Goal: Task Accomplishment & Management: Manage account settings

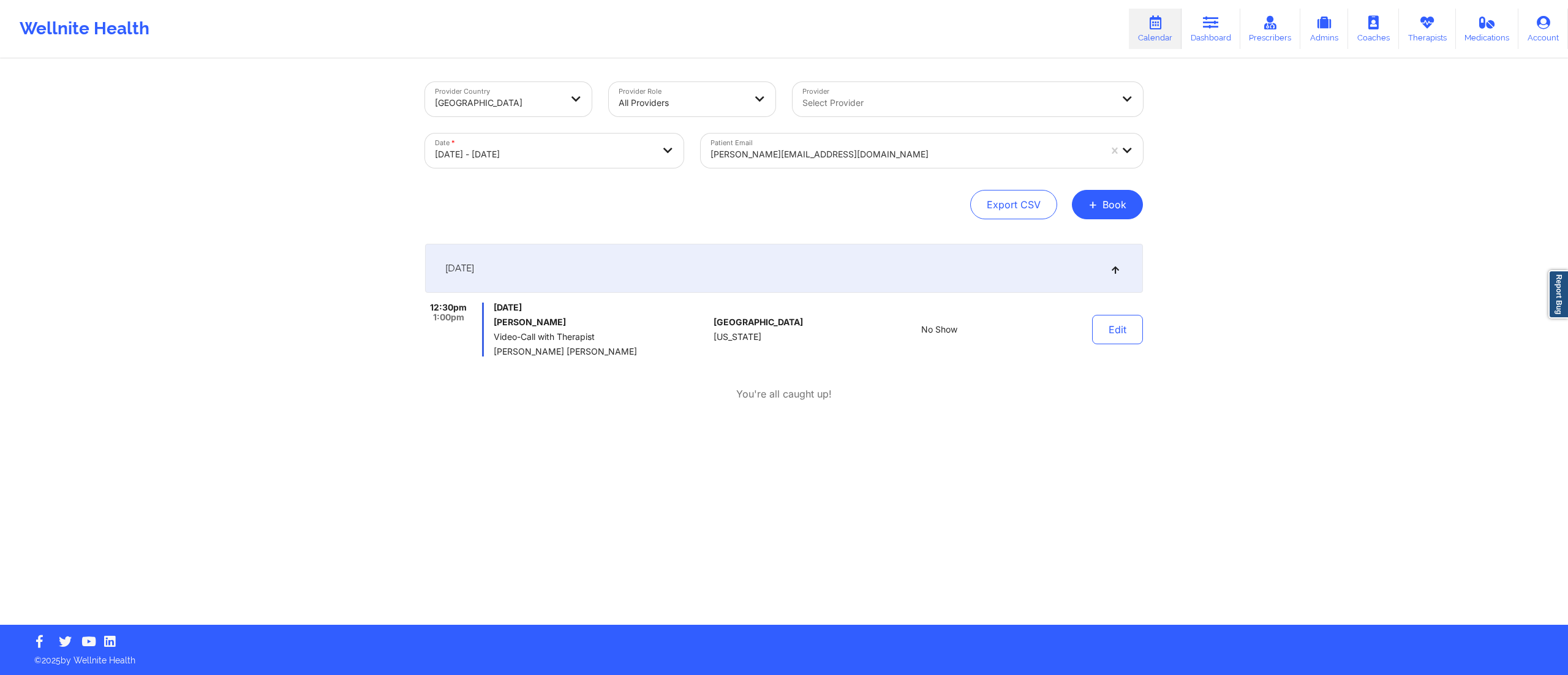
click at [523, 154] on body "Wellnite Health Calendar Dashboard Prescribers Admins Coaches Therapists Medica…" at bounding box center [784, 338] width 1568 height 675
select select "2025-9"
select select "2025-10"
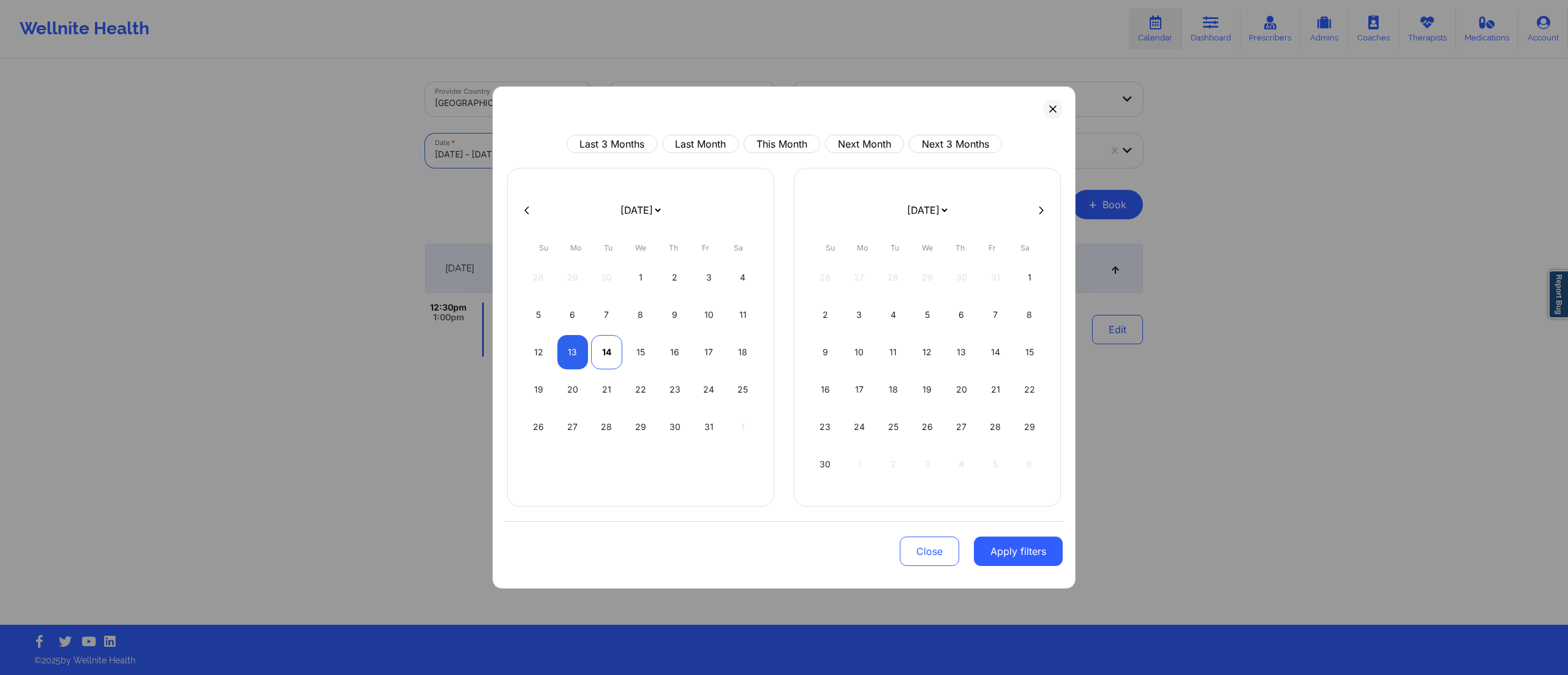
click at [606, 357] on div "14" at bounding box center [606, 352] width 31 height 34
select select "2025-9"
select select "2025-10"
click at [603, 357] on div "14" at bounding box center [606, 352] width 31 height 34
select select "2025-9"
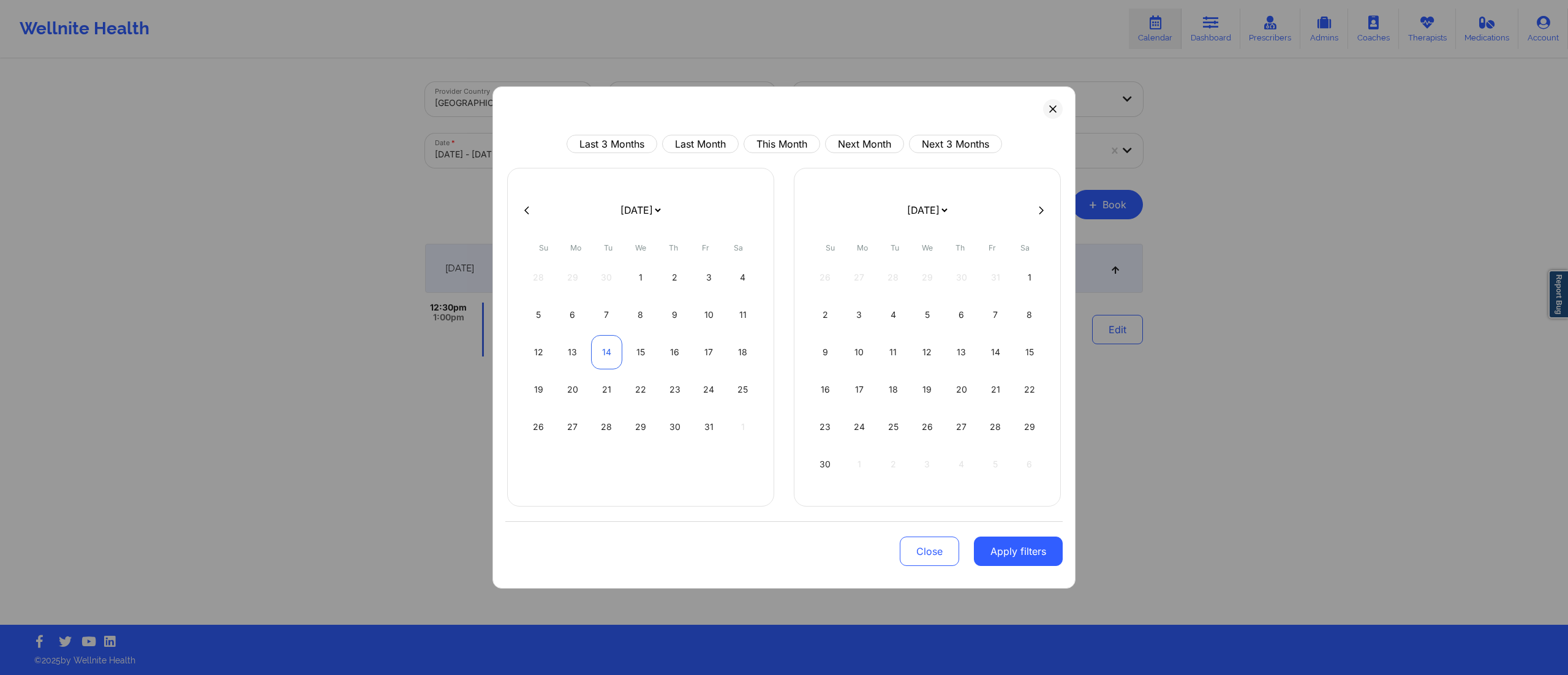
select select "2025-10"
click at [1006, 556] on button "Apply filters" at bounding box center [1018, 551] width 89 height 30
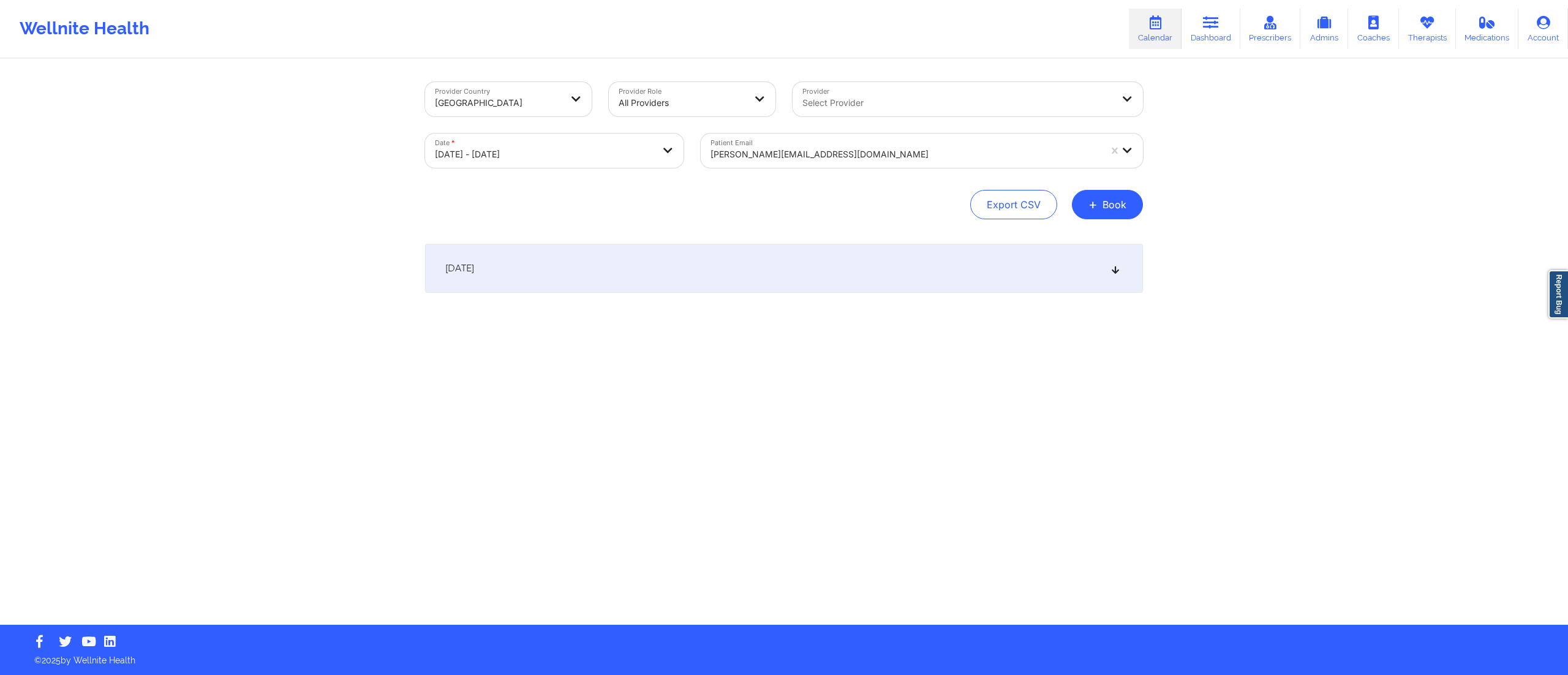
click at [811, 154] on div at bounding box center [904, 154] width 389 height 14
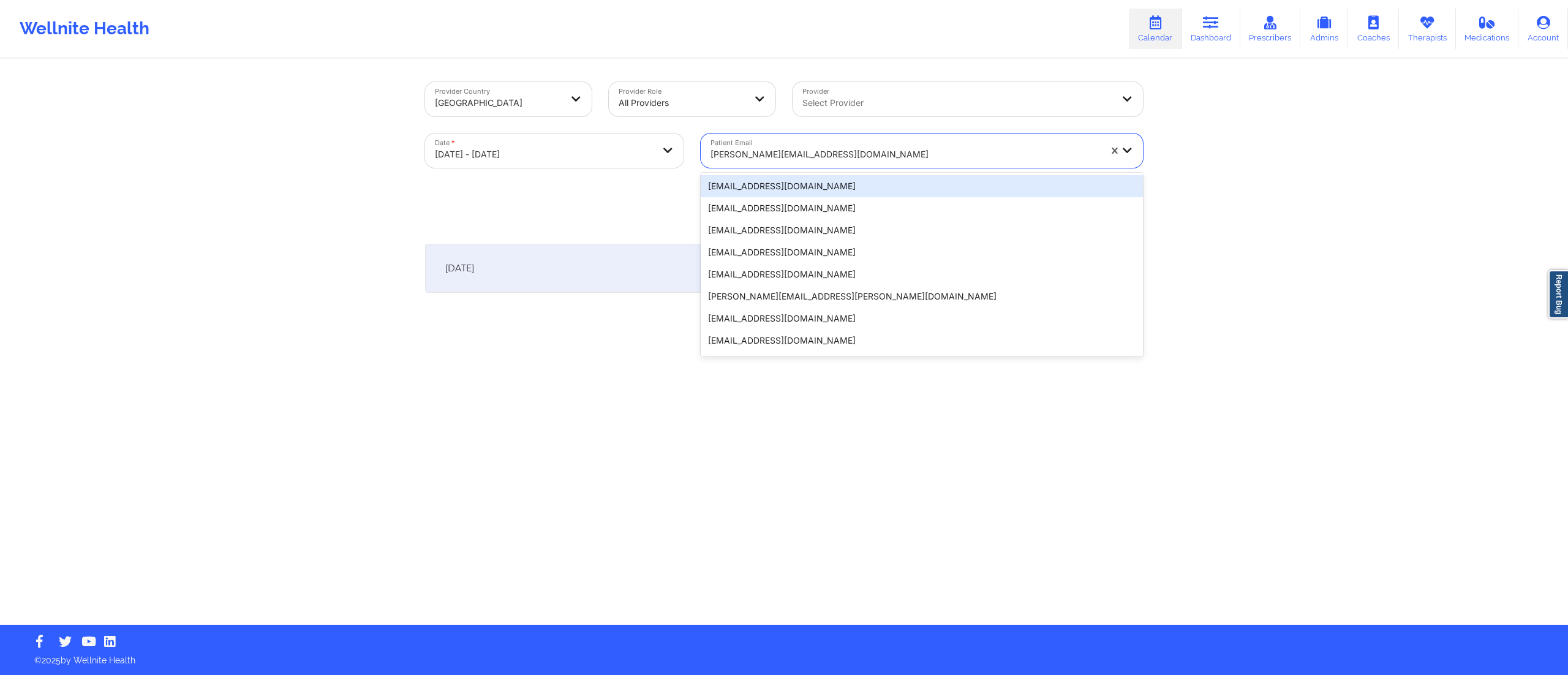
paste input "[EMAIL_ADDRESS][DOMAIN_NAME]"
type input "[EMAIL_ADDRESS][DOMAIN_NAME]"
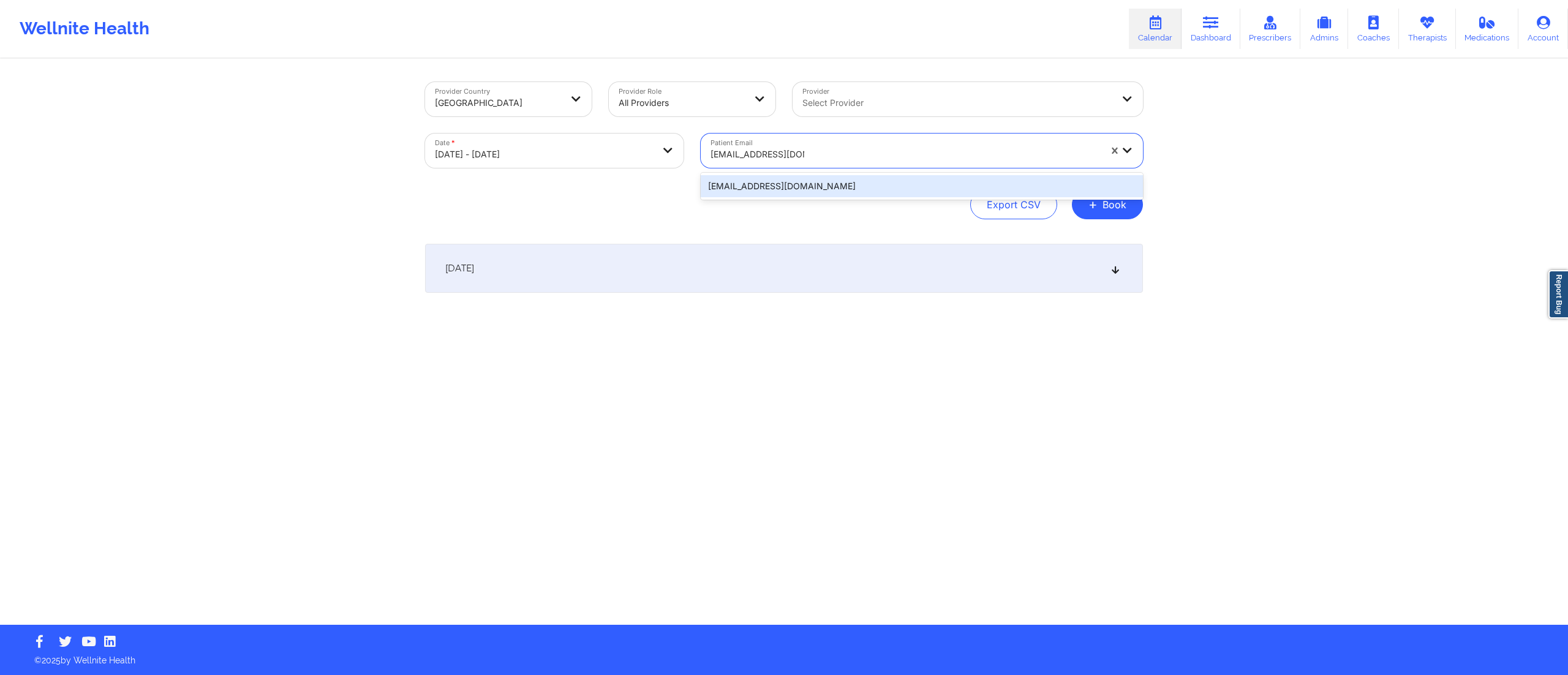
click at [770, 187] on div "[EMAIL_ADDRESS][DOMAIN_NAME]" at bounding box center [921, 186] width 442 height 22
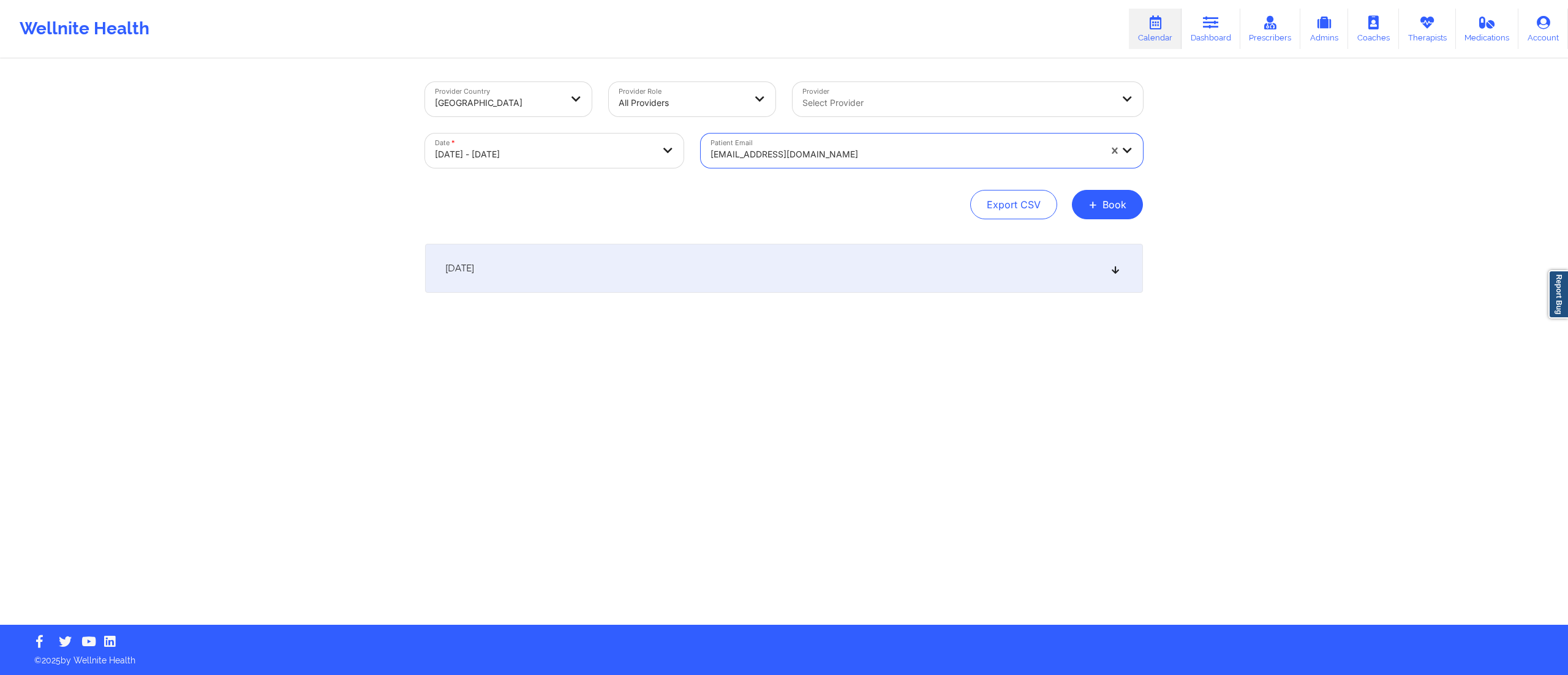
click at [747, 276] on div "[DATE]" at bounding box center [784, 268] width 718 height 49
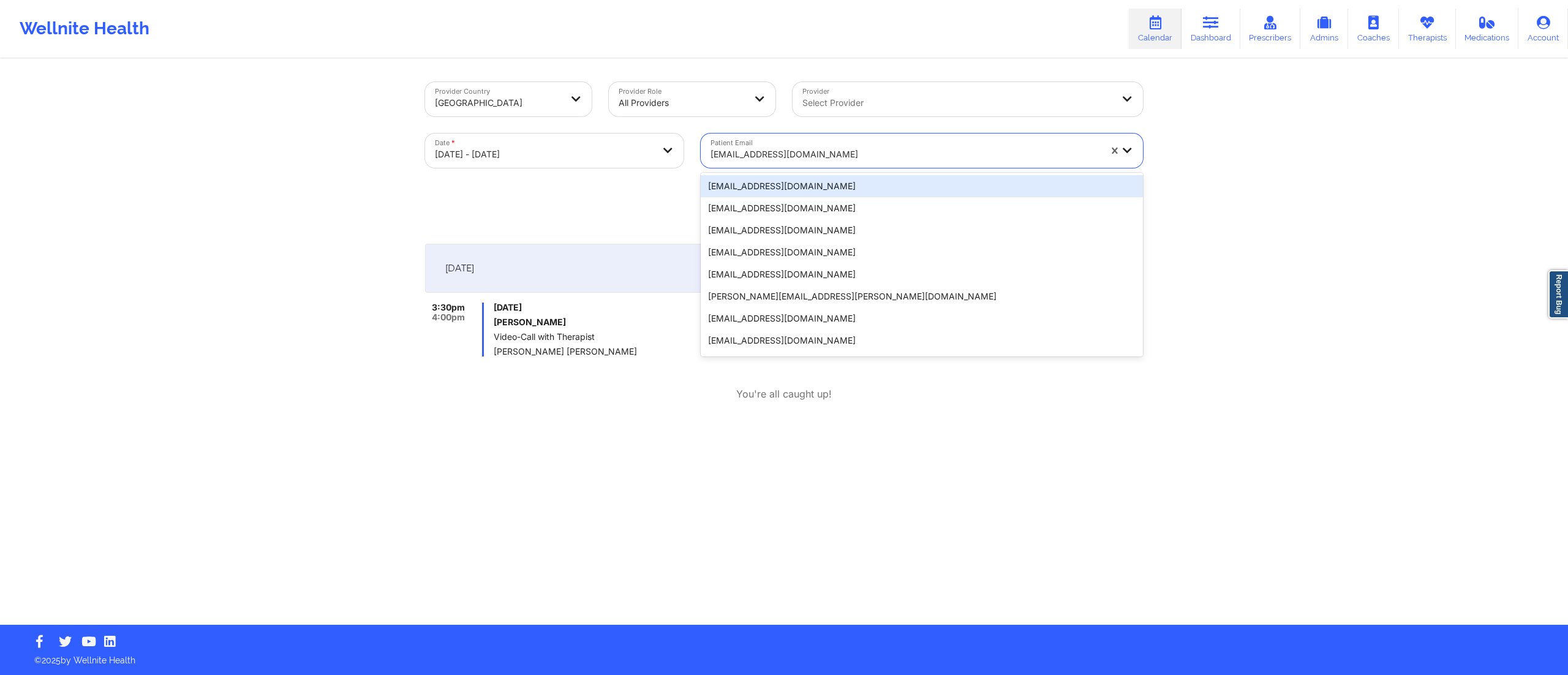
click at [771, 150] on div at bounding box center [904, 154] width 389 height 14
paste input "[PERSON_NAME][EMAIL_ADDRESS][DOMAIN_NAME]"
type input "[PERSON_NAME][EMAIL_ADDRESS][DOMAIN_NAME]"
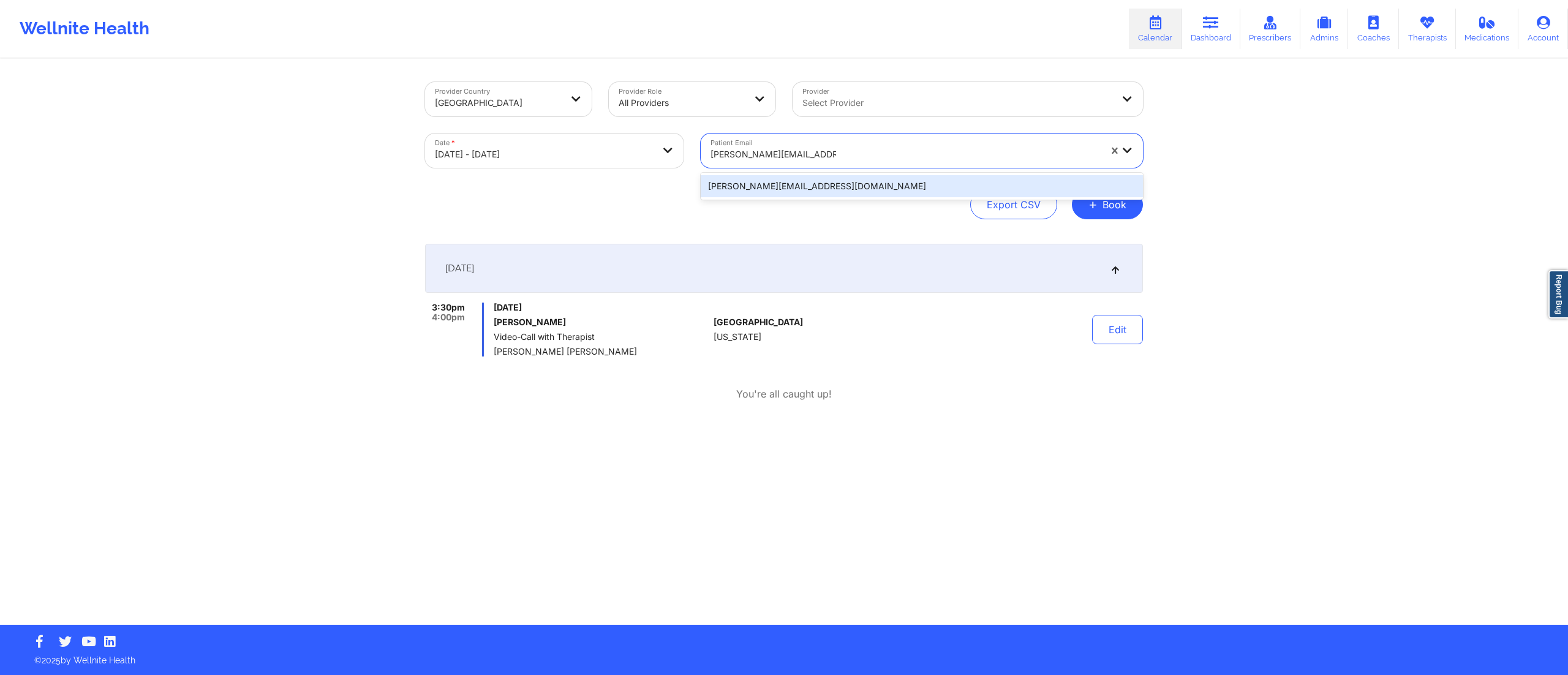
click at [762, 189] on div "[PERSON_NAME][EMAIL_ADDRESS][DOMAIN_NAME]" at bounding box center [921, 186] width 442 height 22
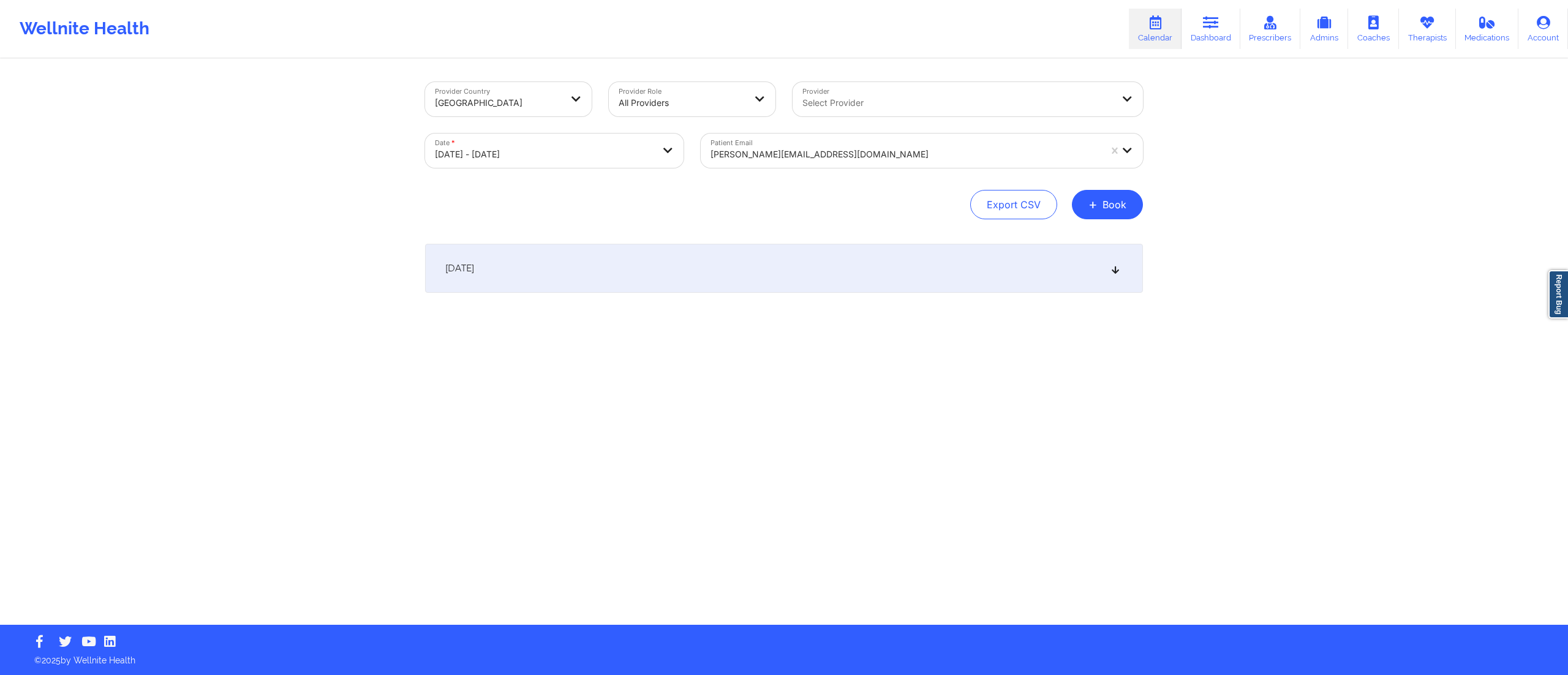
drag, startPoint x: 660, startPoint y: 274, endPoint x: 669, endPoint y: 288, distance: 16.6
click at [658, 272] on div "[DATE]" at bounding box center [784, 268] width 718 height 49
click at [776, 156] on div at bounding box center [904, 154] width 389 height 14
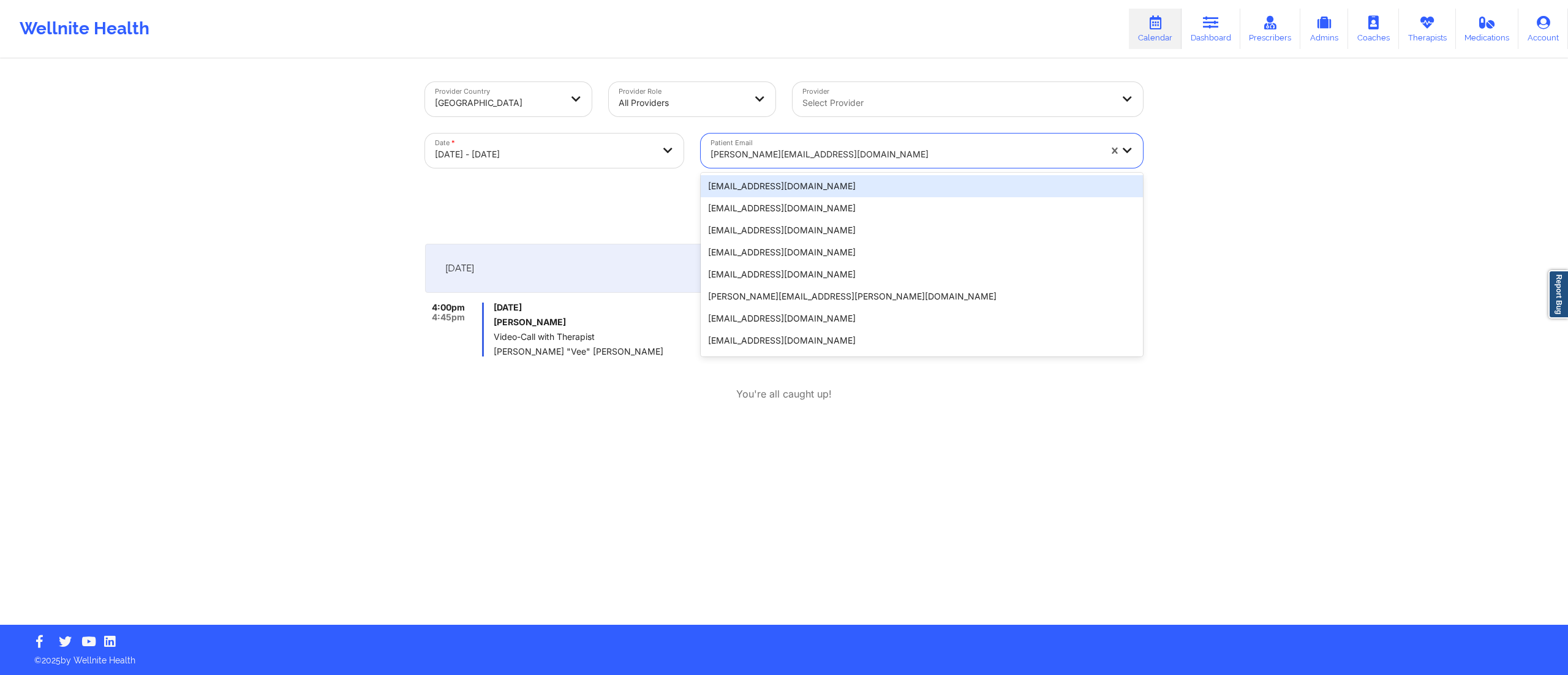
paste input "[EMAIL_ADDRESS][DOMAIN_NAME]"
type input "[EMAIL_ADDRESS][DOMAIN_NAME]"
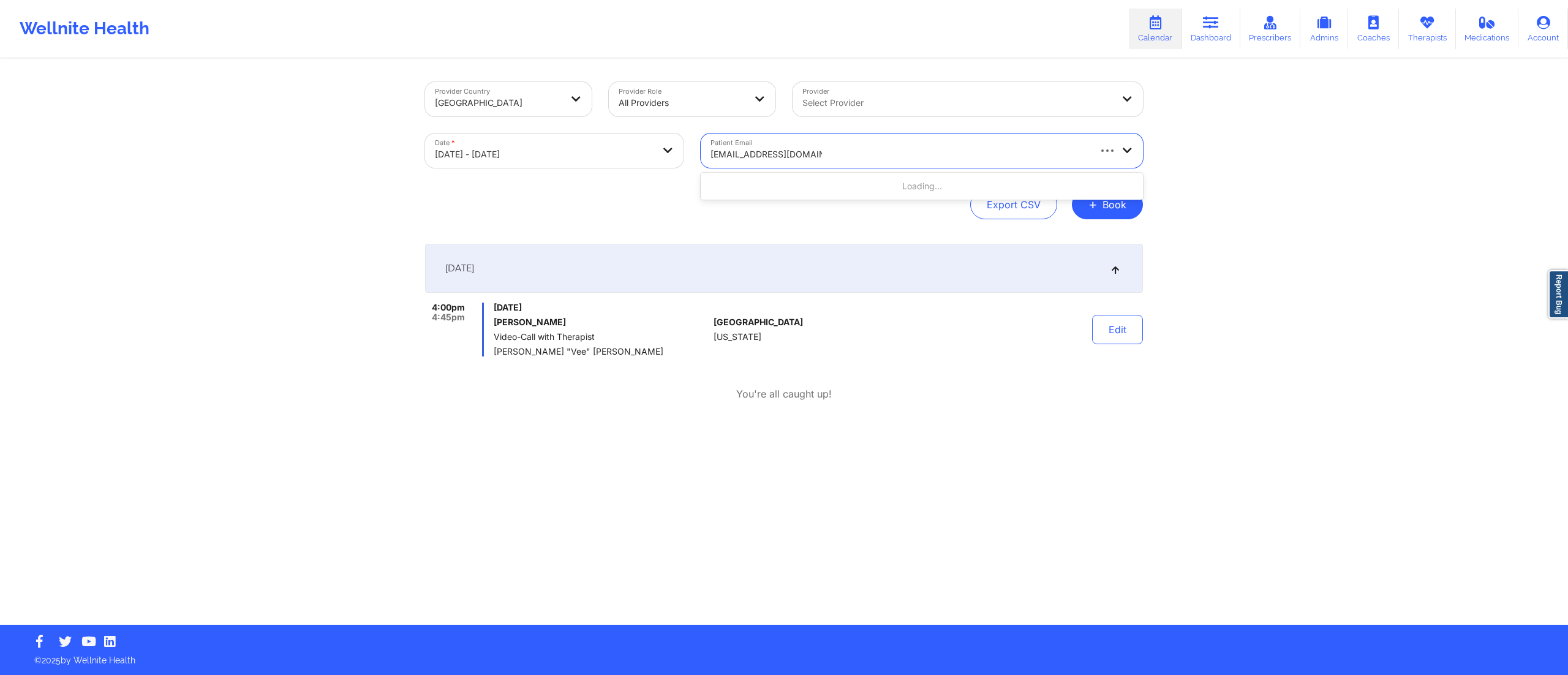
click at [786, 192] on div "Loading..." at bounding box center [921, 186] width 442 height 22
click at [784, 192] on div "[EMAIL_ADDRESS][DOMAIN_NAME]" at bounding box center [921, 186] width 442 height 22
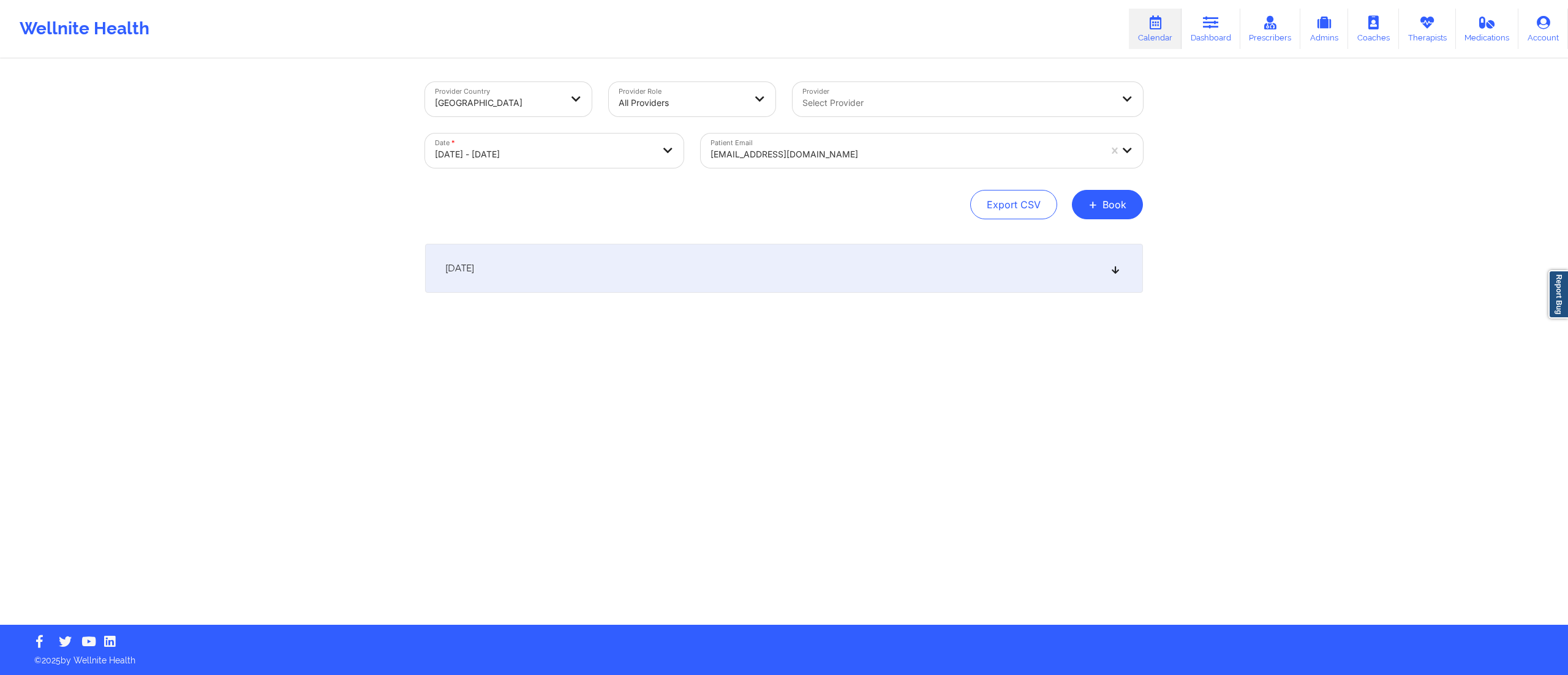
click at [588, 269] on div "[DATE]" at bounding box center [784, 268] width 718 height 49
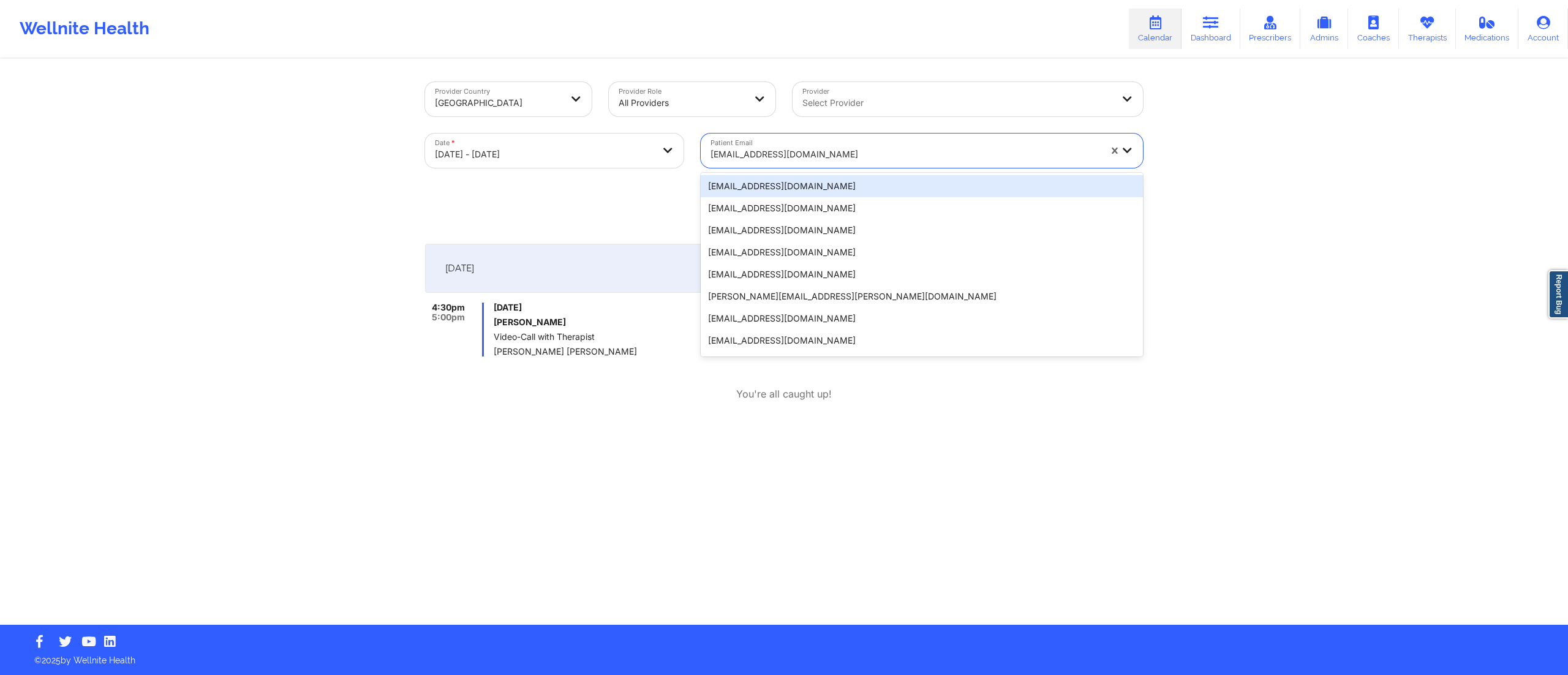
click at [794, 163] on div "[EMAIL_ADDRESS][DOMAIN_NAME]" at bounding box center [904, 154] width 389 height 27
paste input "[EMAIL_ADDRESS][DOMAIN_NAME]"
type input "[EMAIL_ADDRESS][DOMAIN_NAME]"
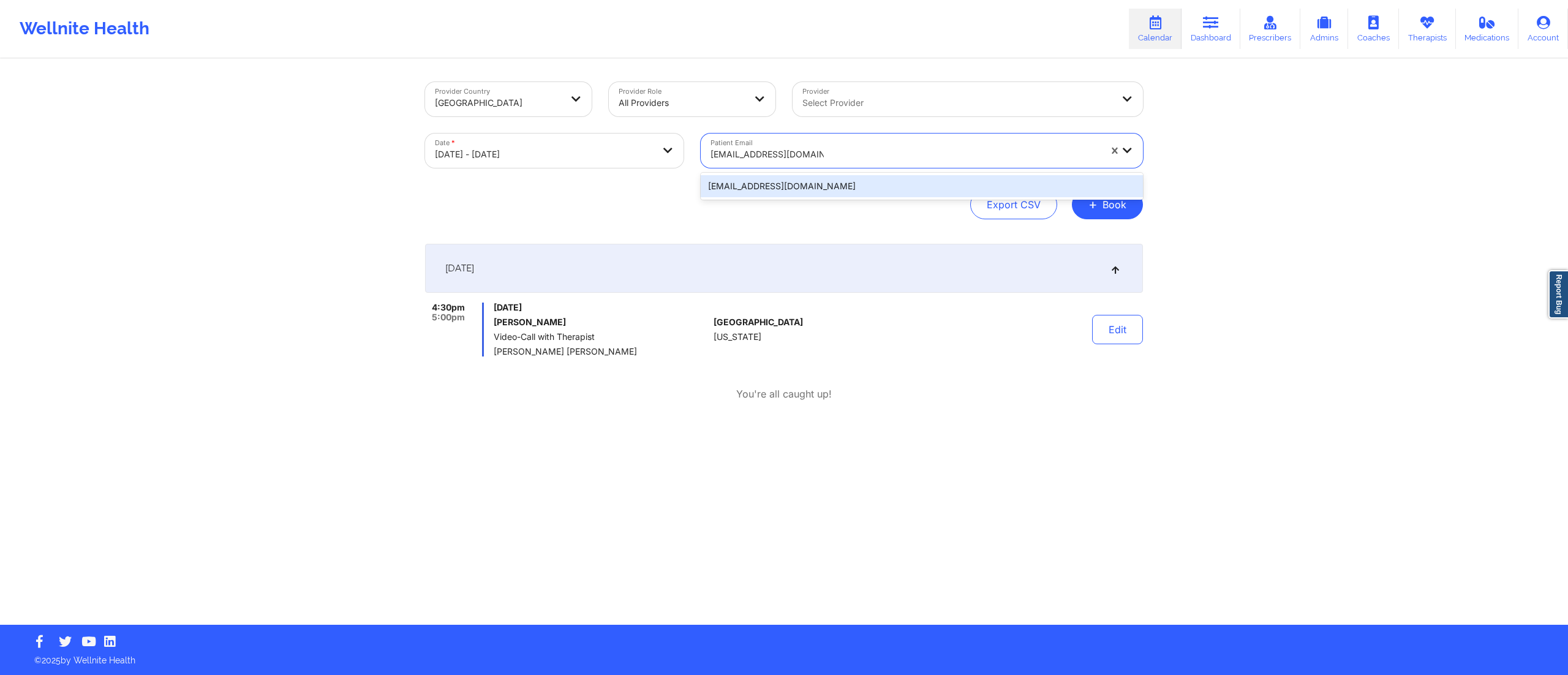
click at [807, 186] on div "[EMAIL_ADDRESS][DOMAIN_NAME]" at bounding box center [921, 186] width 442 height 22
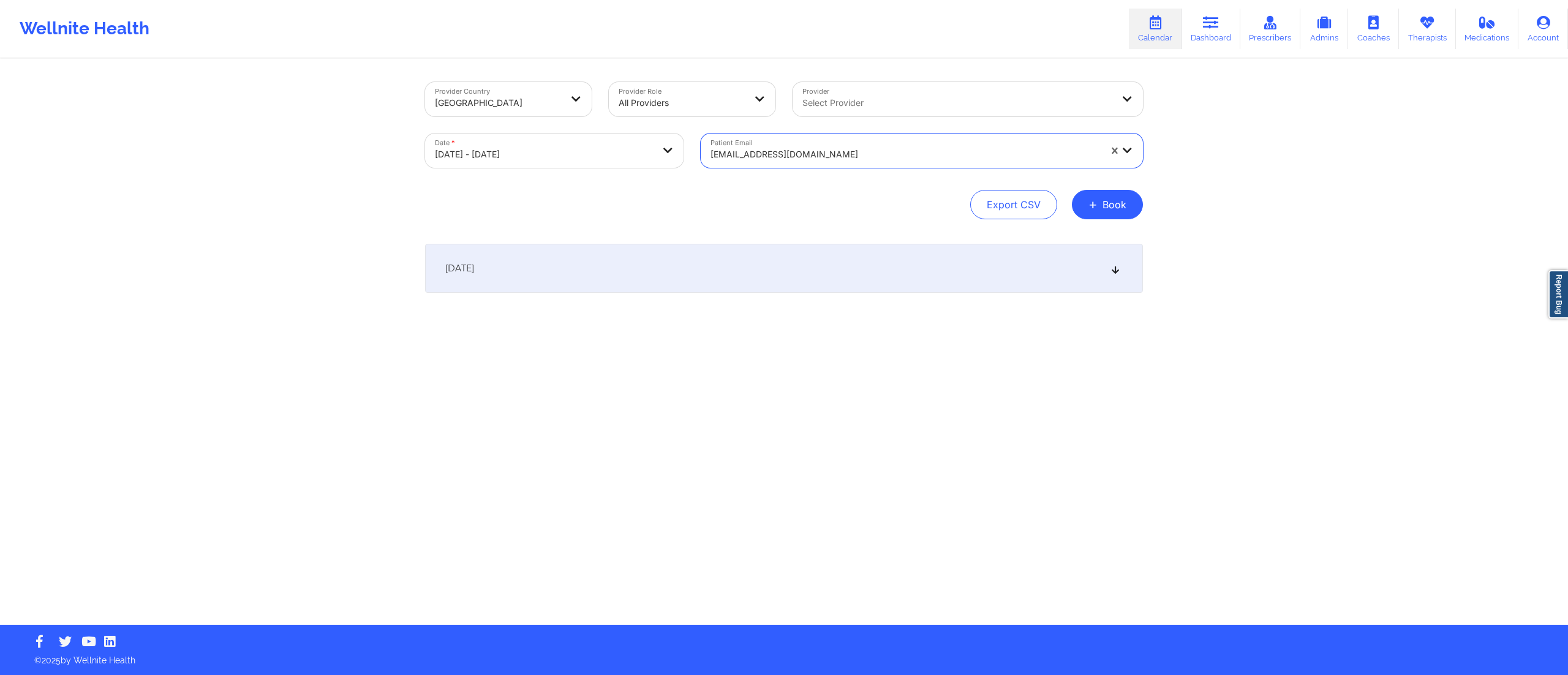
click at [792, 281] on div "[DATE]" at bounding box center [784, 268] width 718 height 49
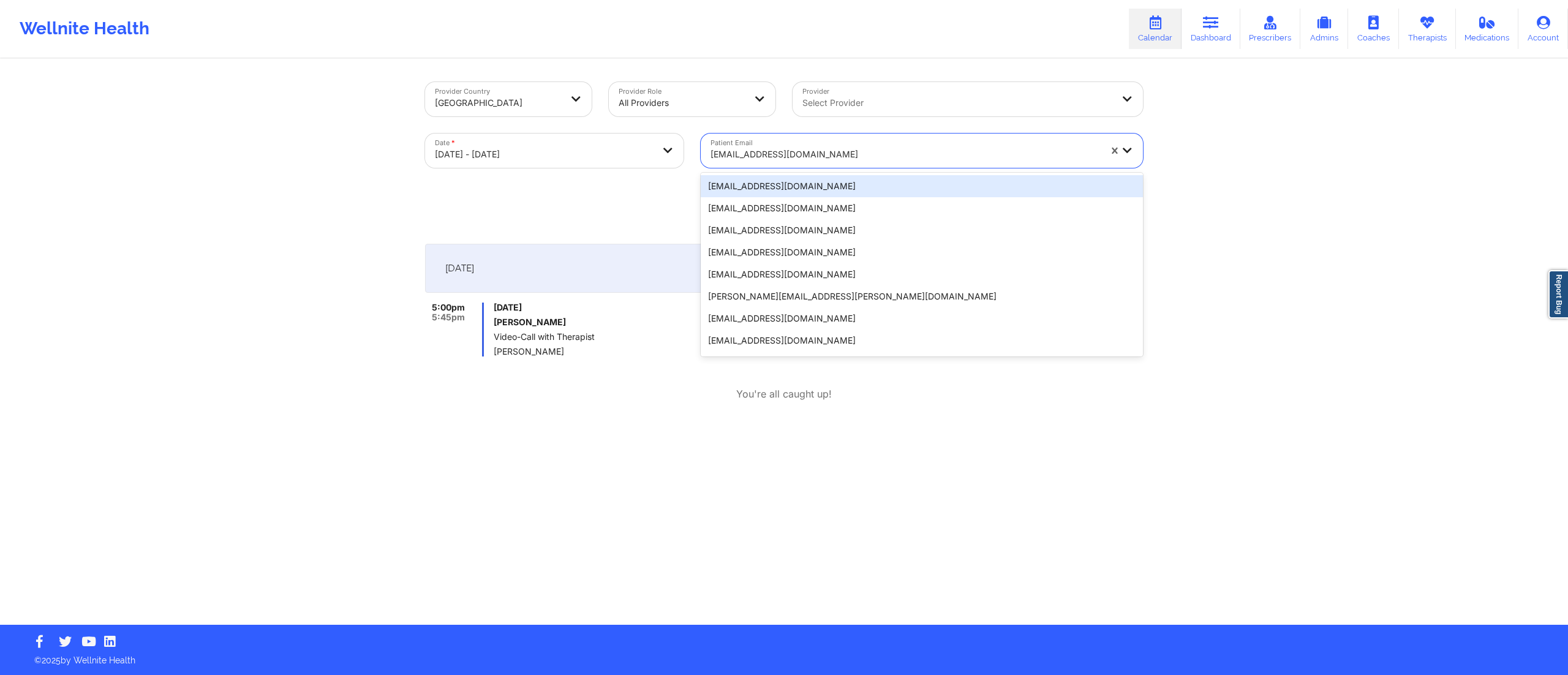
click at [792, 156] on div at bounding box center [904, 154] width 389 height 14
paste input "[EMAIL_ADDRESS][DOMAIN_NAME]"
type input "[EMAIL_ADDRESS][DOMAIN_NAME]"
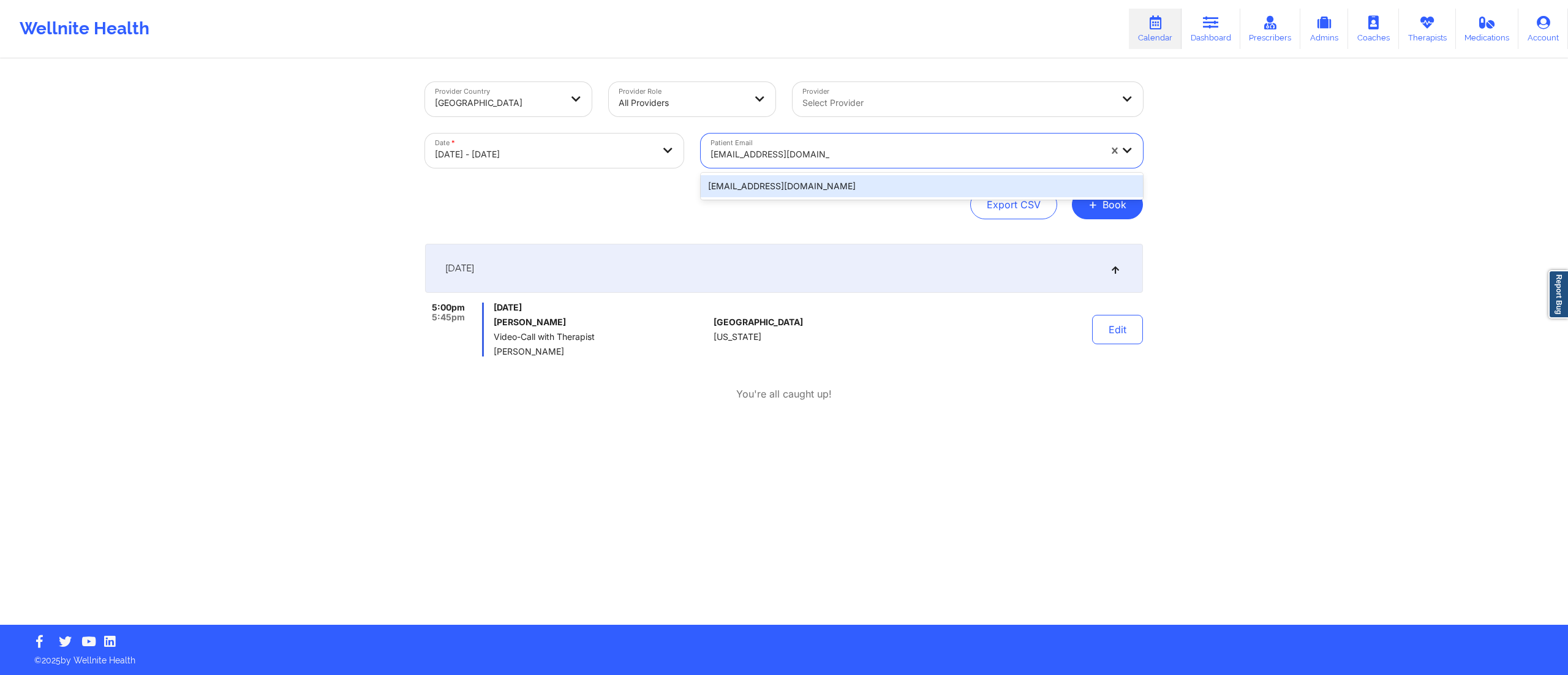
click at [778, 186] on div "[EMAIL_ADDRESS][DOMAIN_NAME]" at bounding box center [921, 186] width 442 height 22
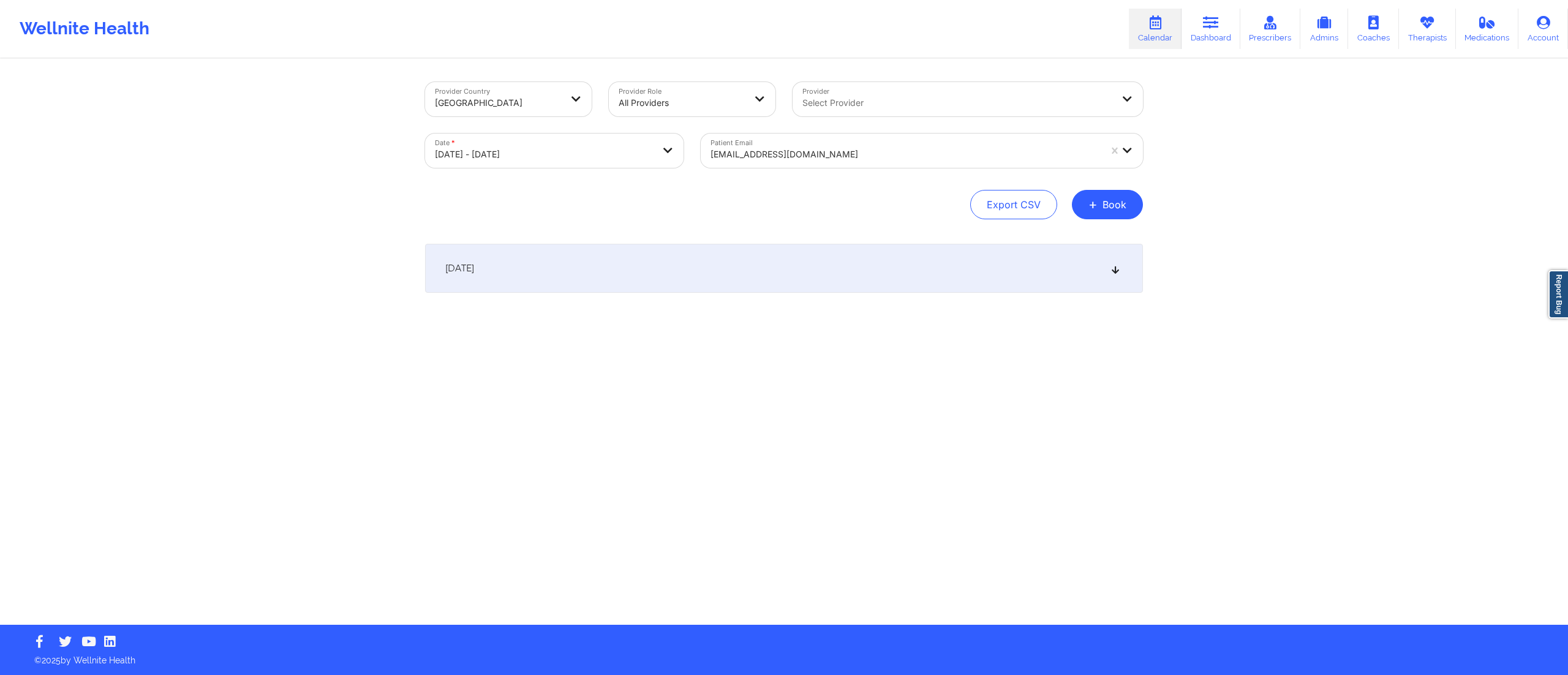
click at [682, 271] on div "[DATE]" at bounding box center [784, 268] width 718 height 49
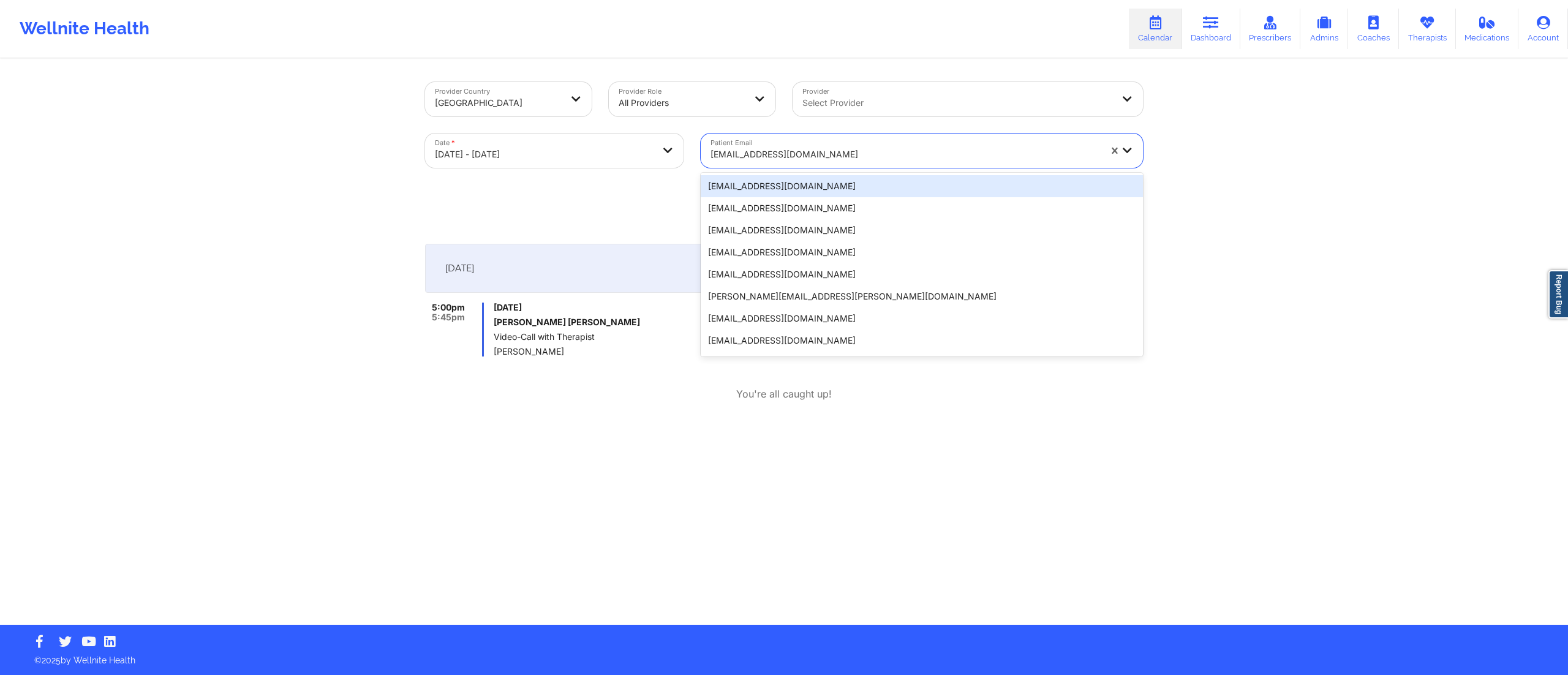
click at [892, 156] on div at bounding box center [904, 154] width 389 height 14
paste input "[EMAIL_ADDRESS][DOMAIN_NAME]"
type input "[EMAIL_ADDRESS][DOMAIN_NAME]"
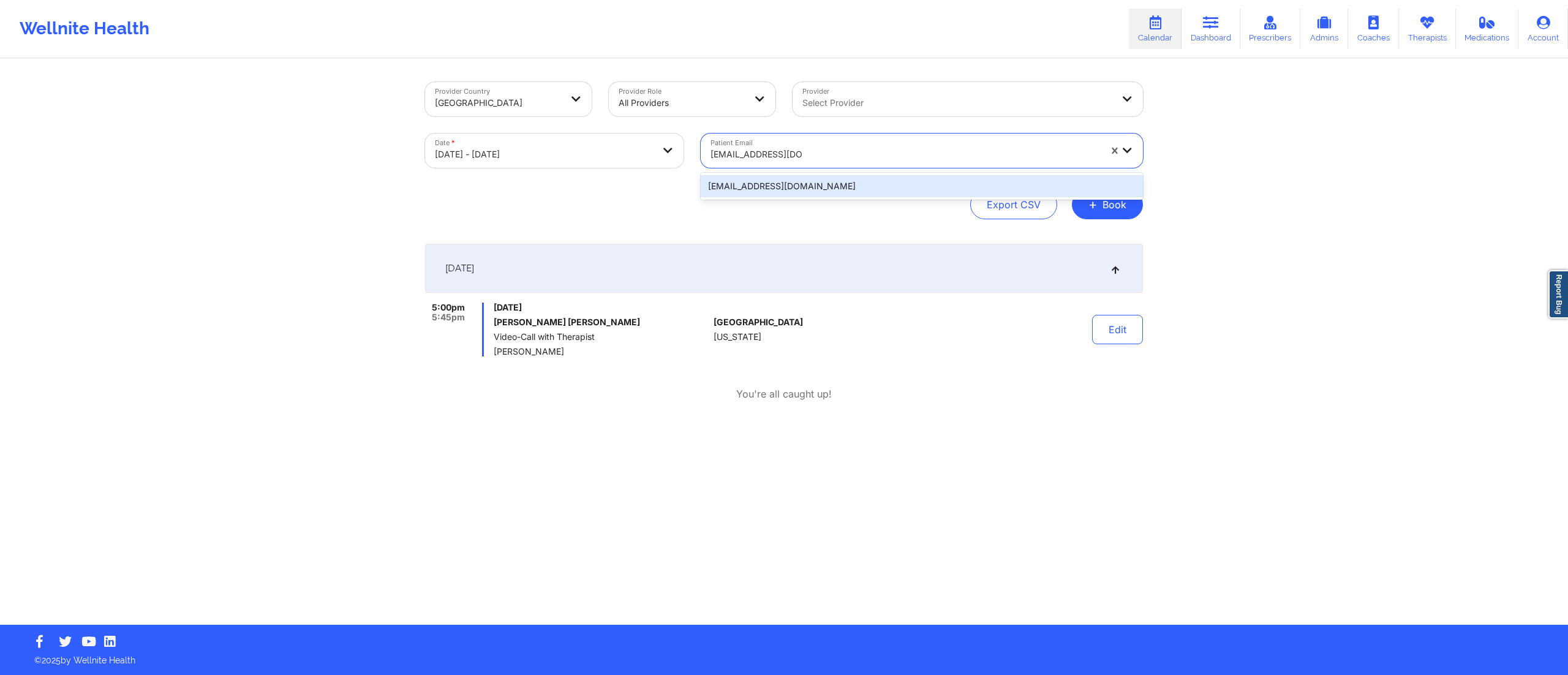
click at [826, 184] on div "[EMAIL_ADDRESS][DOMAIN_NAME]" at bounding box center [921, 186] width 442 height 22
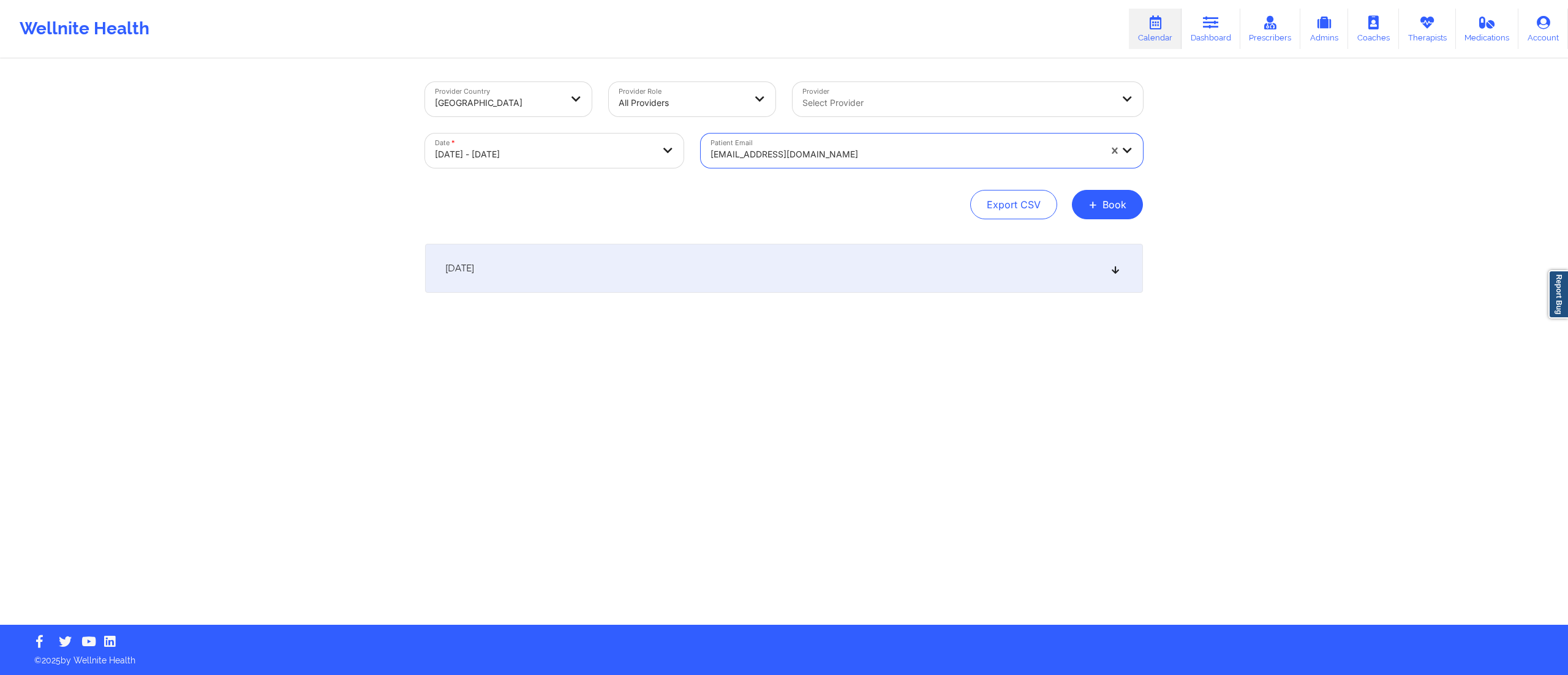
click at [753, 270] on div "[DATE]" at bounding box center [784, 268] width 718 height 49
click at [770, 150] on div at bounding box center [904, 154] width 389 height 14
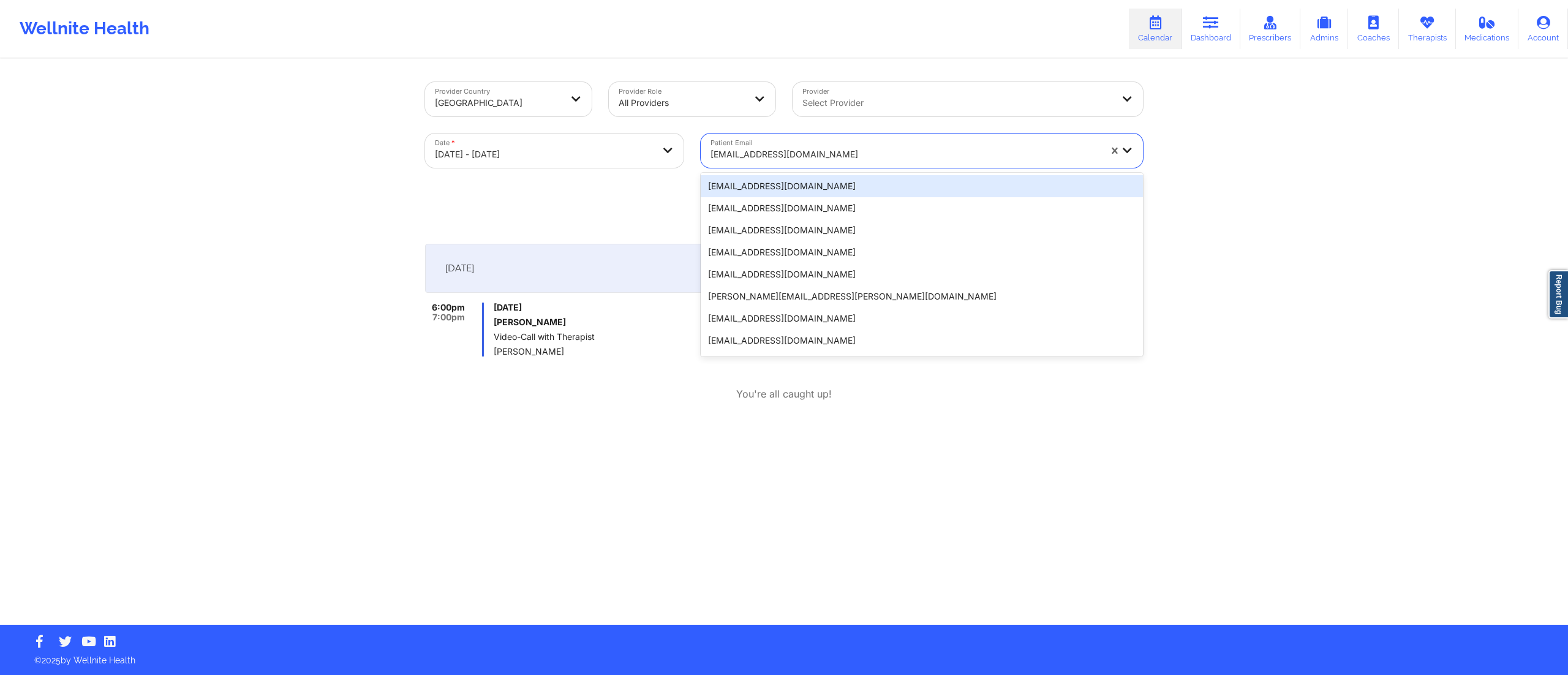
paste input "[EMAIL_ADDRESS][DOMAIN_NAME]"
type input "[EMAIL_ADDRESS][DOMAIN_NAME]"
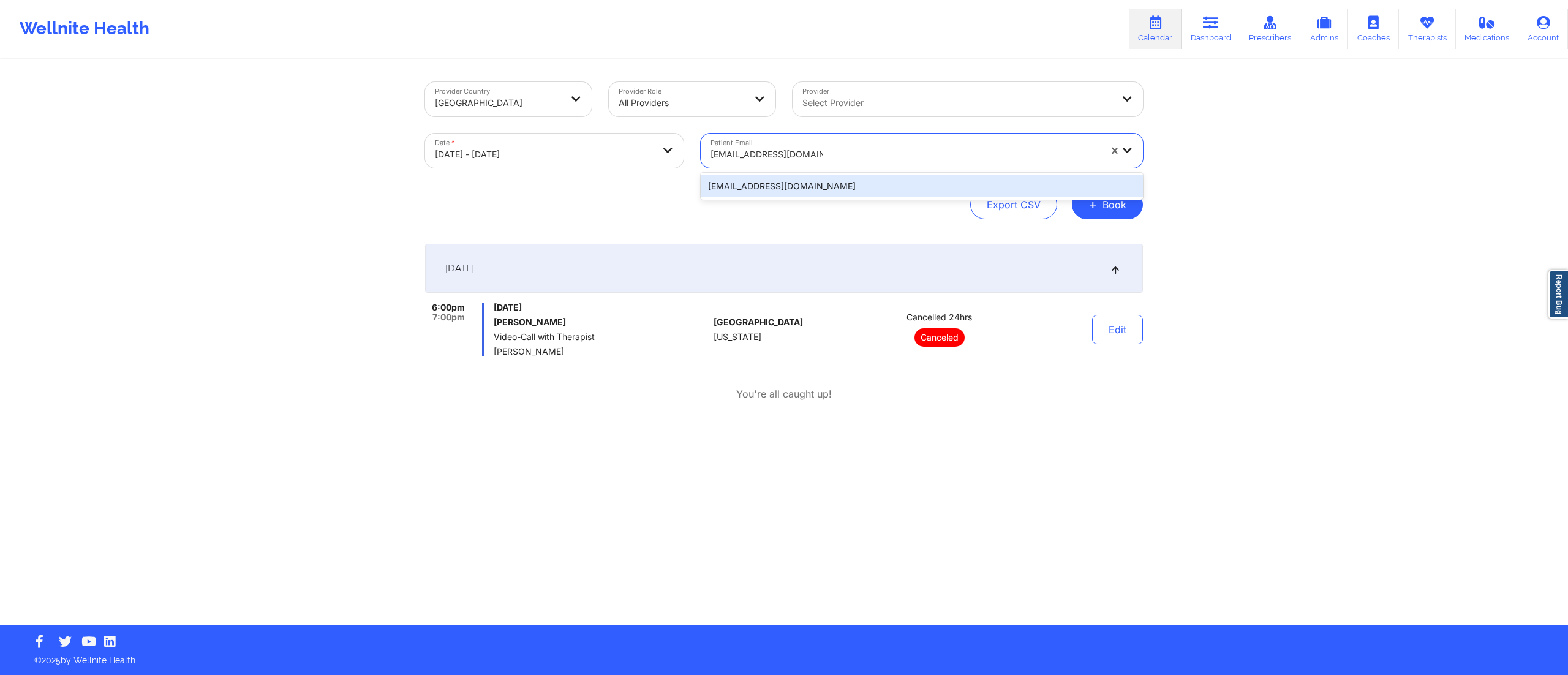
click at [792, 188] on div "[EMAIL_ADDRESS][DOMAIN_NAME]" at bounding box center [921, 186] width 442 height 22
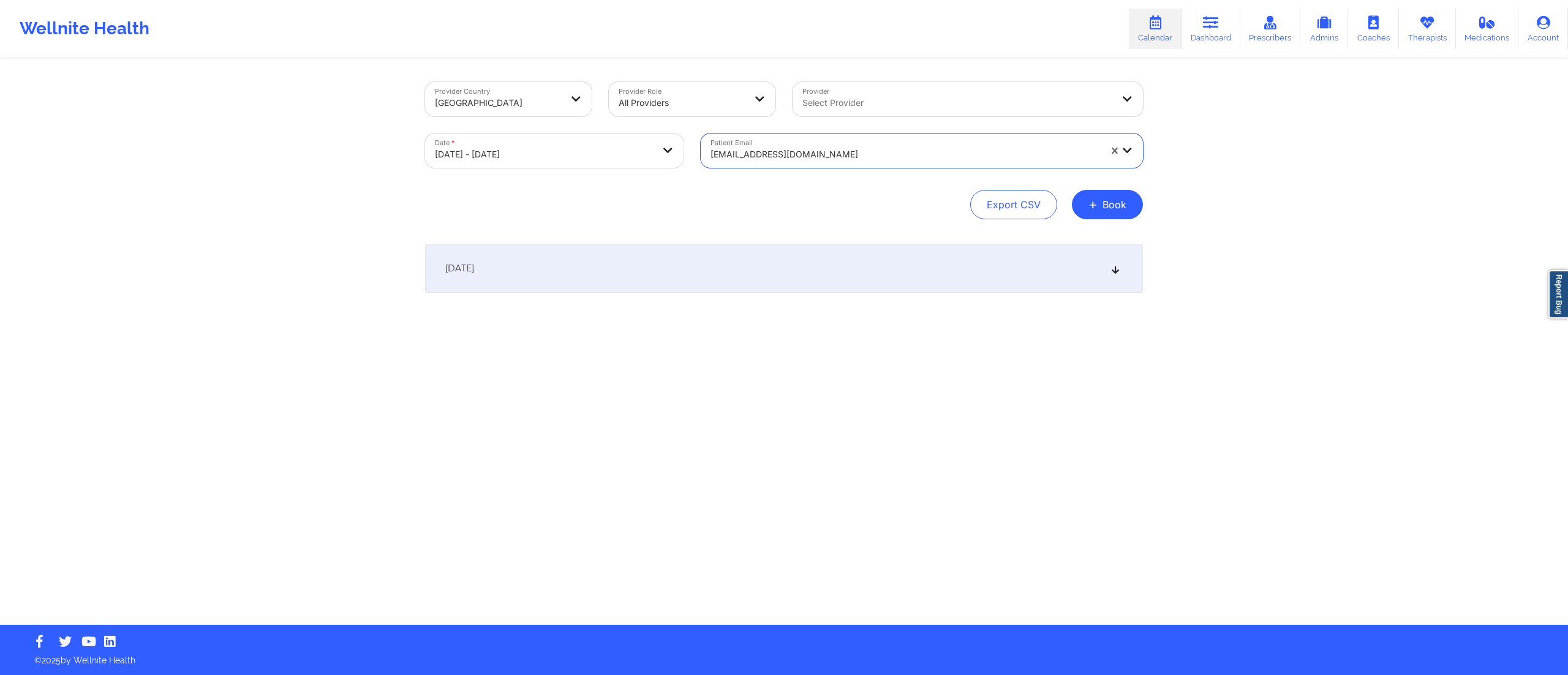
click at [924, 268] on div "[DATE]" at bounding box center [784, 268] width 718 height 49
click at [755, 152] on div at bounding box center [904, 154] width 389 height 14
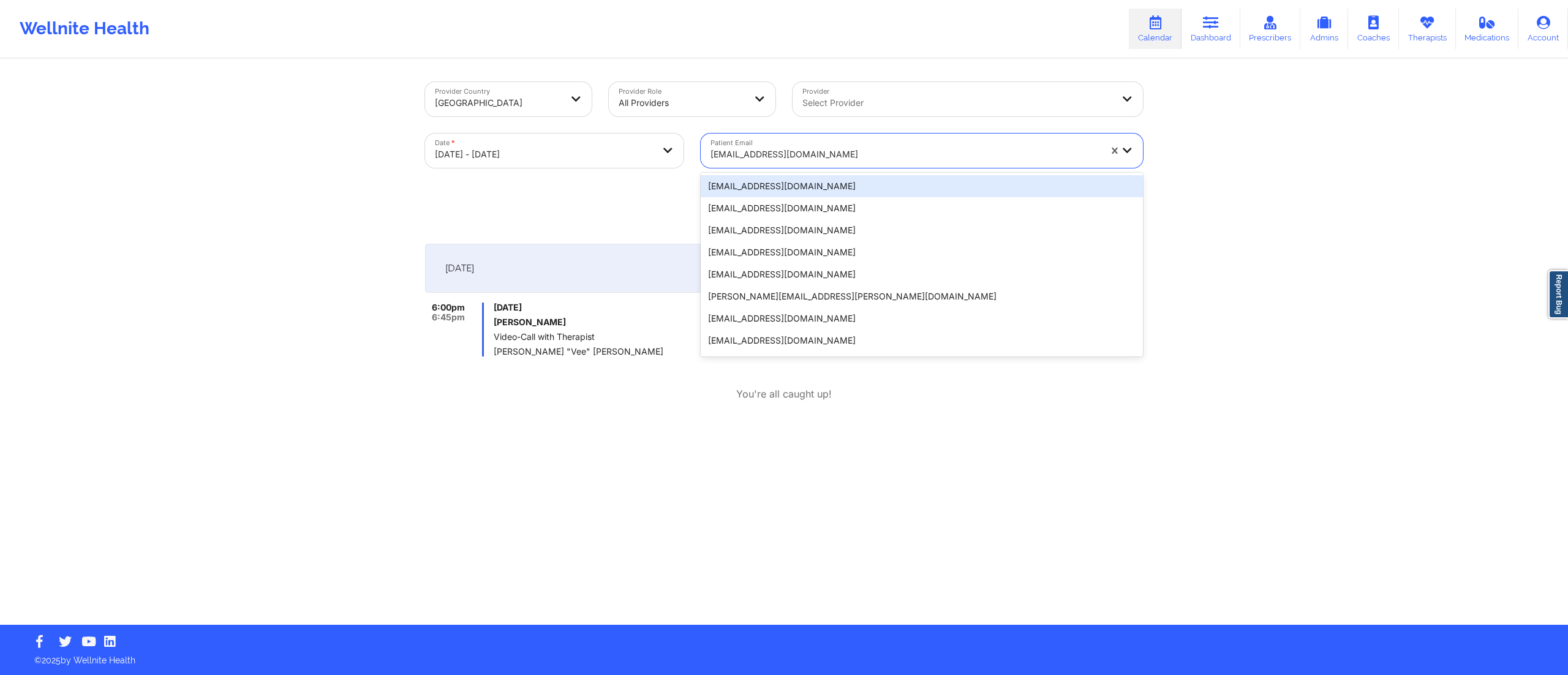
paste input "[EMAIL_ADDRESS][DOMAIN_NAME]"
type input "[EMAIL_ADDRESS][DOMAIN_NAME]"
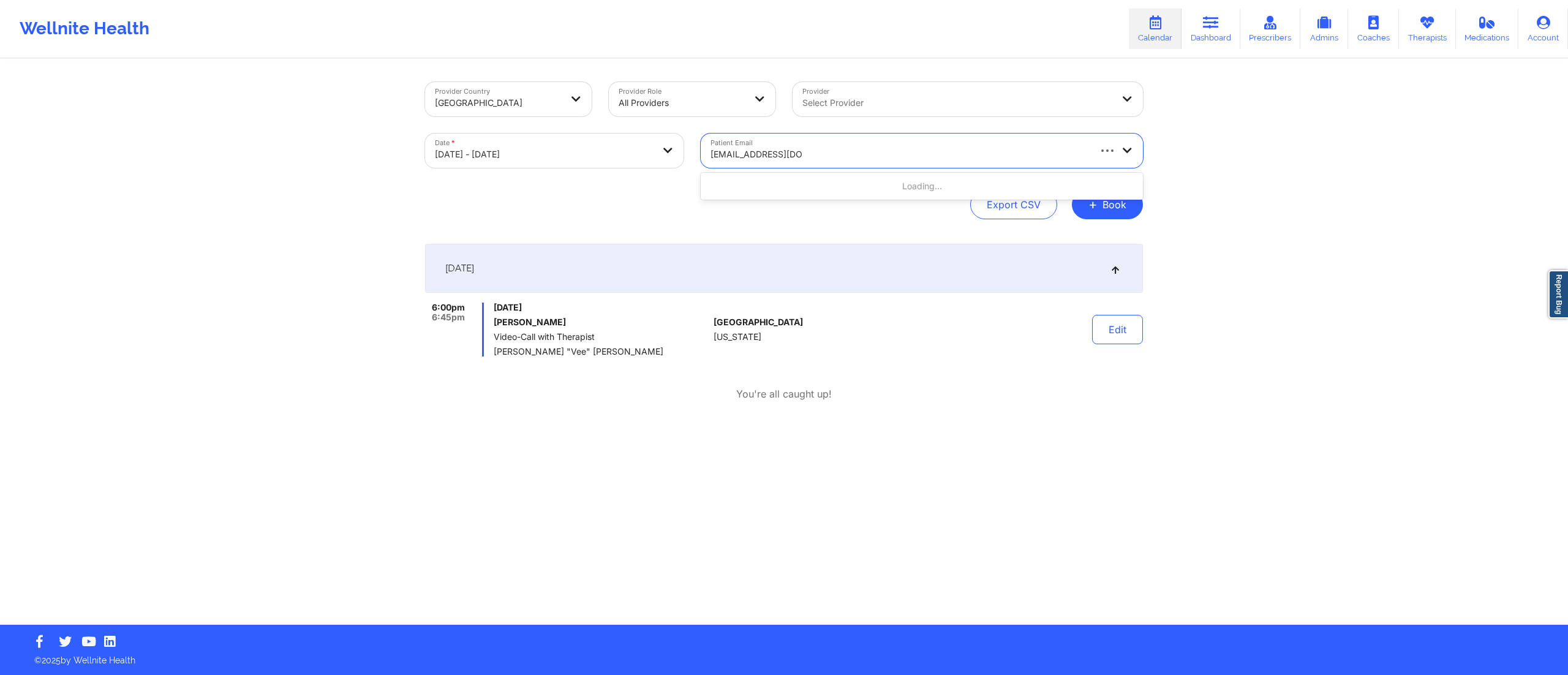
click at [768, 198] on div "Loading..." at bounding box center [921, 186] width 442 height 27
click at [756, 193] on div "[EMAIL_ADDRESS][DOMAIN_NAME]" at bounding box center [921, 186] width 442 height 22
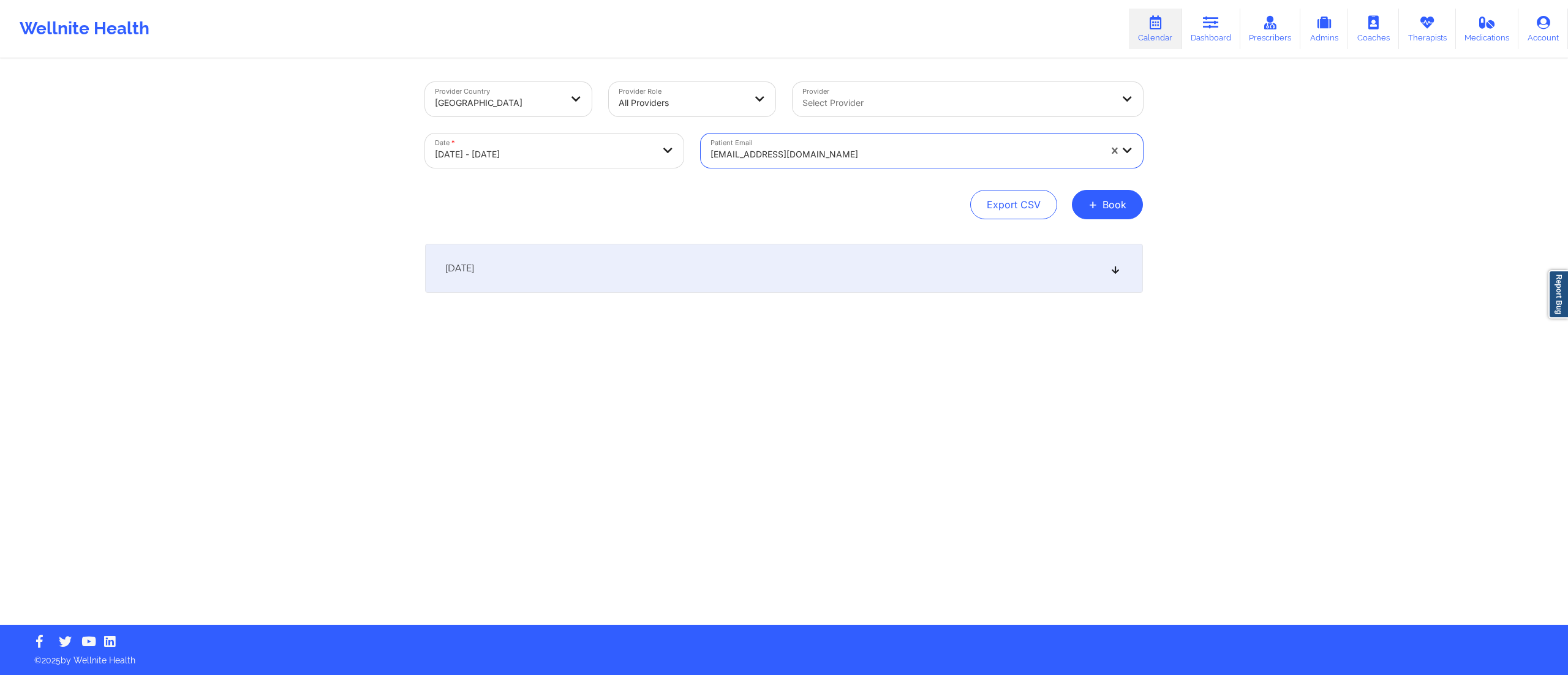
click at [737, 277] on div "[DATE]" at bounding box center [784, 268] width 718 height 49
click at [796, 163] on div "[EMAIL_ADDRESS][DOMAIN_NAME]" at bounding box center [904, 154] width 389 height 27
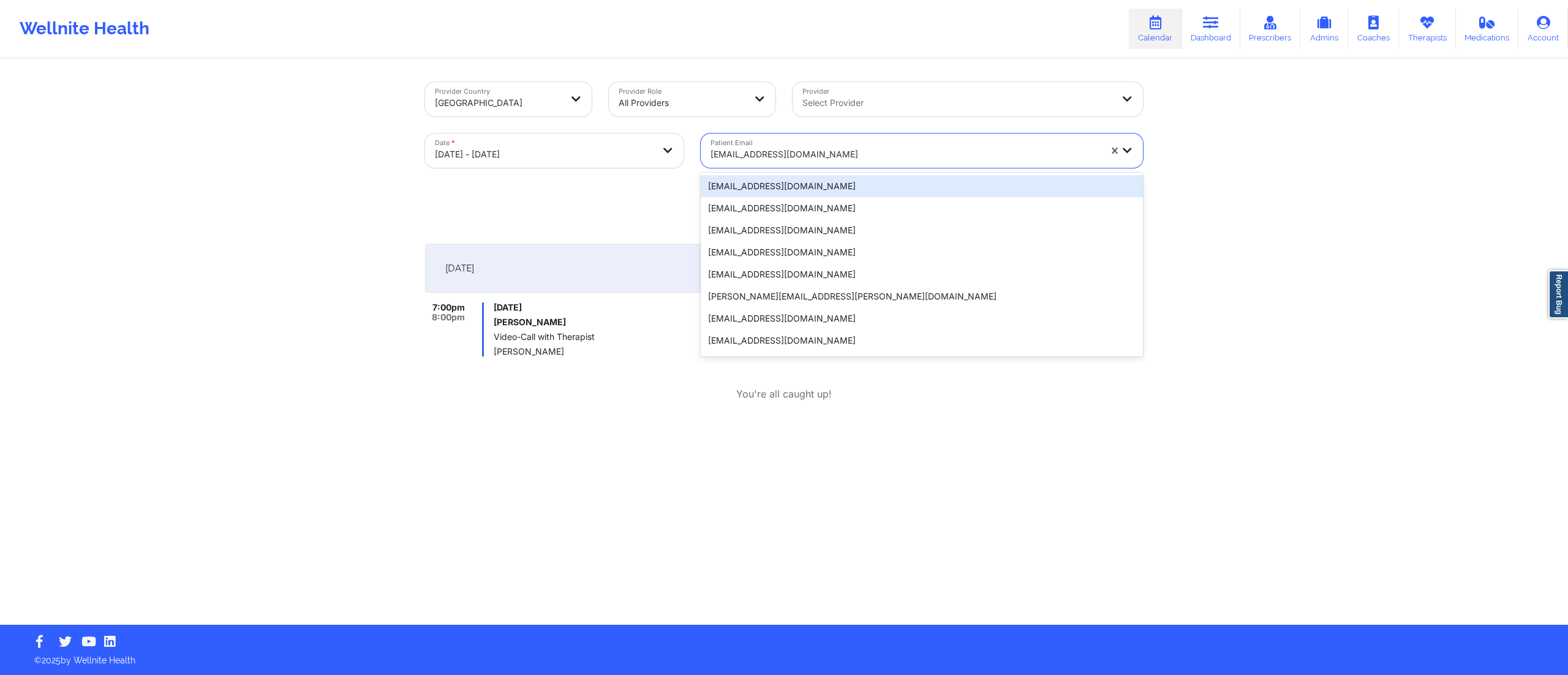
paste input "[PERSON_NAME][EMAIL_ADDRESS][PERSON_NAME][DOMAIN_NAME]"
type input "[PERSON_NAME][EMAIL_ADDRESS][PERSON_NAME][DOMAIN_NAME]"
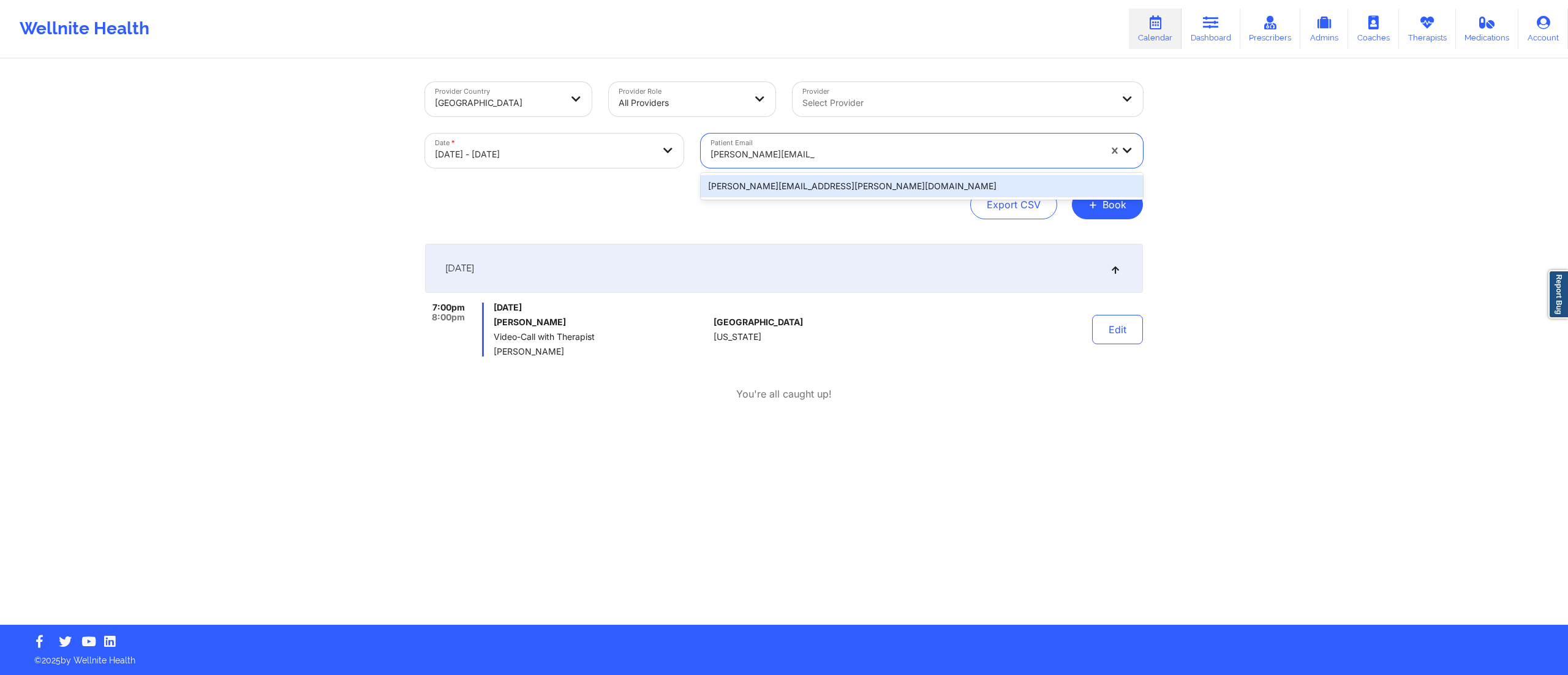
drag, startPoint x: 780, startPoint y: 187, endPoint x: 787, endPoint y: 190, distance: 7.6
click at [782, 190] on div "[PERSON_NAME][EMAIL_ADDRESS][PERSON_NAME][DOMAIN_NAME]" at bounding box center [921, 186] width 442 height 22
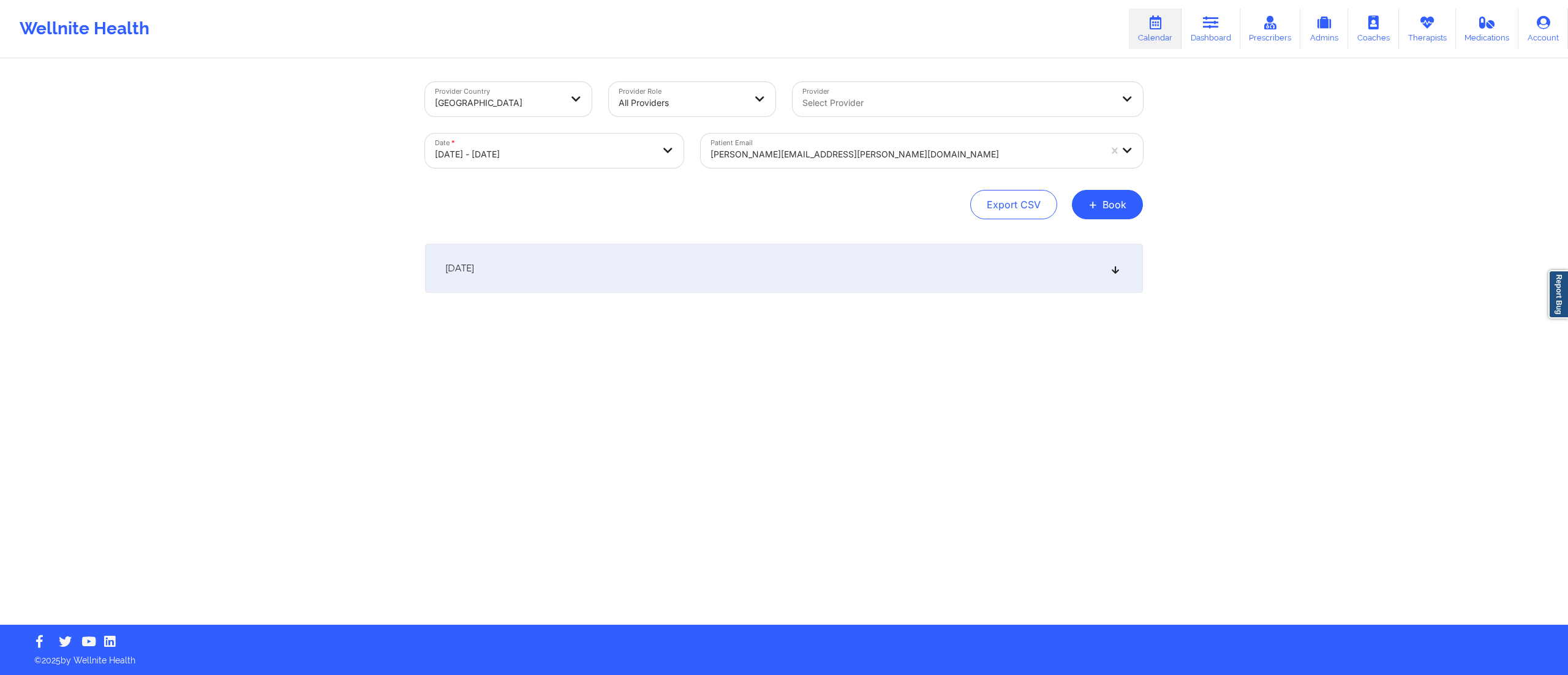
click at [728, 289] on div "[DATE]" at bounding box center [784, 268] width 718 height 49
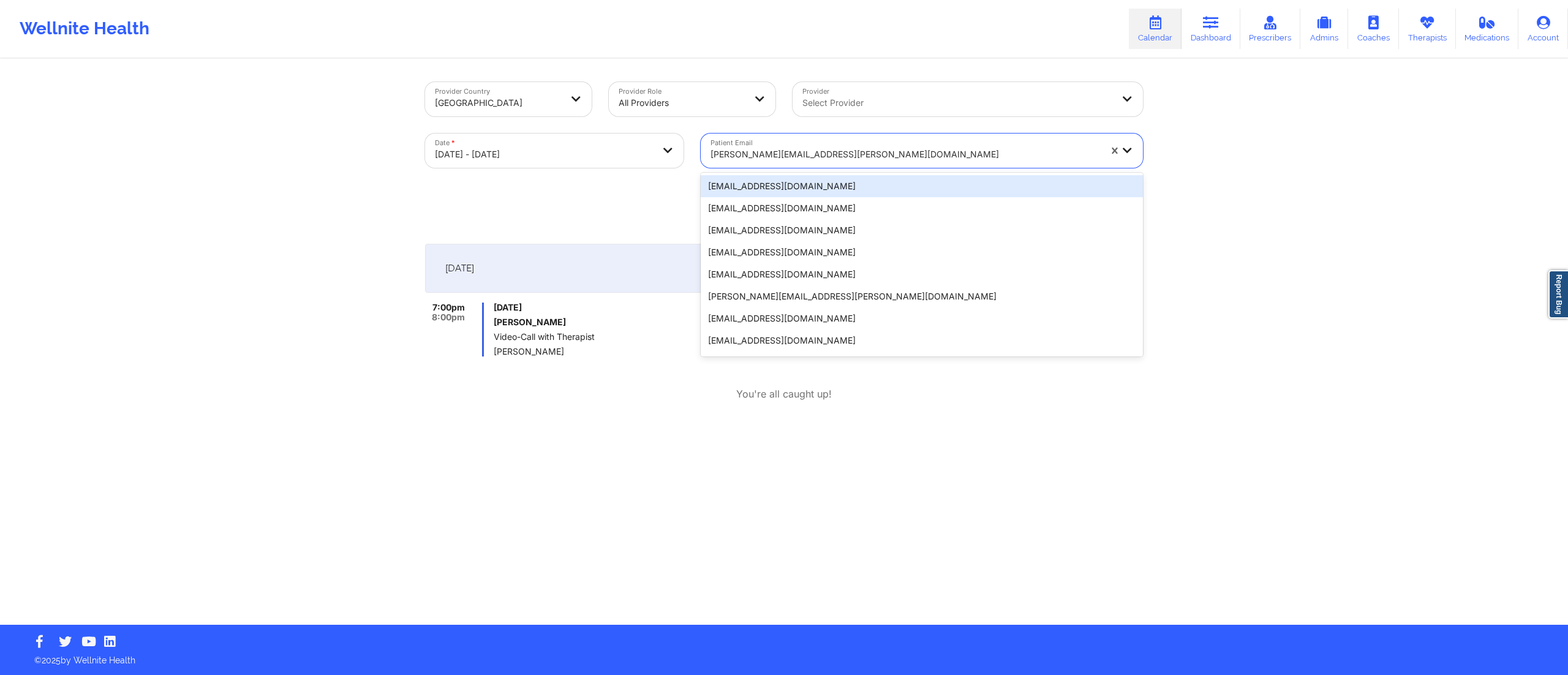
click at [833, 156] on div at bounding box center [904, 154] width 389 height 14
paste input "[EMAIL_ADDRESS][DOMAIN_NAME]"
type input "[EMAIL_ADDRESS][DOMAIN_NAME]"
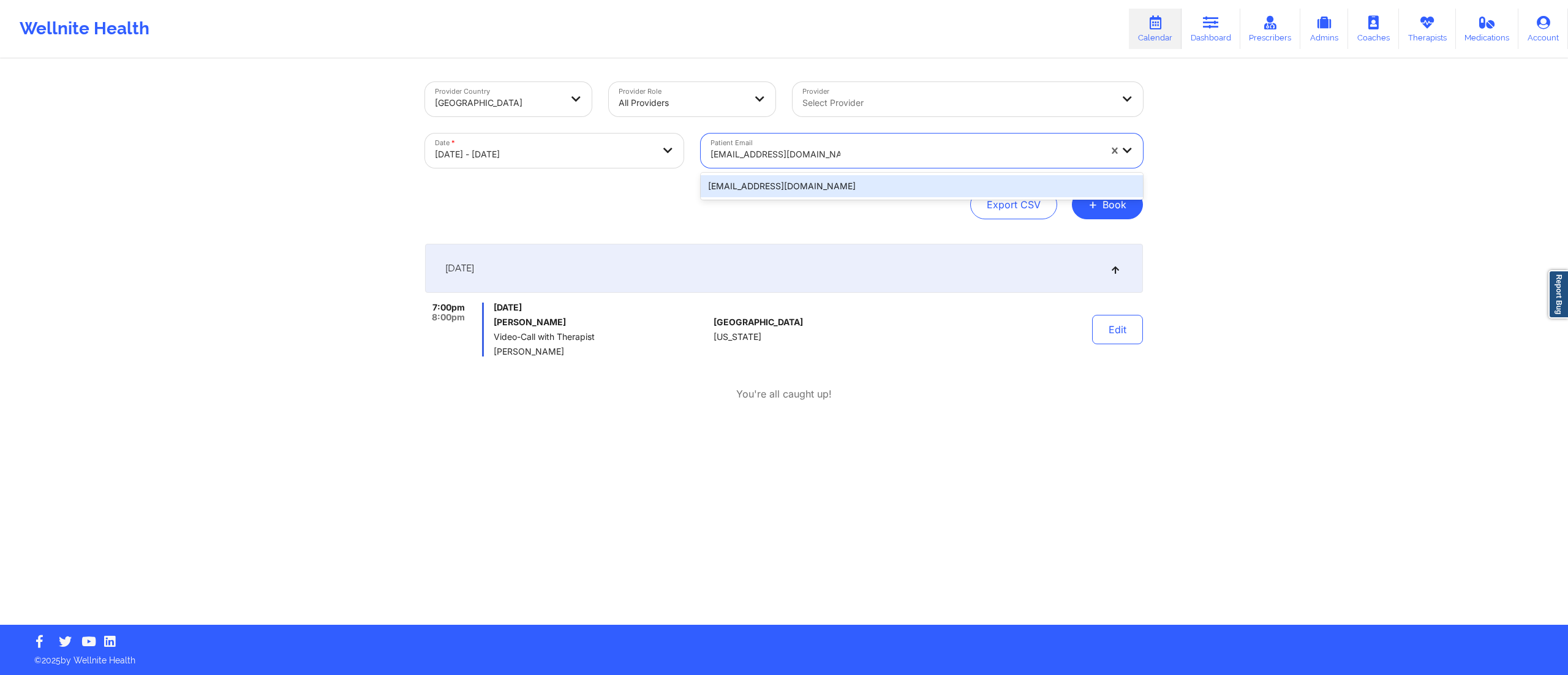
click at [800, 186] on div "[EMAIL_ADDRESS][DOMAIN_NAME]" at bounding box center [921, 186] width 442 height 22
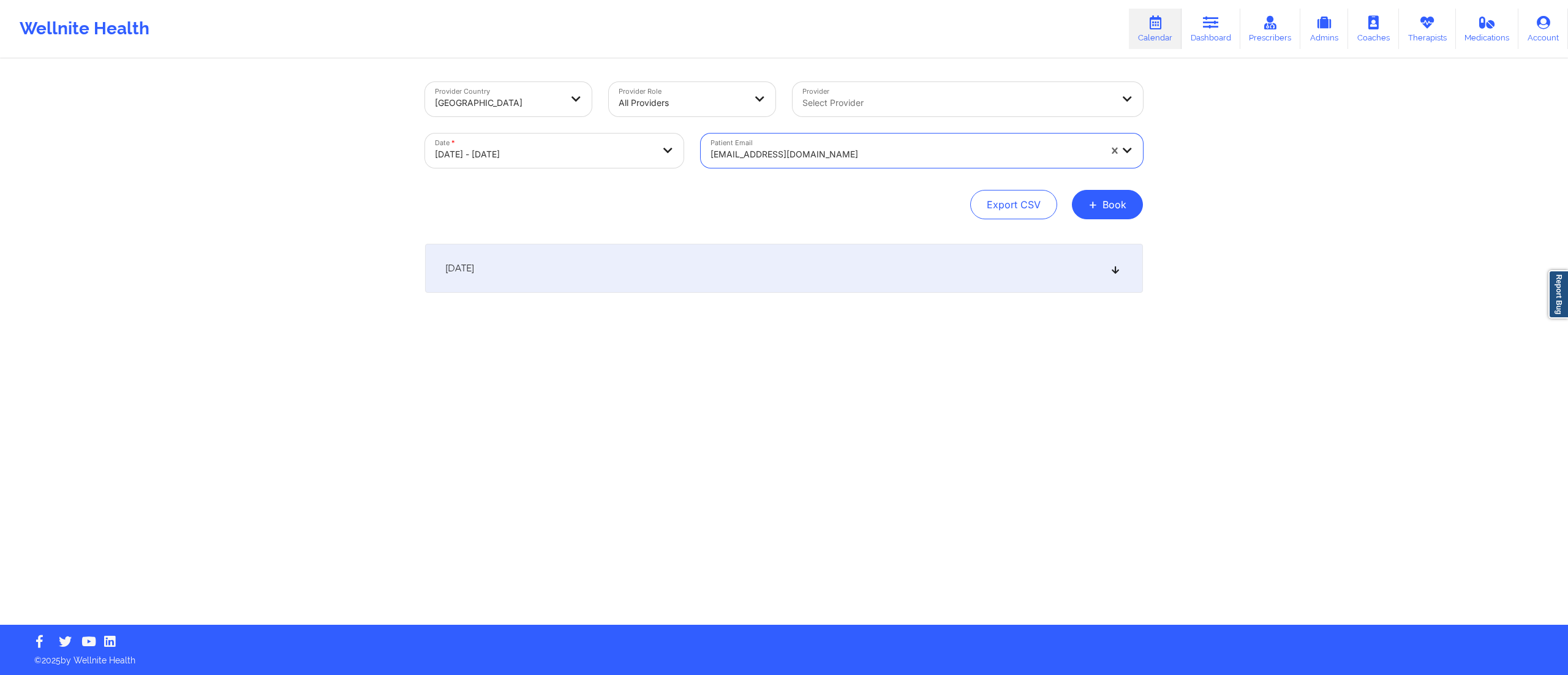
click at [625, 274] on div "[DATE]" at bounding box center [784, 268] width 718 height 49
click at [814, 141] on div "[EMAIL_ADDRESS][DOMAIN_NAME]" at bounding box center [900, 150] width 401 height 34
click at [627, 206] on div "Export CSV + Book" at bounding box center [784, 204] width 718 height 30
click at [1123, 337] on button "Edit" at bounding box center [1118, 330] width 51 height 30
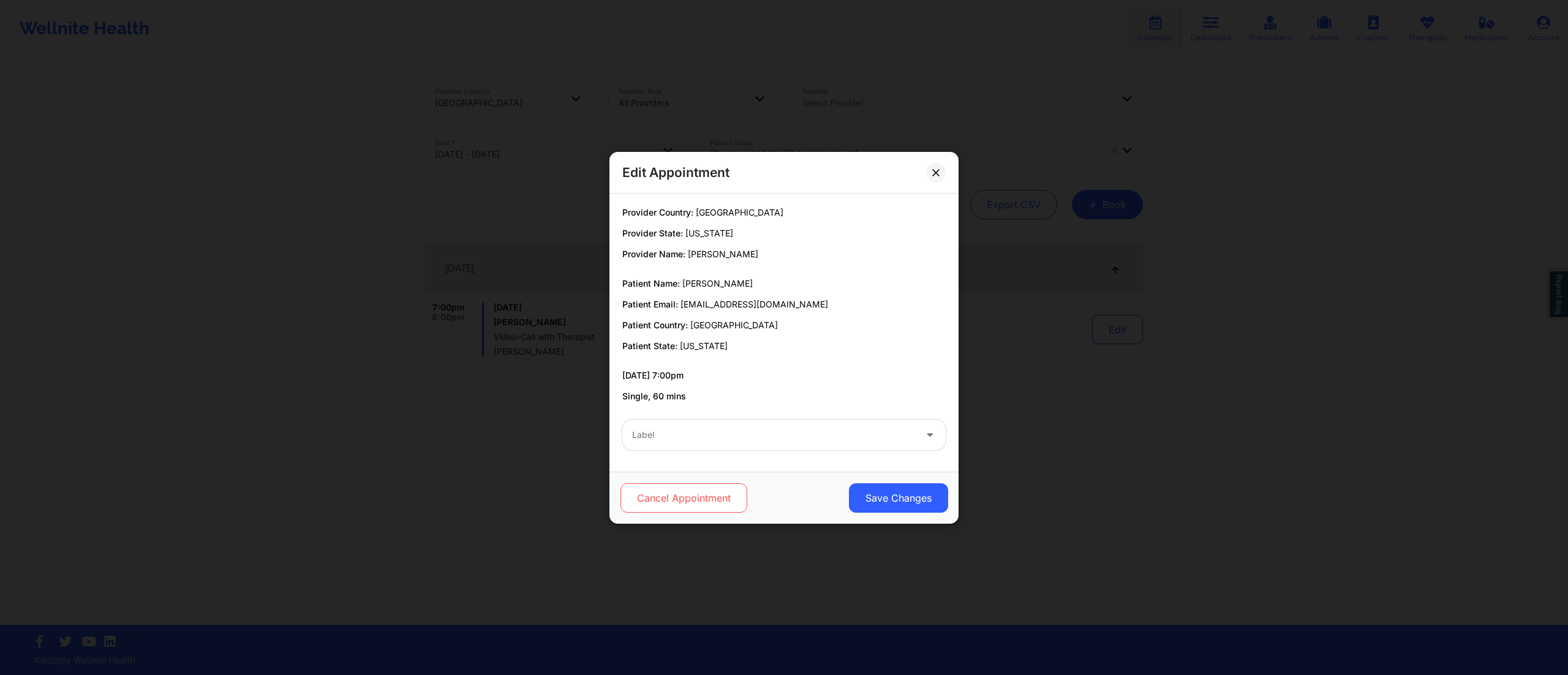
click at [642, 500] on button "Cancel Appointment" at bounding box center [684, 497] width 127 height 30
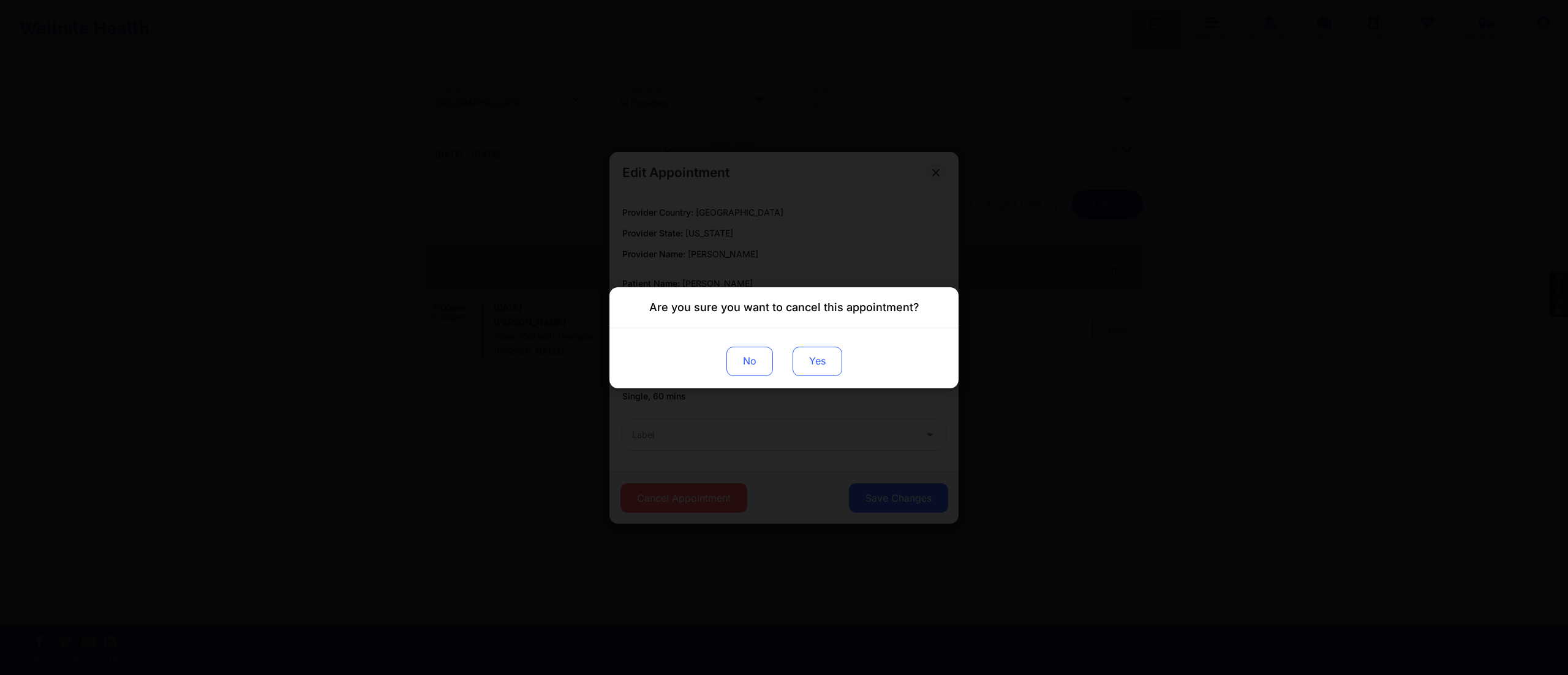
click at [821, 360] on button "Yes" at bounding box center [817, 361] width 50 height 30
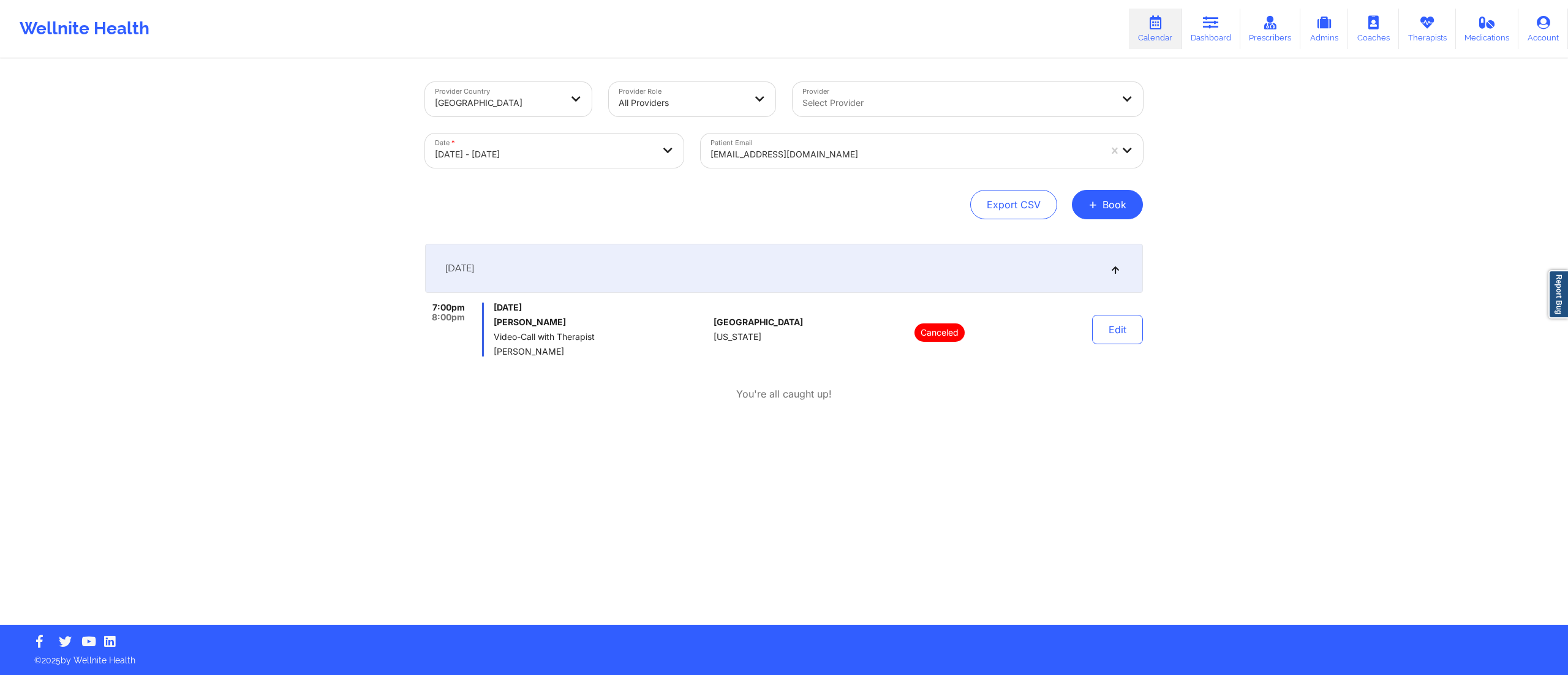
click at [797, 156] on div at bounding box center [904, 154] width 389 height 14
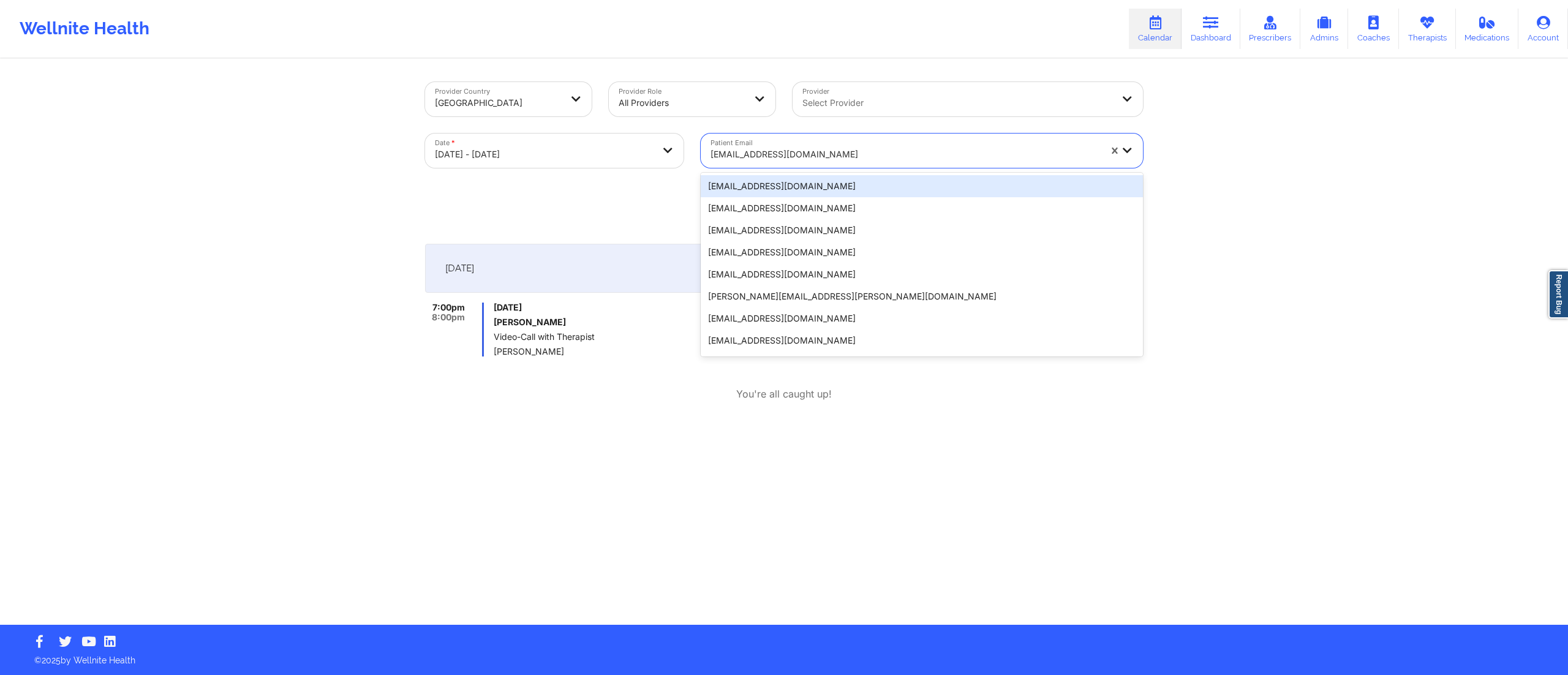
paste input "[EMAIL_ADDRESS][DOMAIN_NAME]"
type input "[EMAIL_ADDRESS][DOMAIN_NAME]"
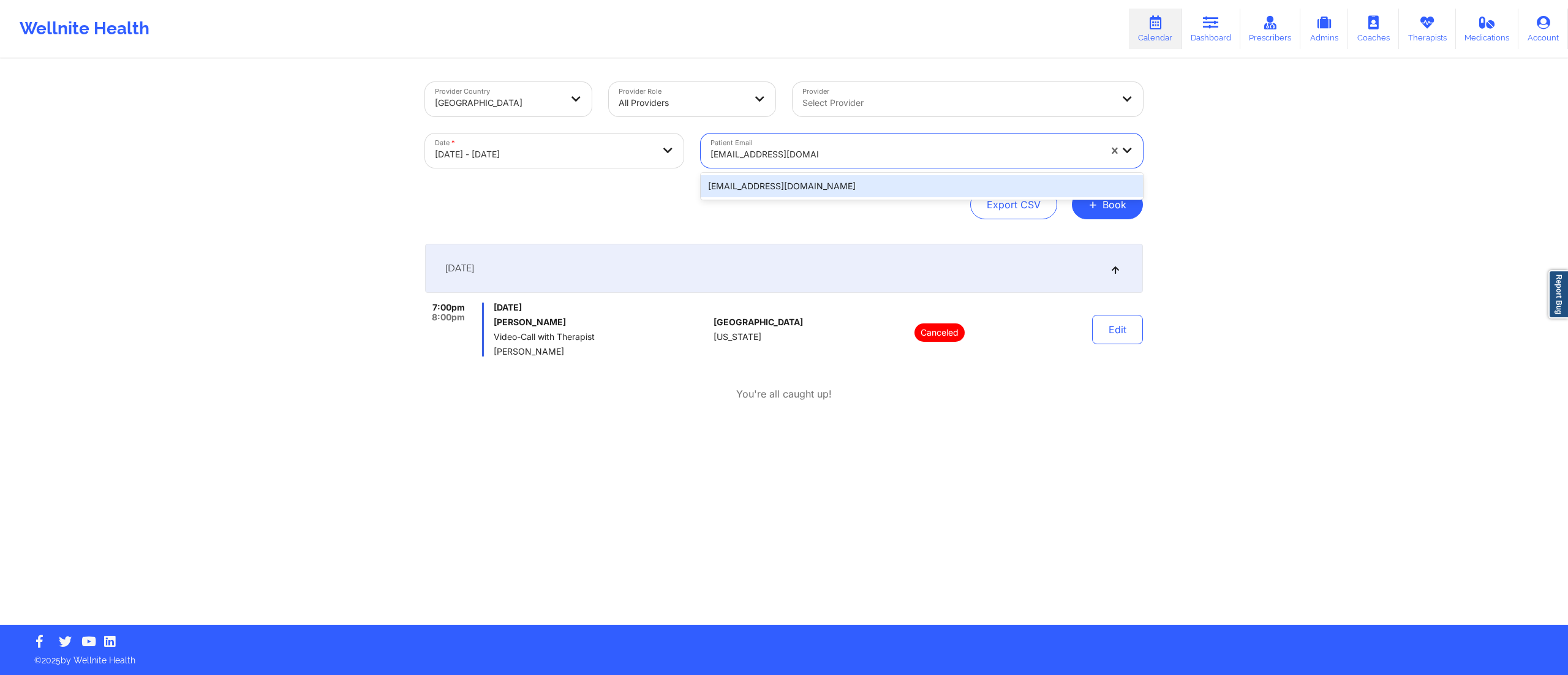
click at [776, 186] on div "[EMAIL_ADDRESS][DOMAIN_NAME]" at bounding box center [921, 186] width 442 height 22
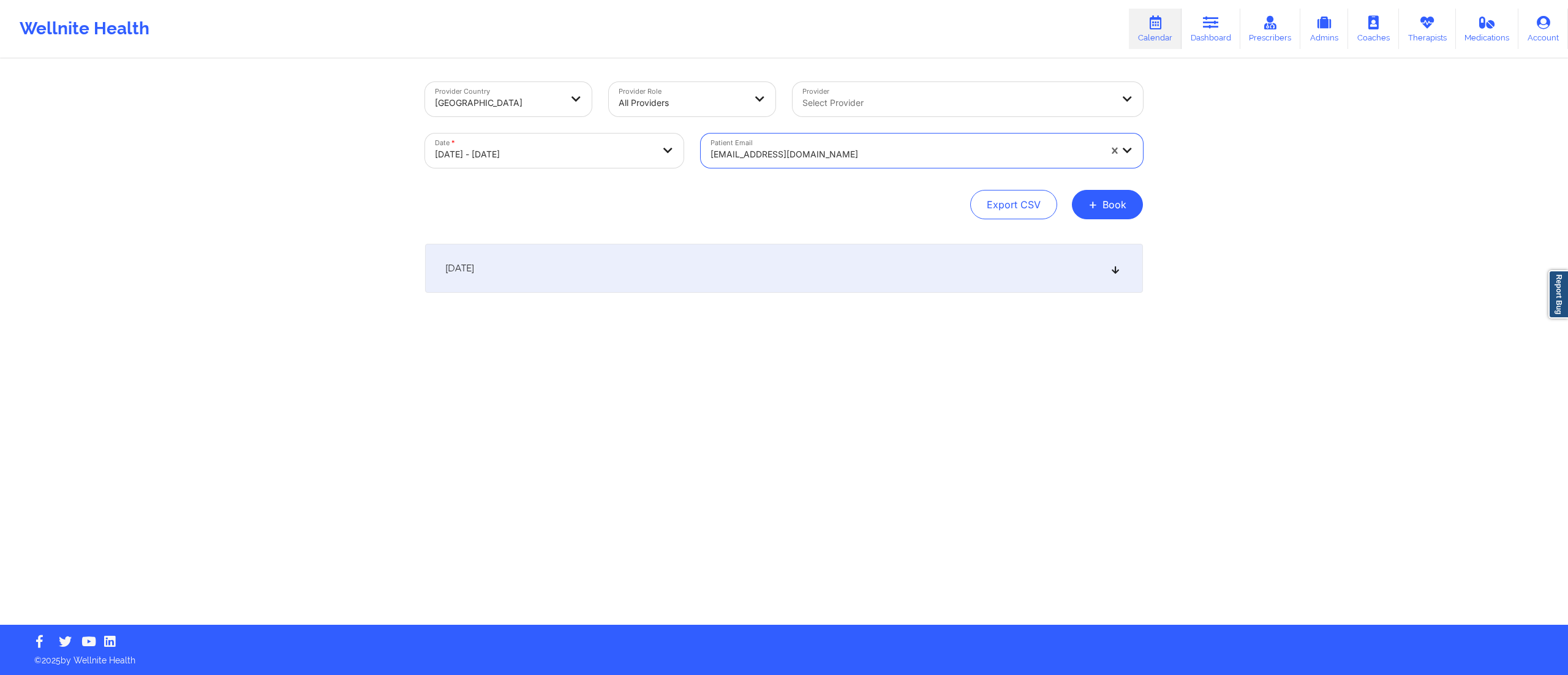
click at [668, 286] on div "[DATE]" at bounding box center [784, 268] width 718 height 49
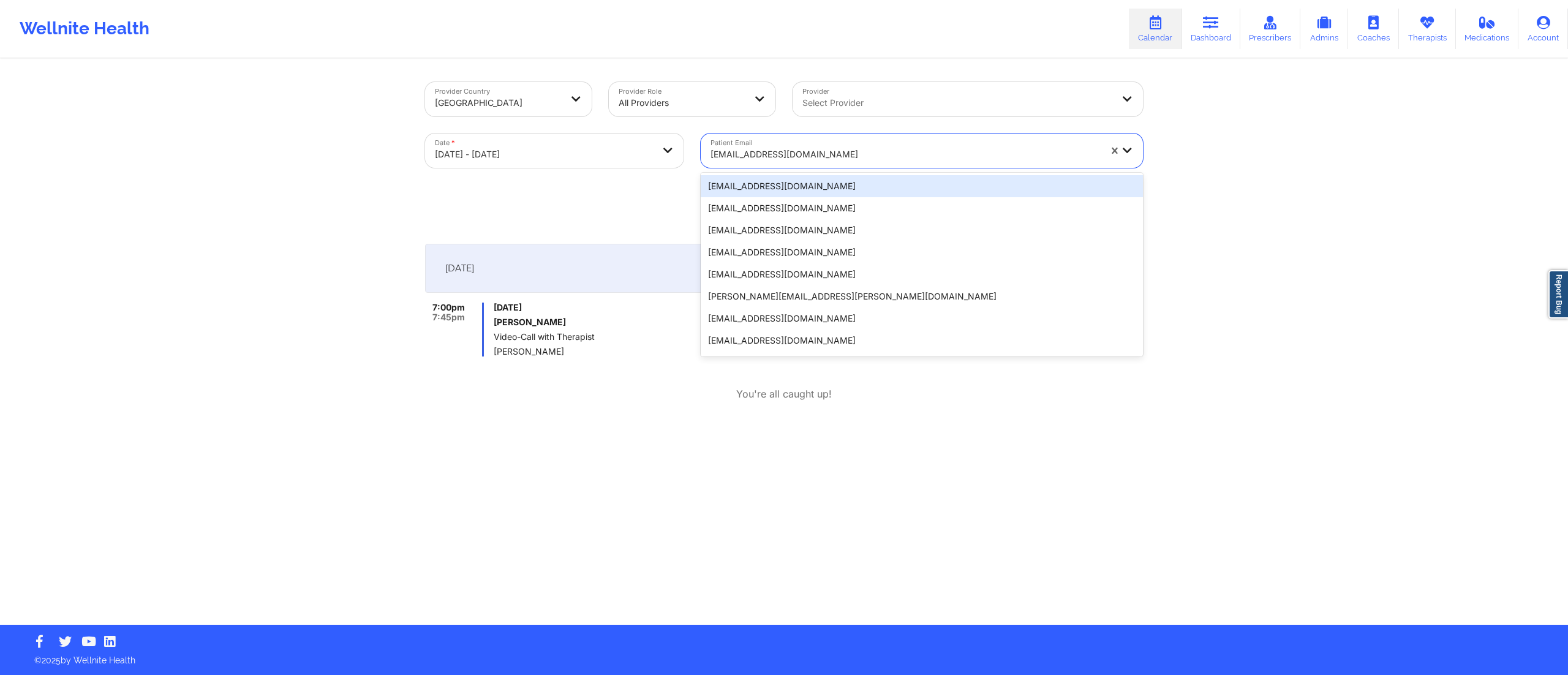
click at [782, 158] on div at bounding box center [904, 154] width 389 height 14
paste input "[EMAIL_ADDRESS][DOMAIN_NAME]"
type input "[EMAIL_ADDRESS][DOMAIN_NAME]"
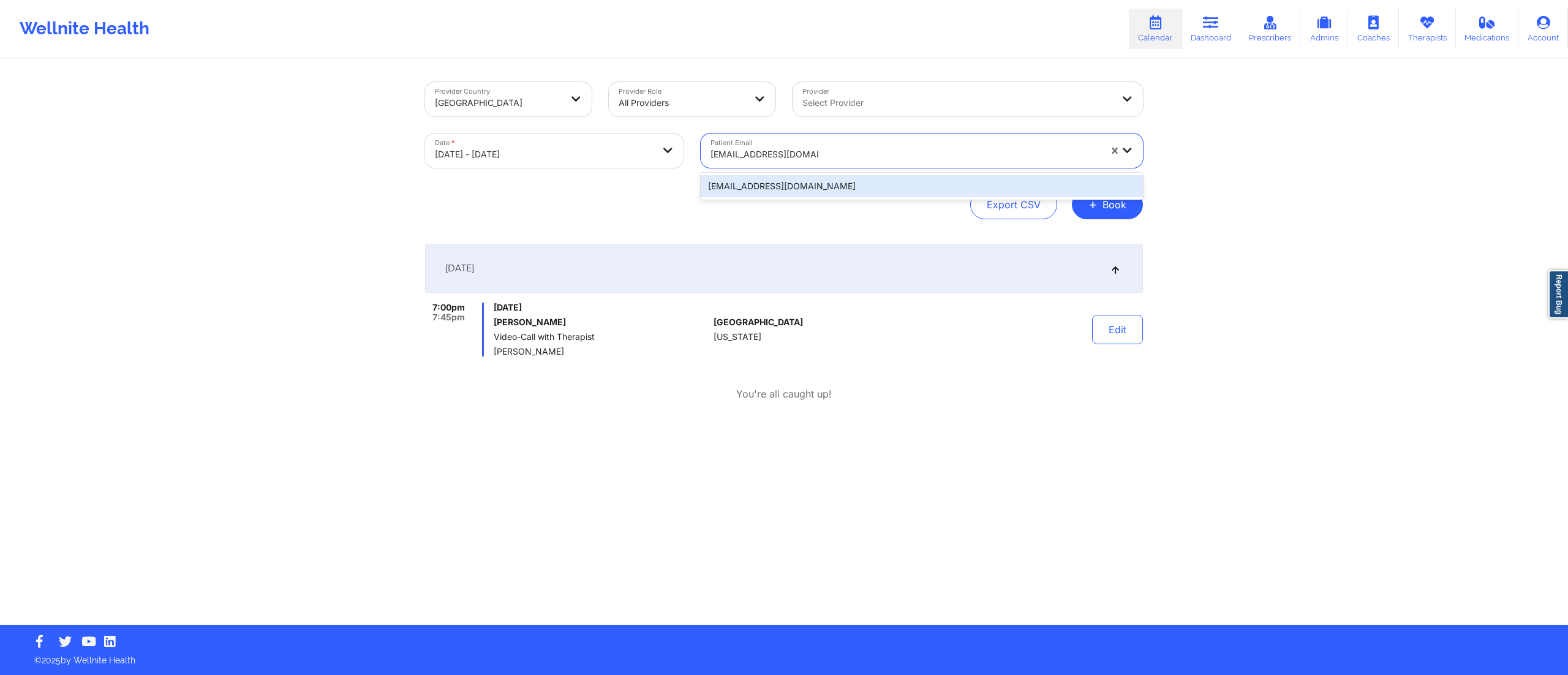
click at [763, 189] on div "[EMAIL_ADDRESS][DOMAIN_NAME]" at bounding box center [921, 186] width 442 height 22
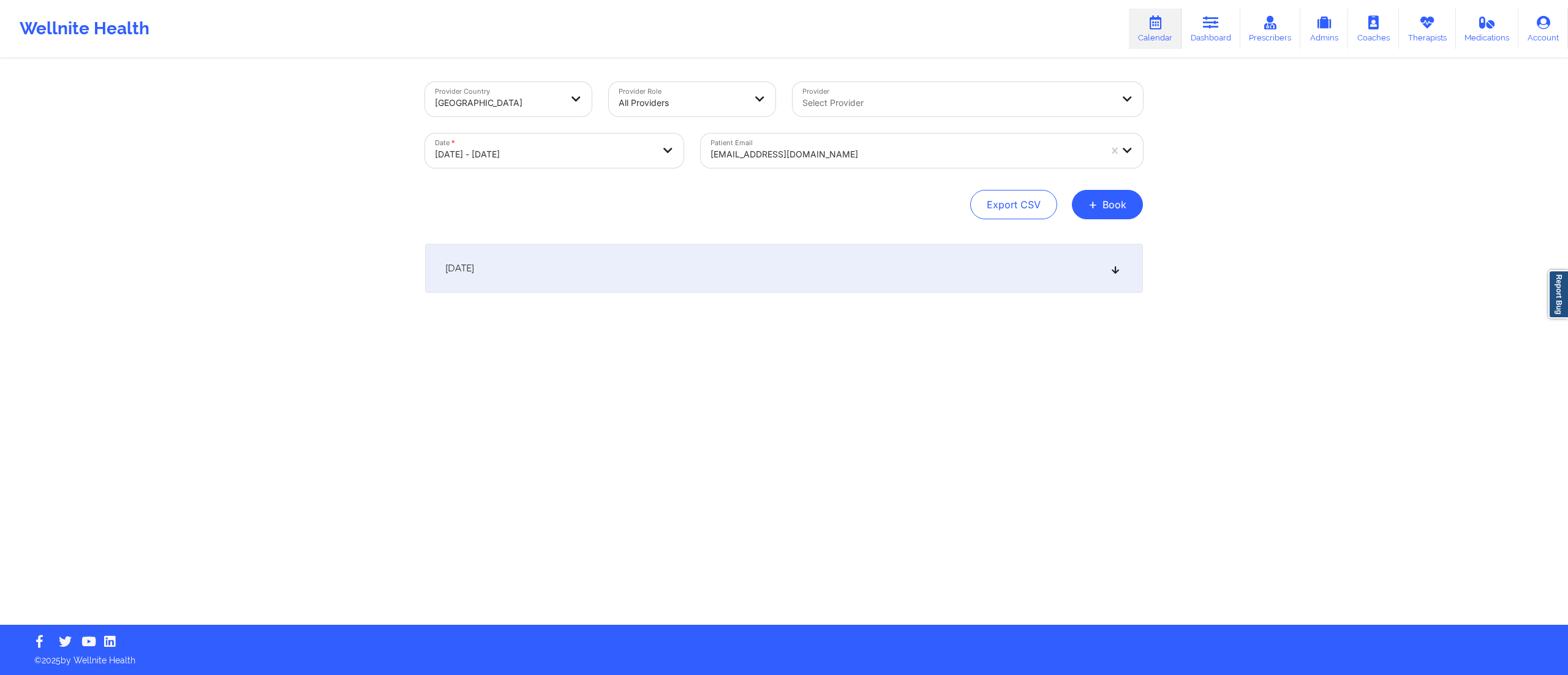
click at [728, 274] on div "[DATE]" at bounding box center [784, 268] width 718 height 49
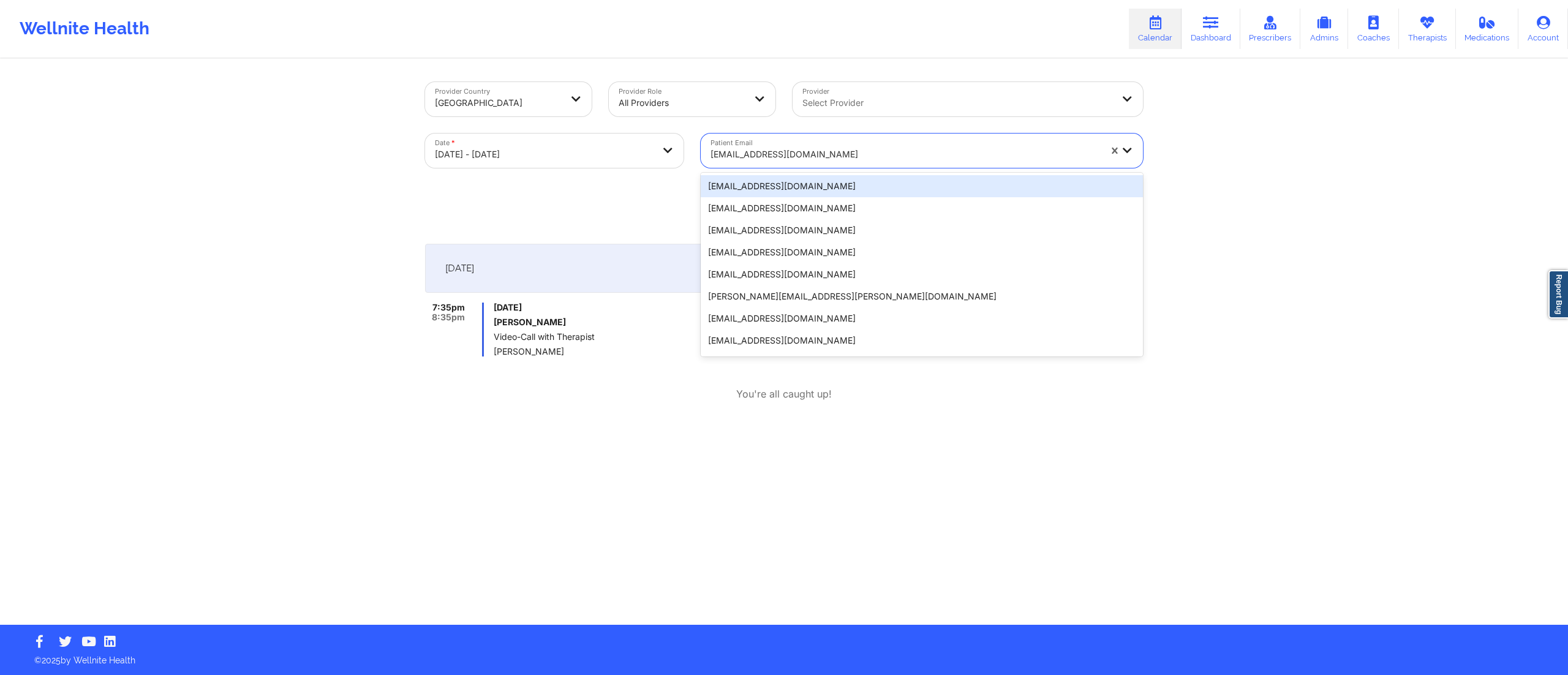
click at [776, 154] on div at bounding box center [904, 154] width 389 height 14
paste input "[EMAIL_ADDRESS][DOMAIN_NAME]"
type input "[EMAIL_ADDRESS][DOMAIN_NAME]"
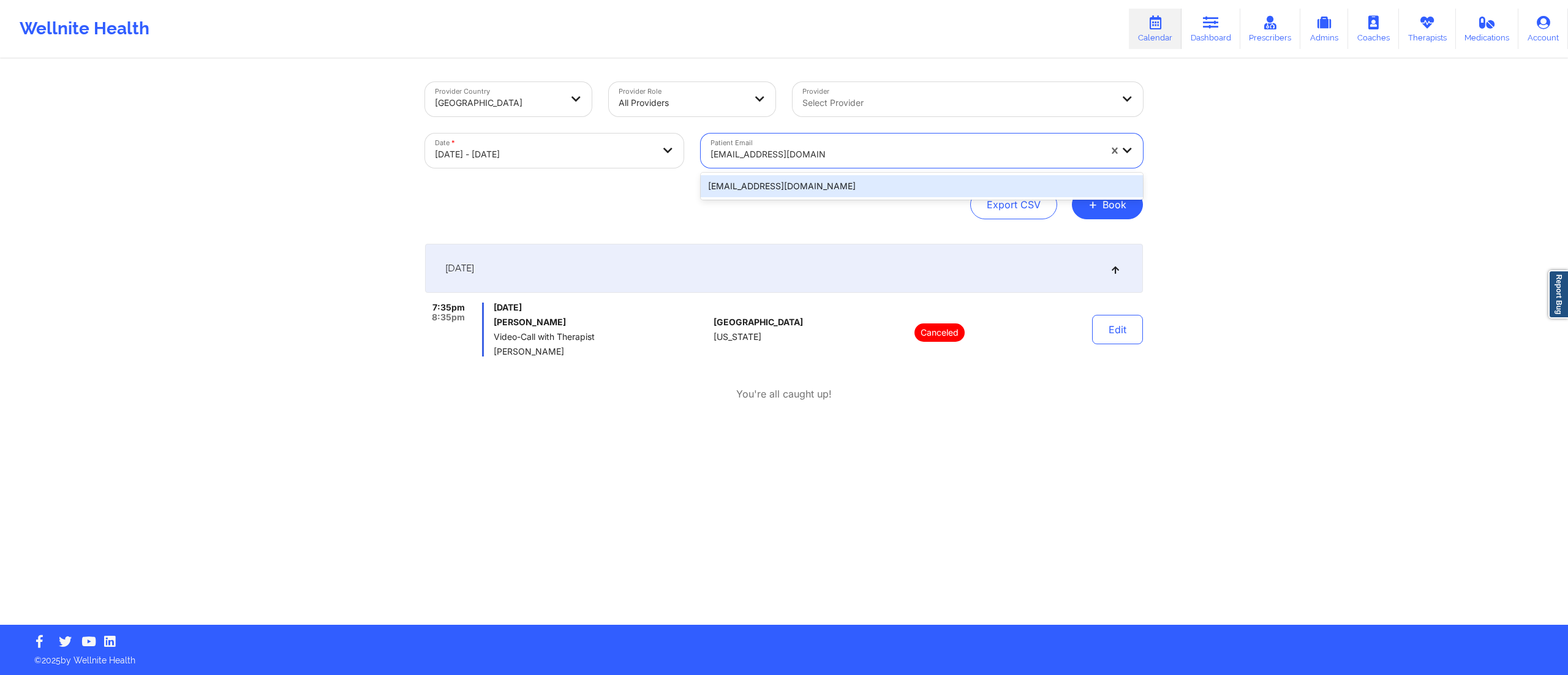
click at [770, 183] on div "[EMAIL_ADDRESS][DOMAIN_NAME]" at bounding box center [921, 186] width 442 height 22
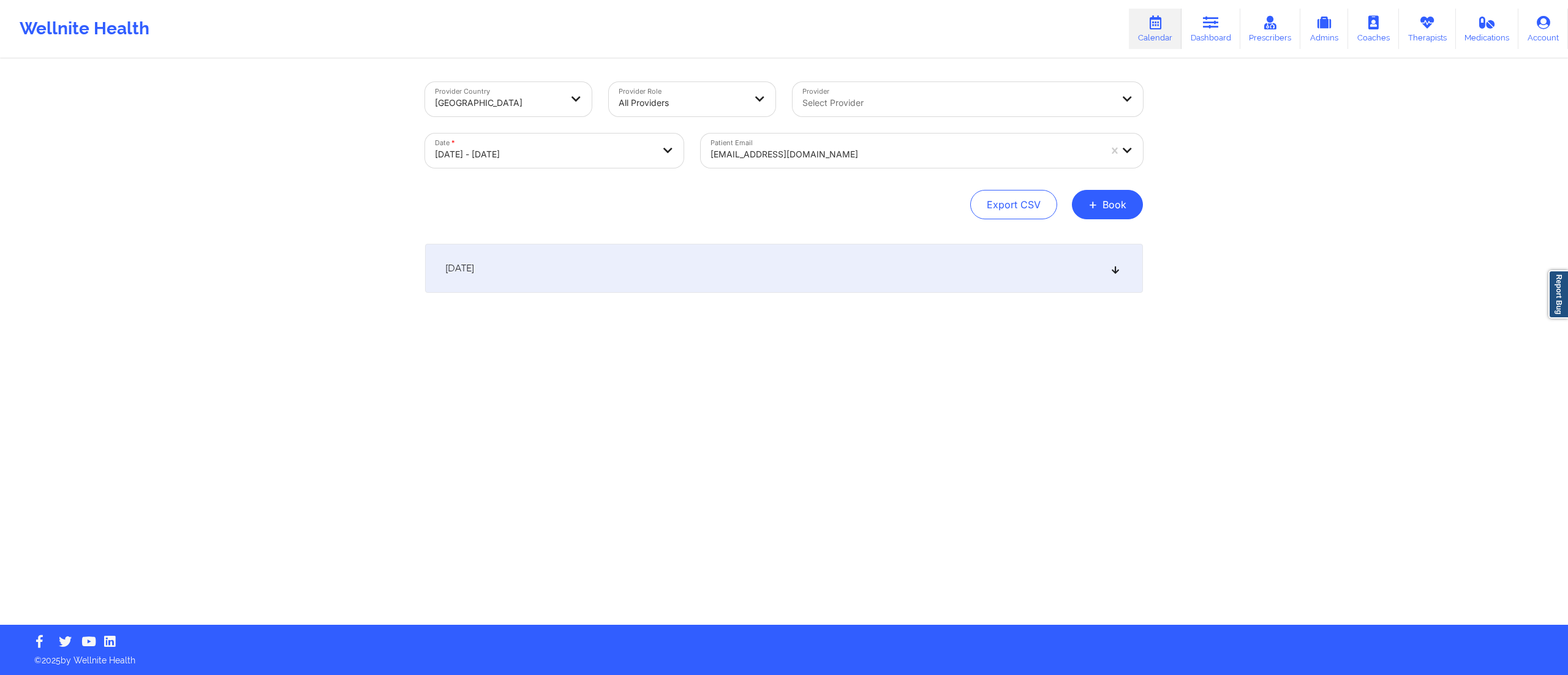
click at [708, 277] on div "[DATE]" at bounding box center [784, 268] width 718 height 49
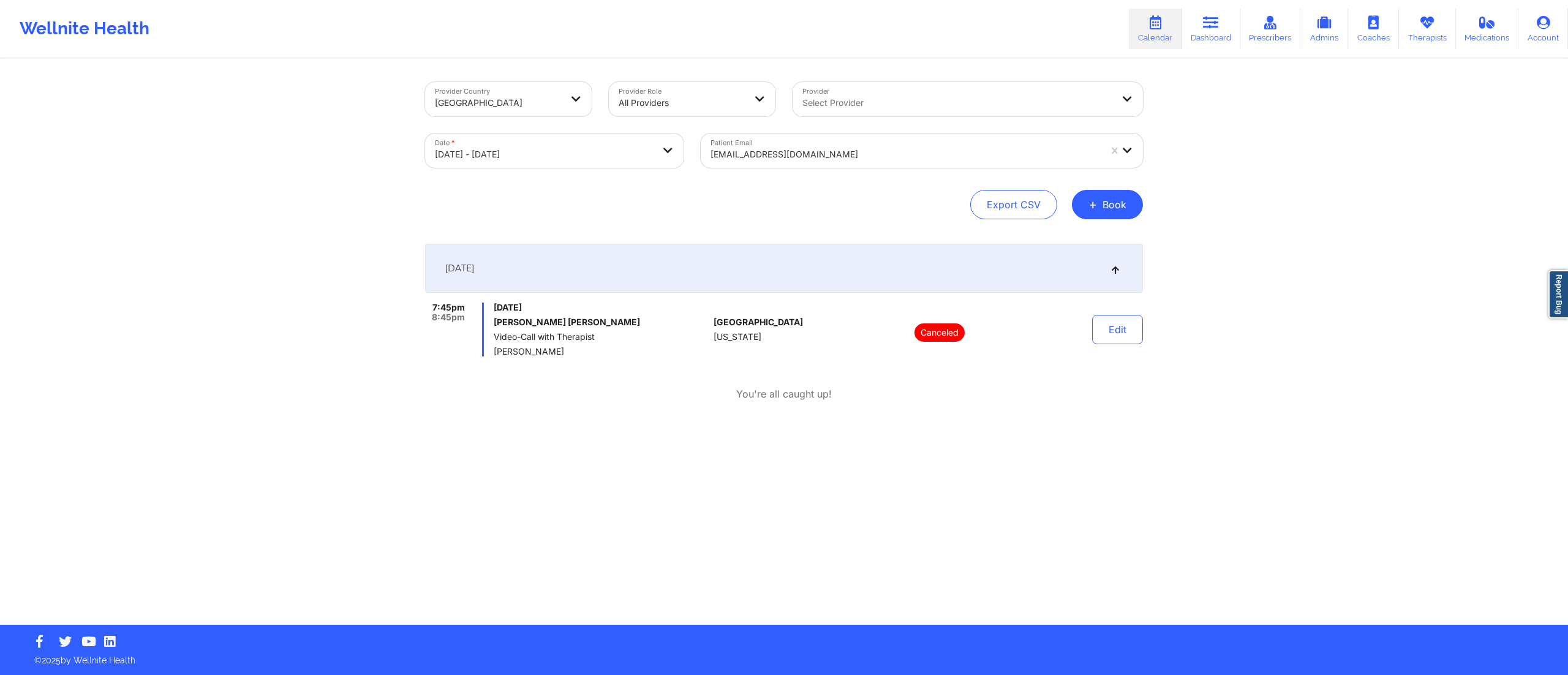
click at [872, 154] on div at bounding box center [904, 154] width 389 height 14
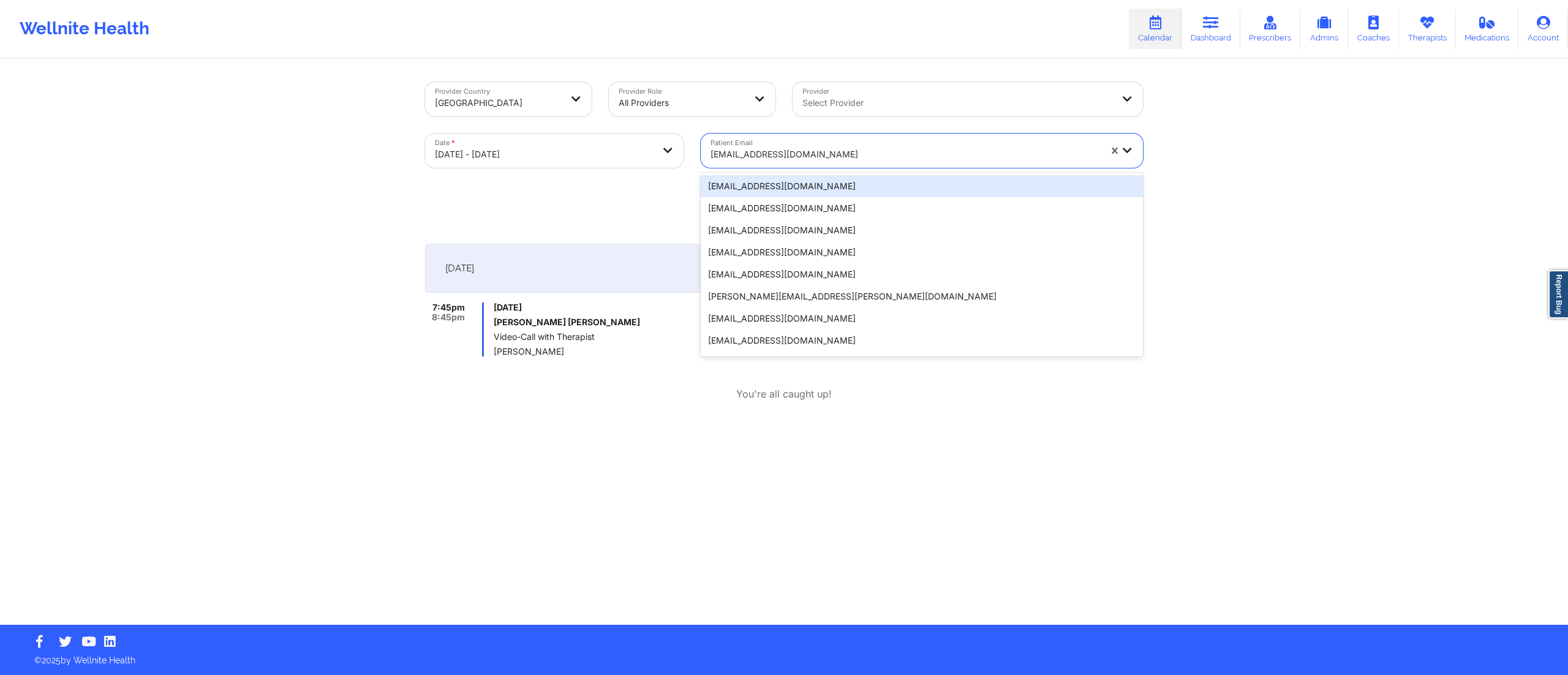
paste input "[EMAIL_ADDRESS][DOMAIN_NAME]"
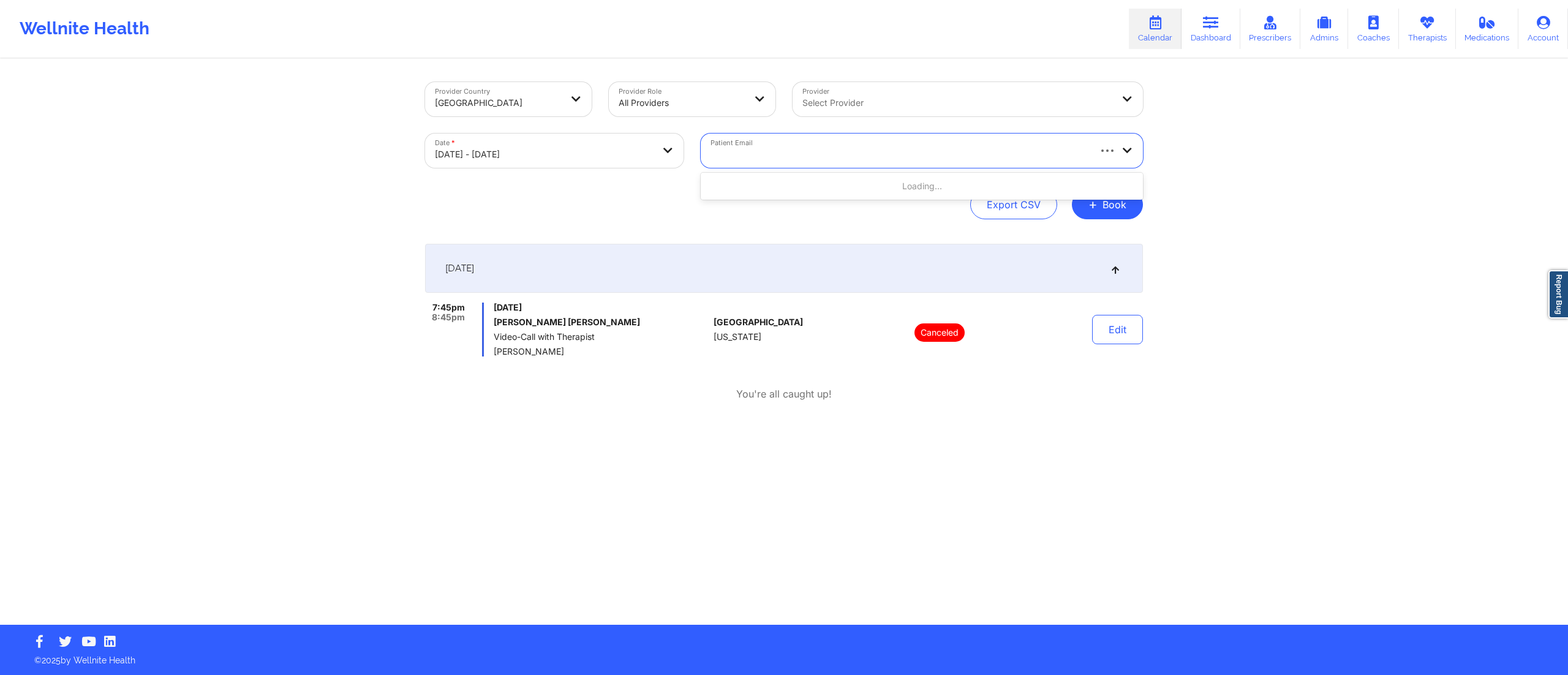
type input "[EMAIL_ADDRESS][DOMAIN_NAME]"
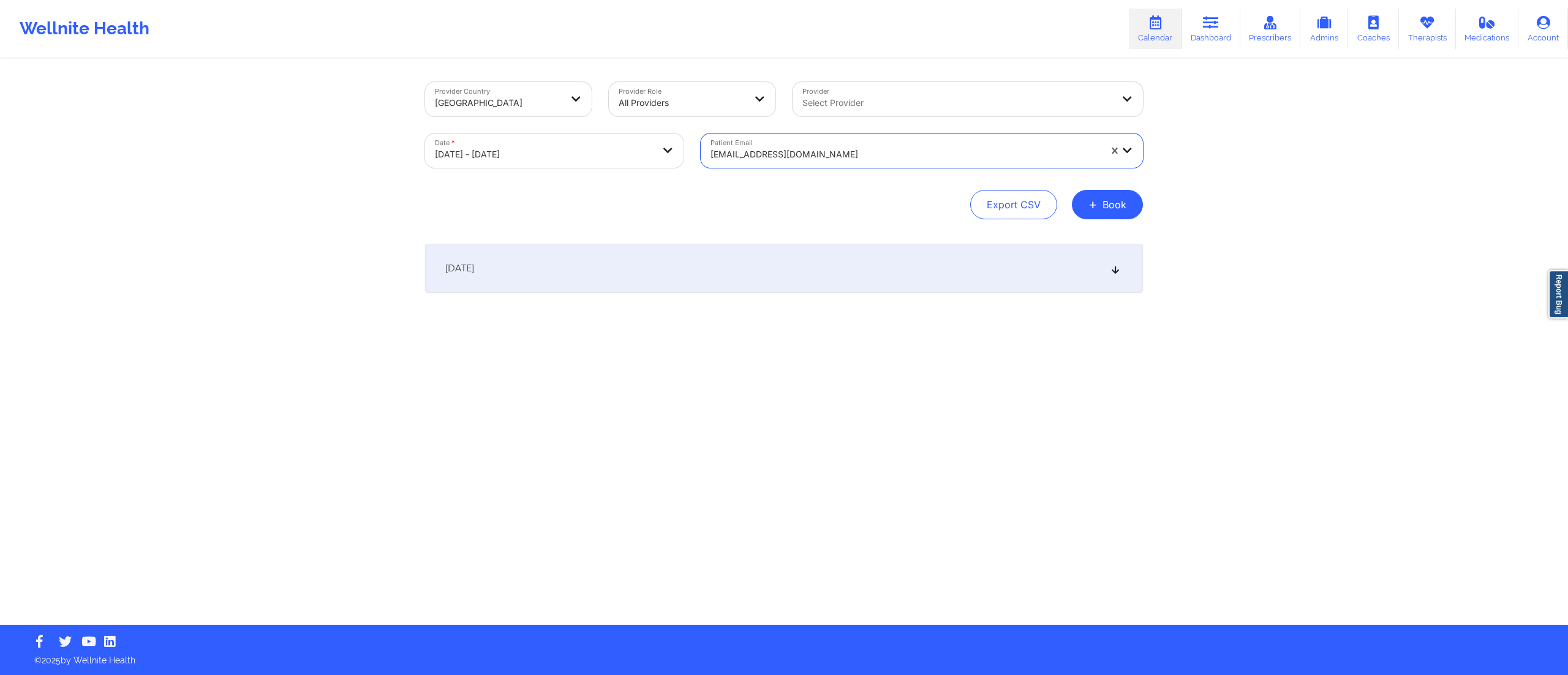
drag, startPoint x: 765, startPoint y: 259, endPoint x: 765, endPoint y: 268, distance: 9.0
click at [764, 259] on div "[DATE]" at bounding box center [784, 268] width 718 height 49
click at [1117, 330] on button "Edit" at bounding box center [1118, 325] width 51 height 30
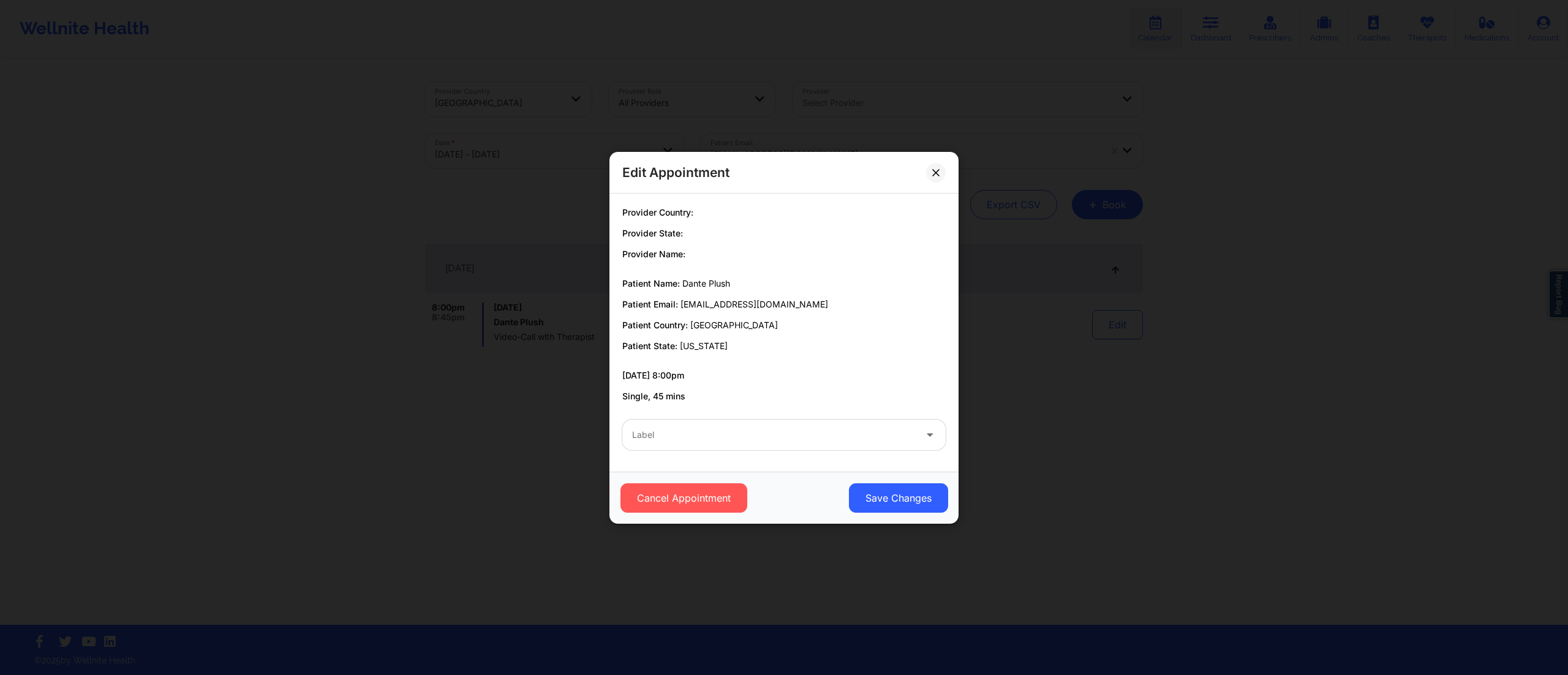
click at [1051, 368] on div "Edit Appointment Provider Country: Provider State: Provider Name: Patient Name:…" at bounding box center [784, 338] width 1568 height 675
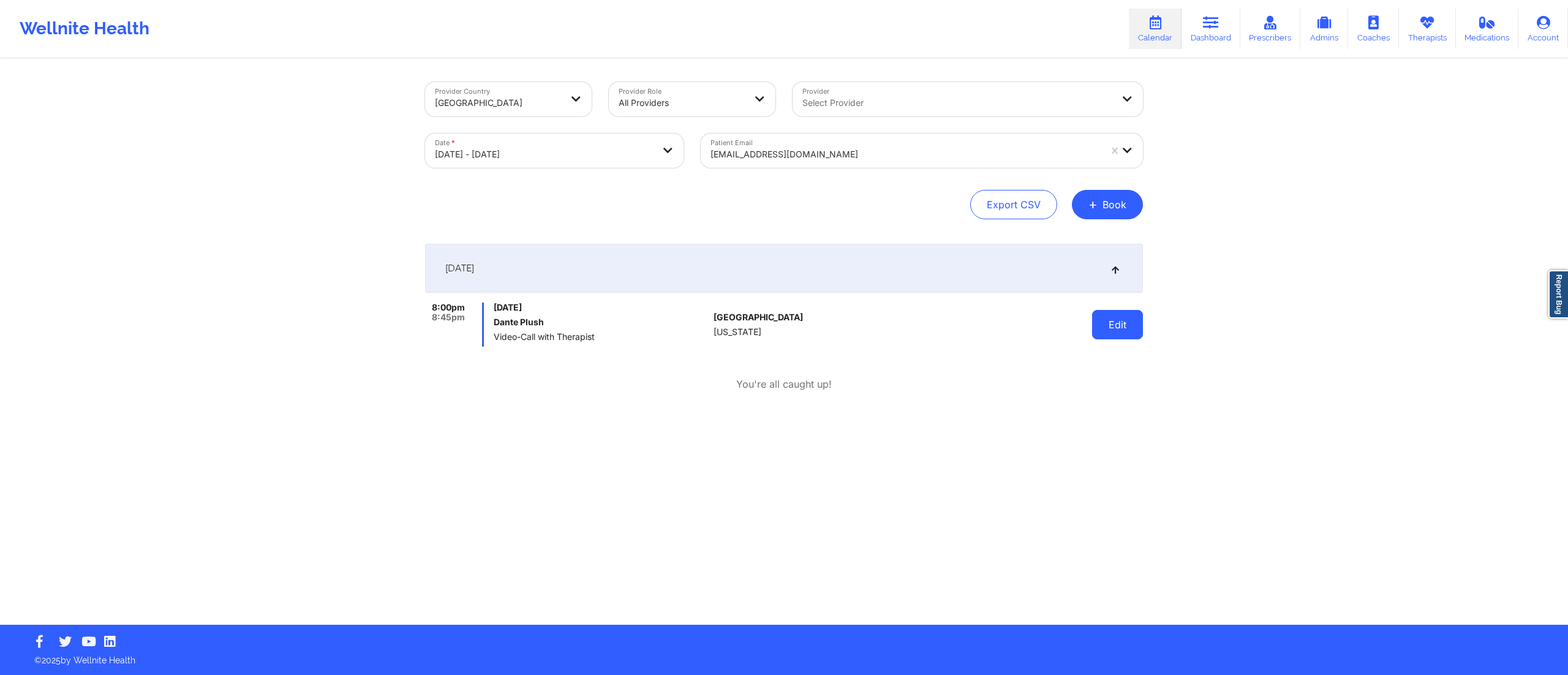
click at [1133, 315] on button "Edit" at bounding box center [1118, 325] width 51 height 30
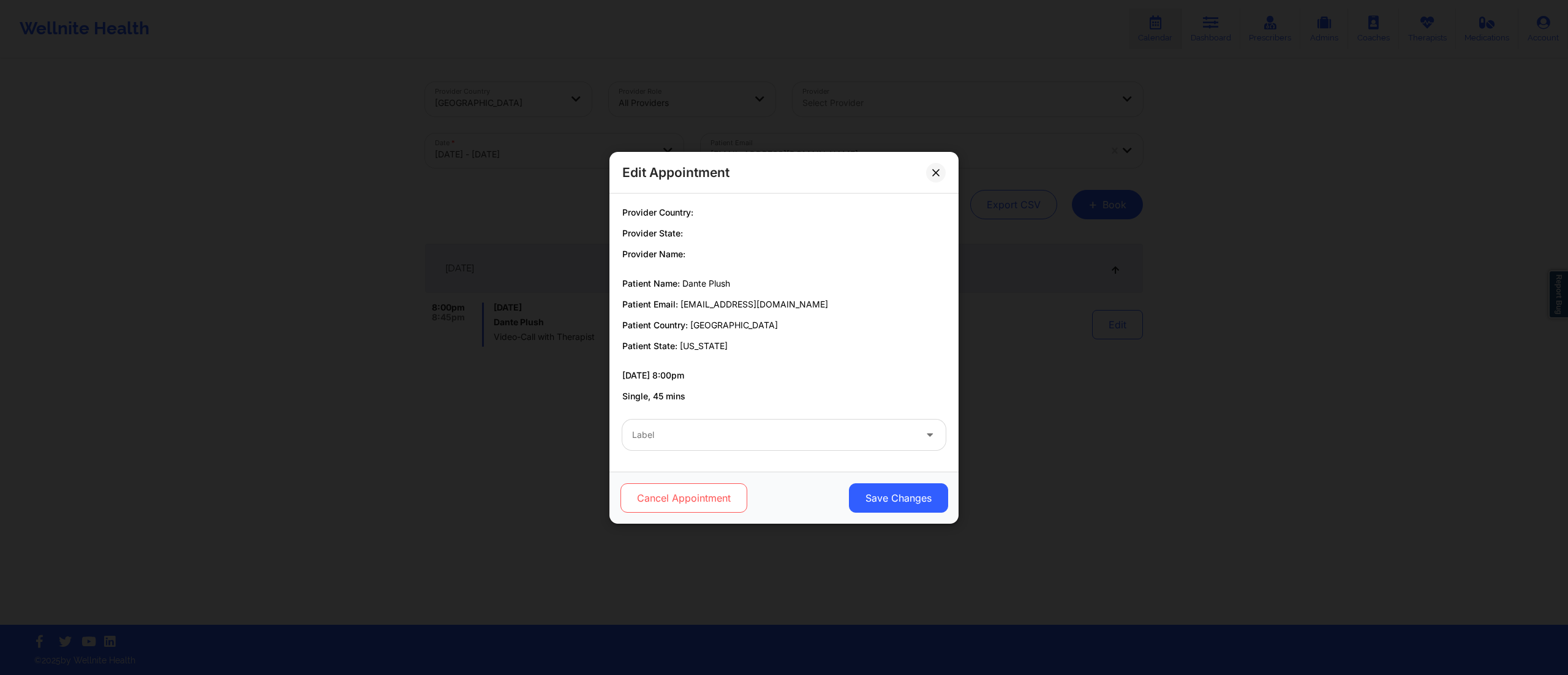
click at [664, 498] on button "Cancel Appointment" at bounding box center [684, 497] width 127 height 30
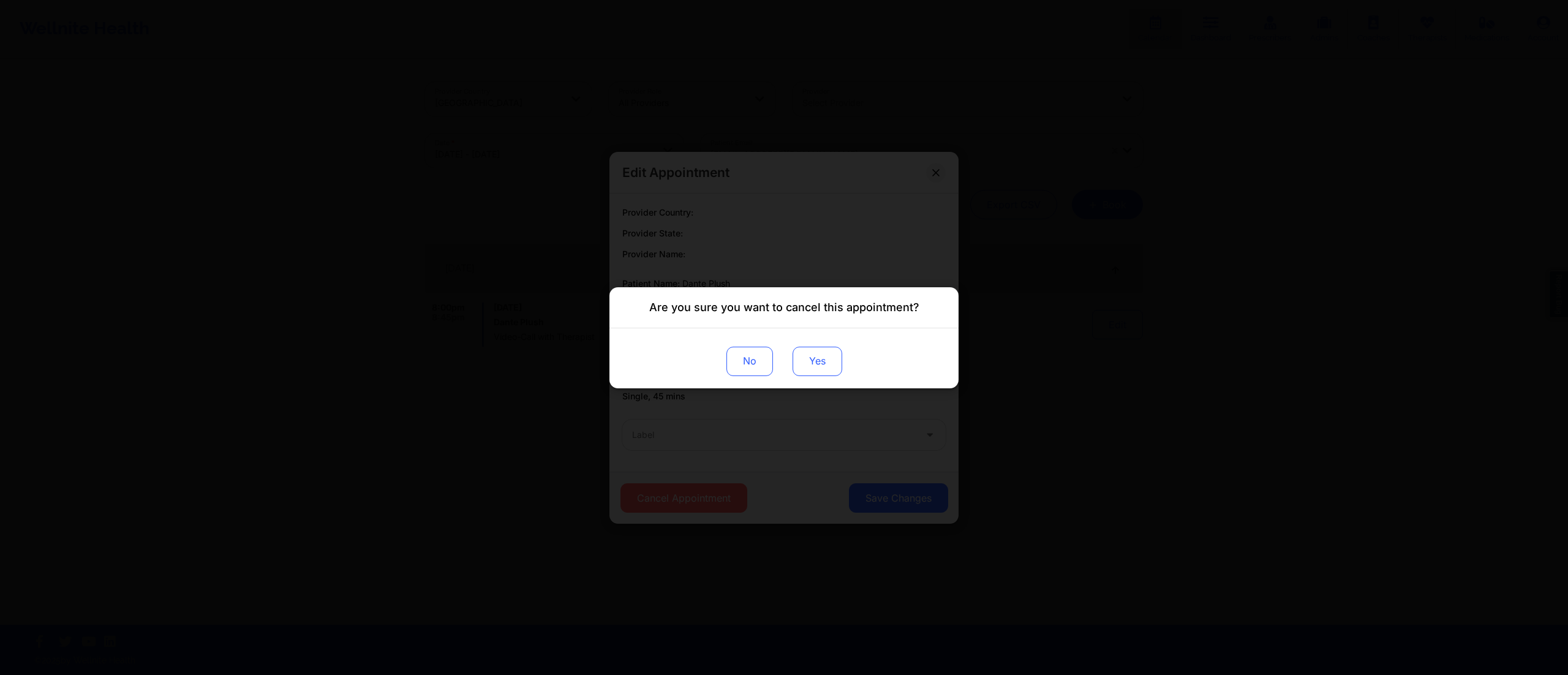
click at [812, 370] on button "Yes" at bounding box center [817, 361] width 50 height 30
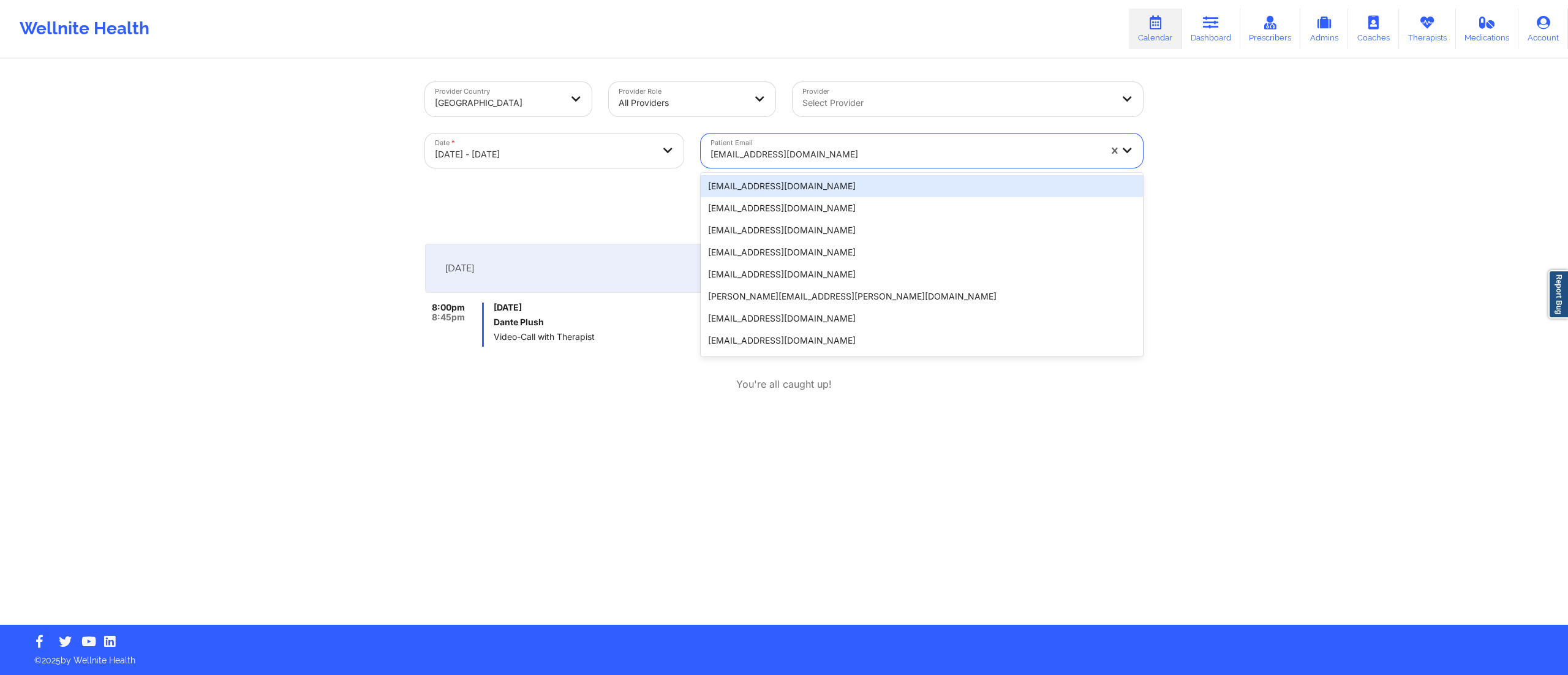
click at [760, 156] on div at bounding box center [904, 154] width 389 height 14
paste input "[EMAIL_ADDRESS][DOMAIN_NAME]"
type input "[EMAIL_ADDRESS][DOMAIN_NAME]"
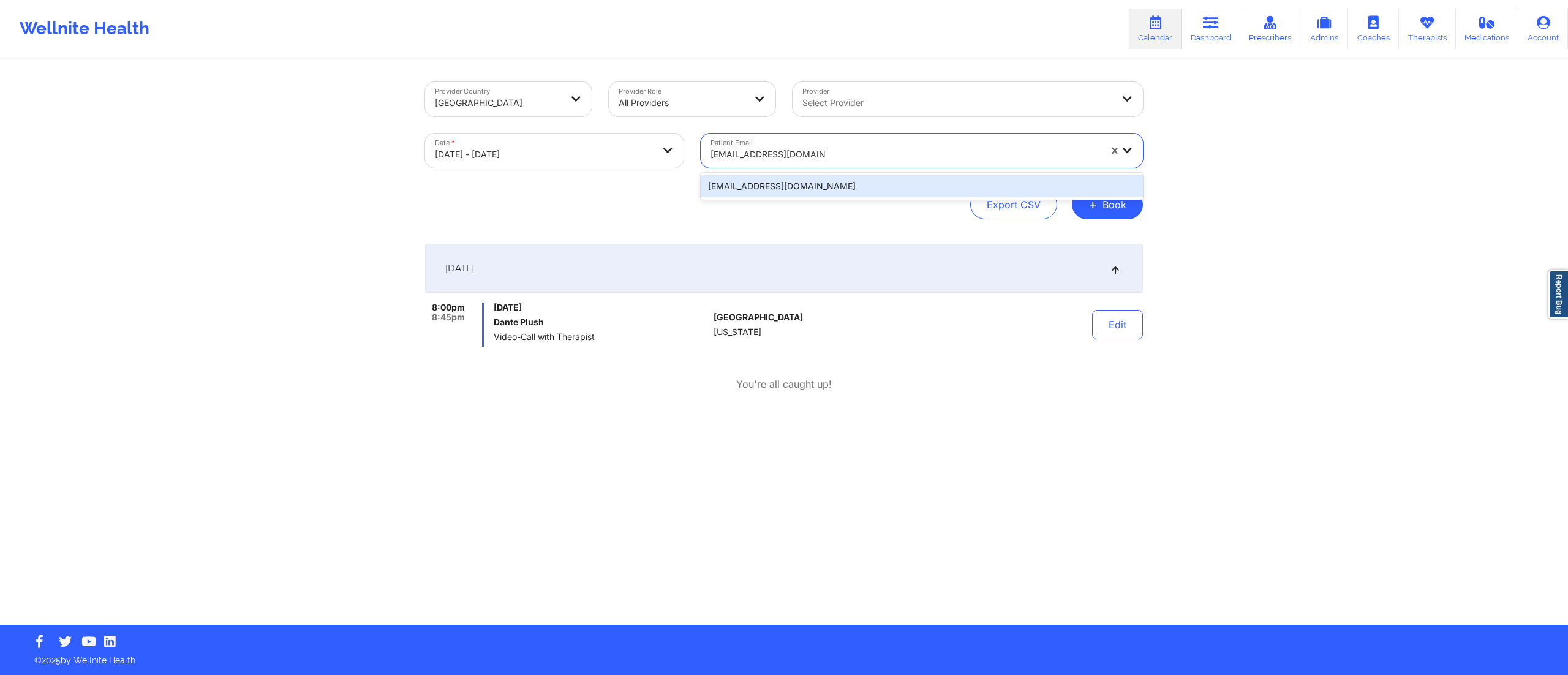
click at [781, 188] on div "[EMAIL_ADDRESS][DOMAIN_NAME]" at bounding box center [921, 186] width 442 height 22
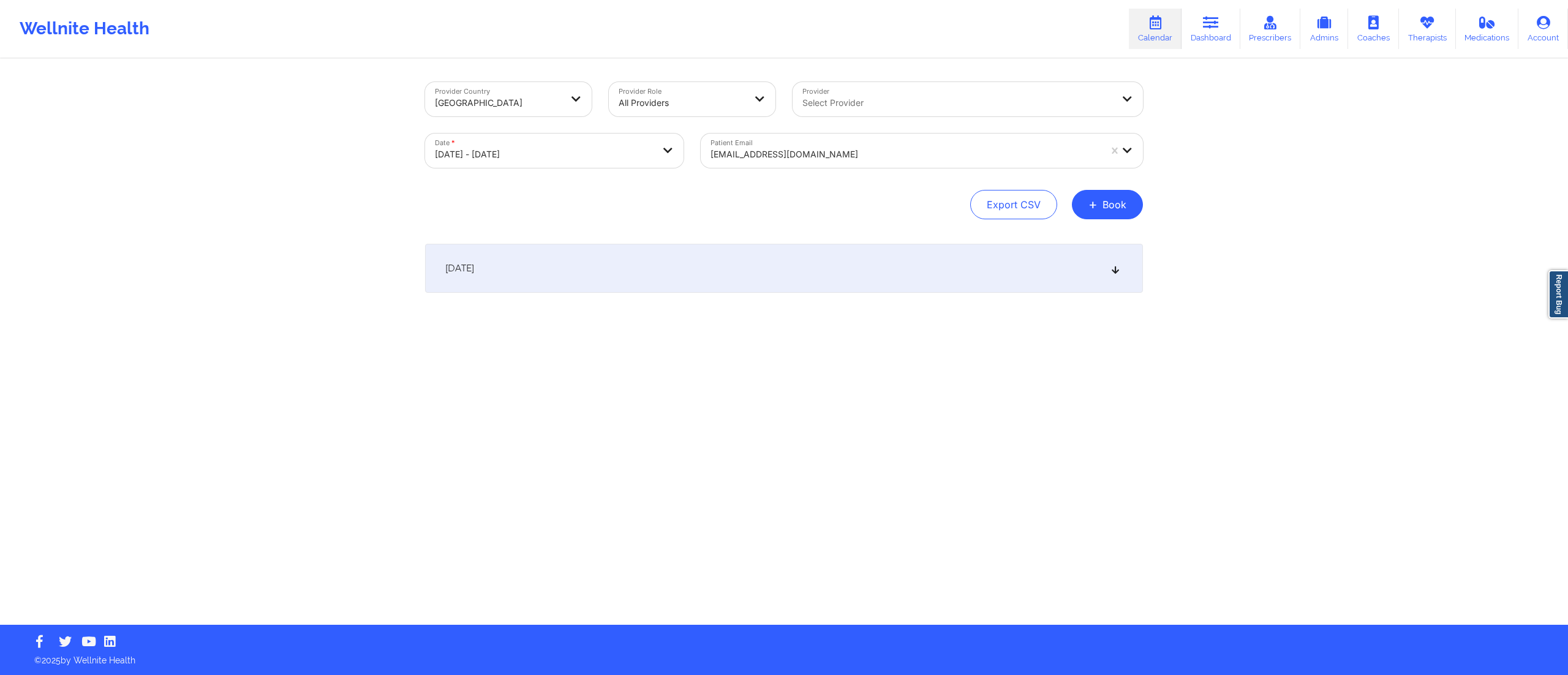
click at [739, 274] on div "[DATE]" at bounding box center [784, 268] width 718 height 49
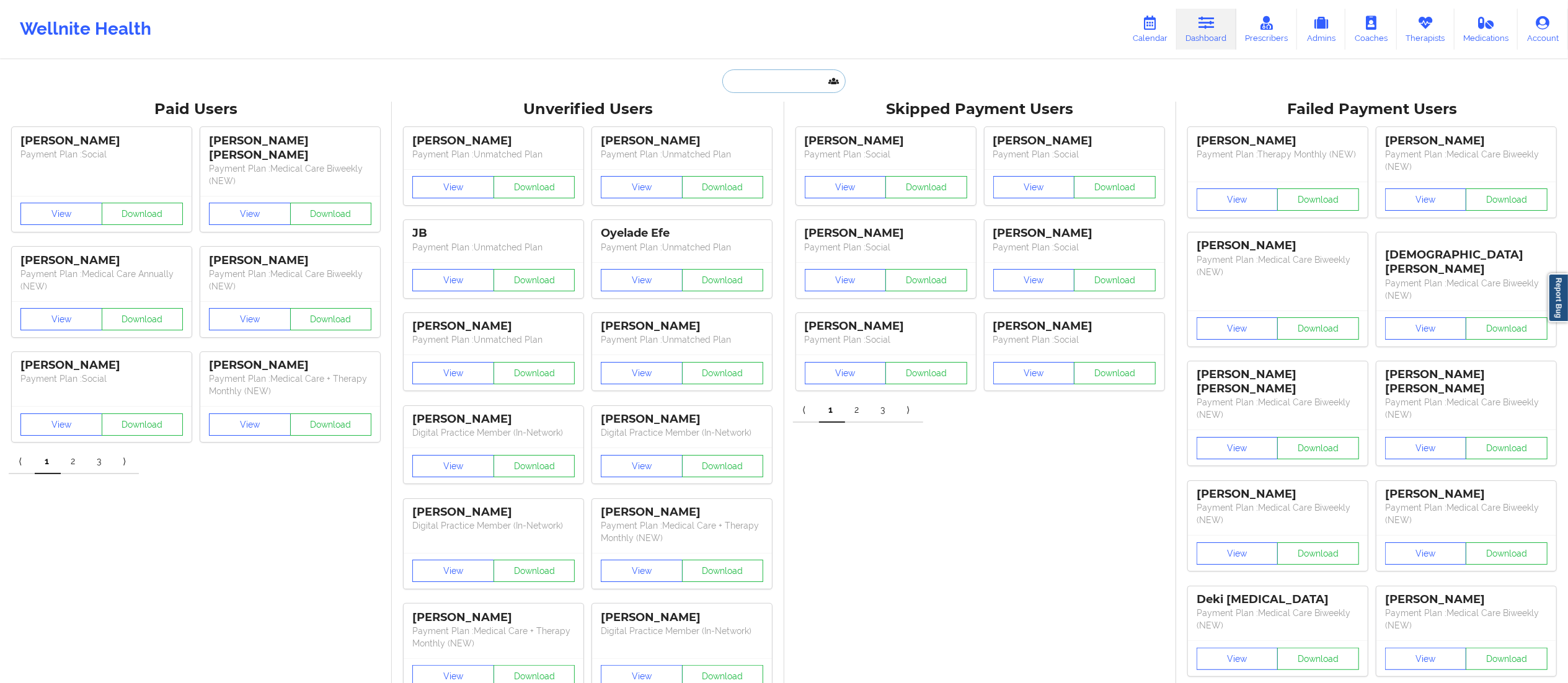
click at [795, 89] on input "text" at bounding box center [784, 81] width 123 height 23
paste input "[EMAIL_ADDRESS][DOMAIN_NAME]"
type input "[EMAIL_ADDRESS][DOMAIN_NAME]"
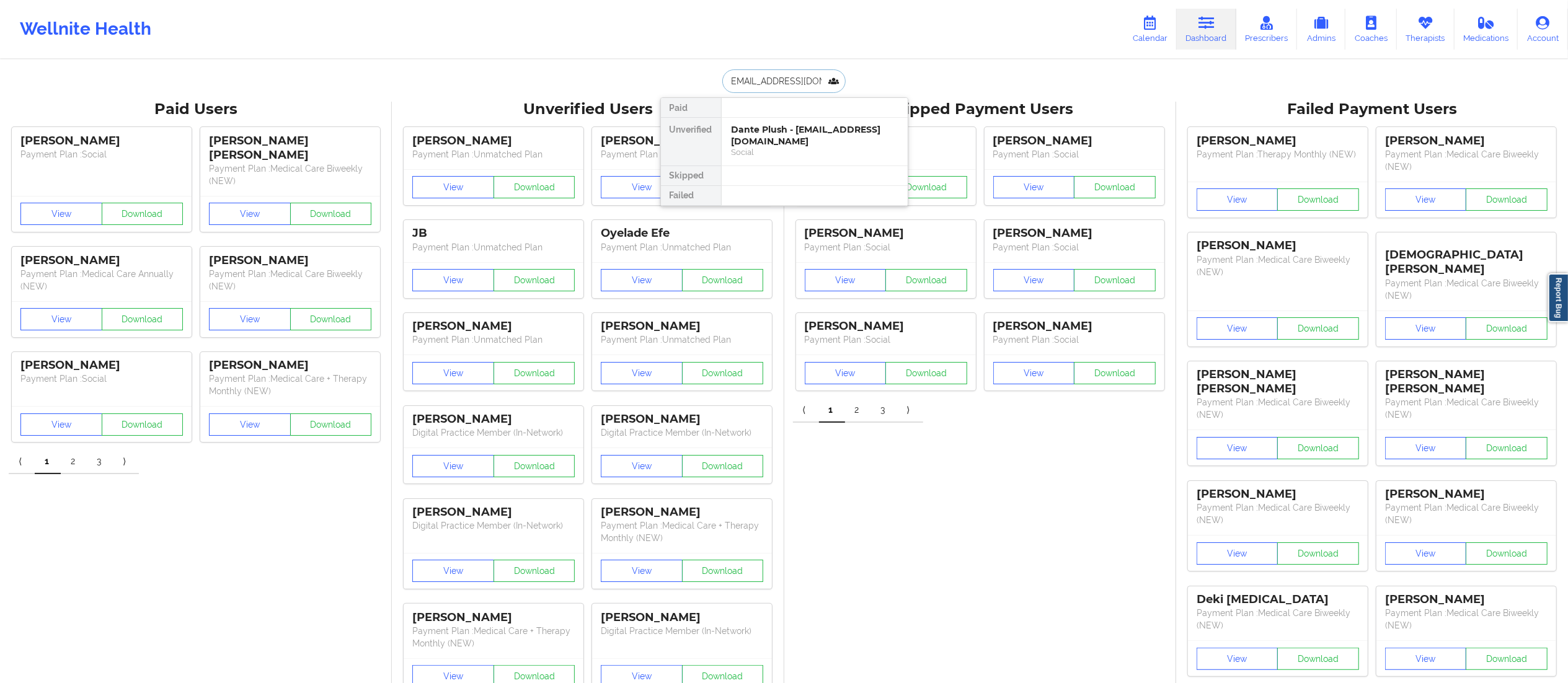
click at [797, 128] on div "Dante Plush - dante.r.plush@gmail.com" at bounding box center [814, 135] width 166 height 23
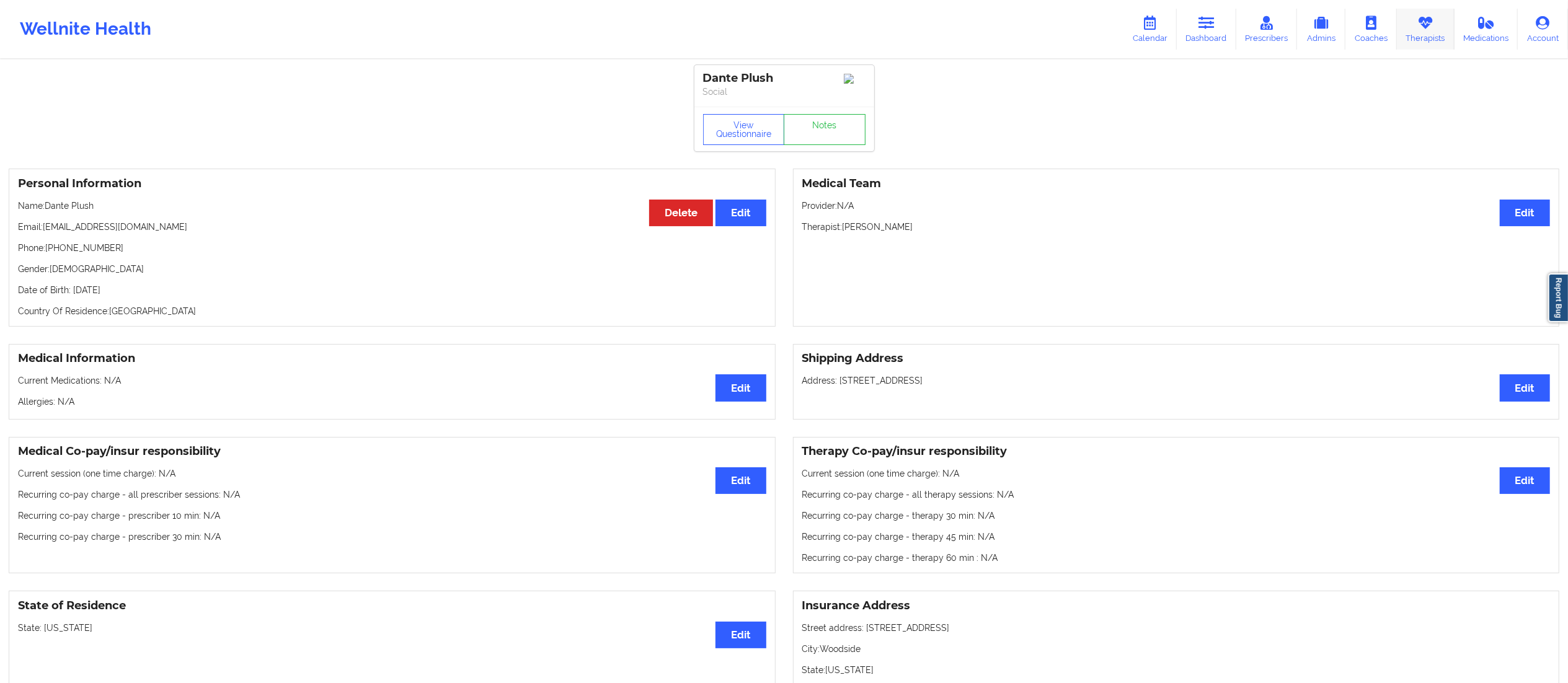
click at [1419, 33] on link "Therapists" at bounding box center [1426, 29] width 57 height 41
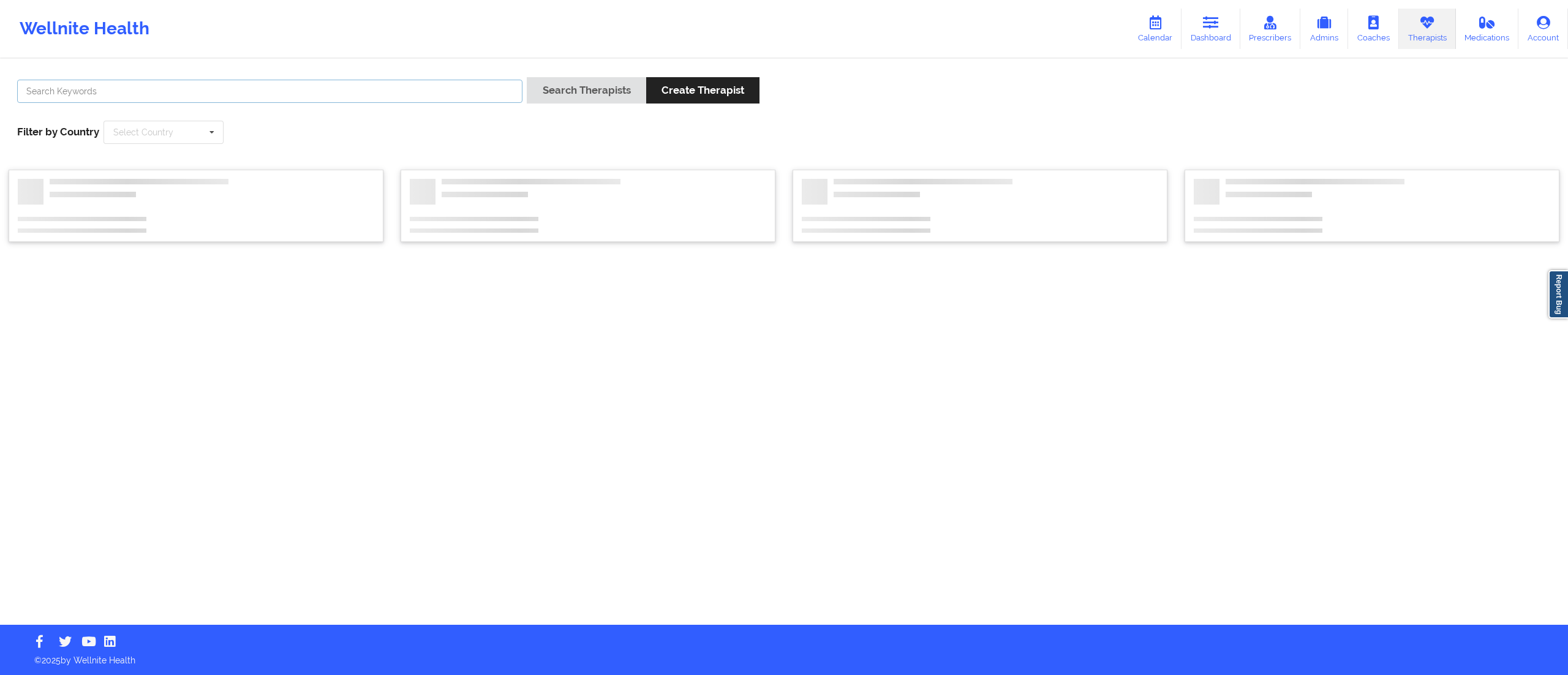
click at [435, 95] on input "text" at bounding box center [269, 91] width 505 height 23
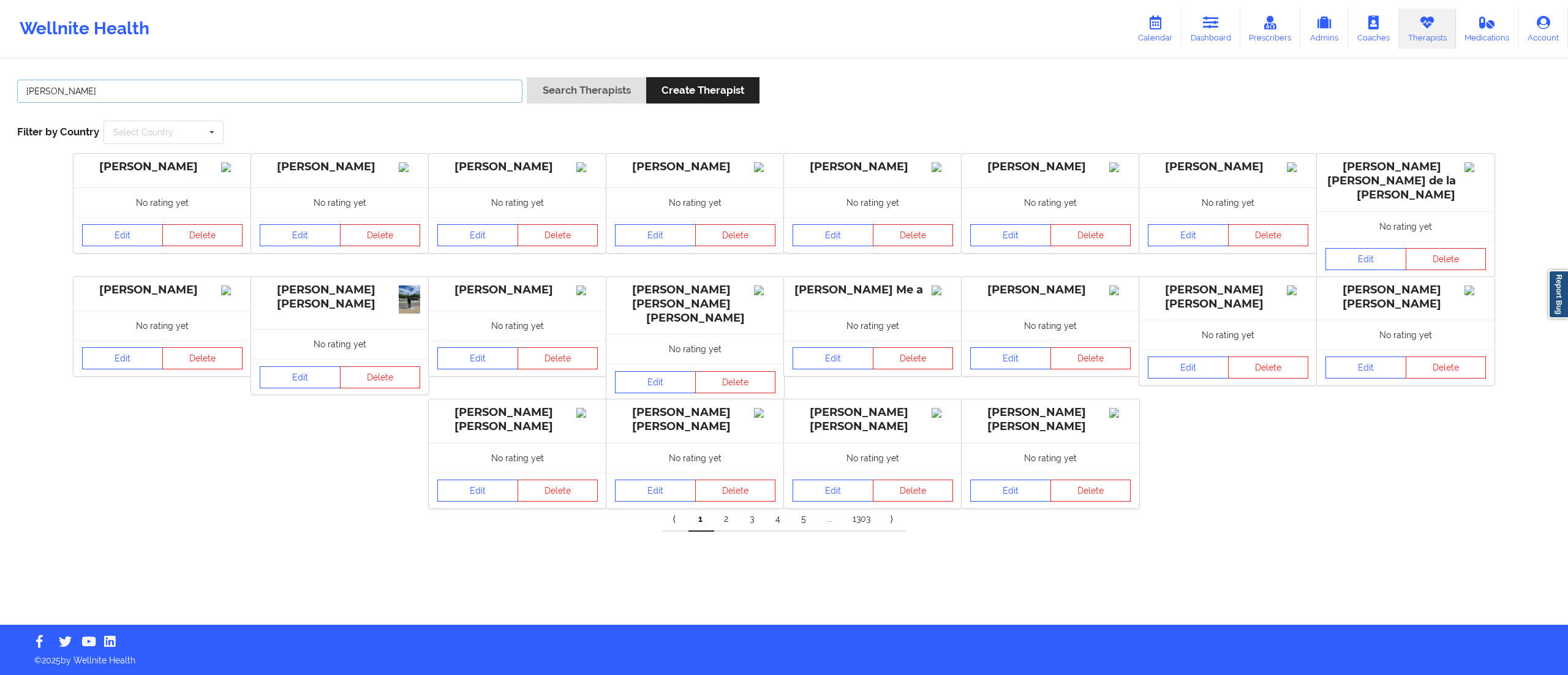
type input "quanita"
click at [527, 78] on button "Search Therapists" at bounding box center [586, 90] width 119 height 26
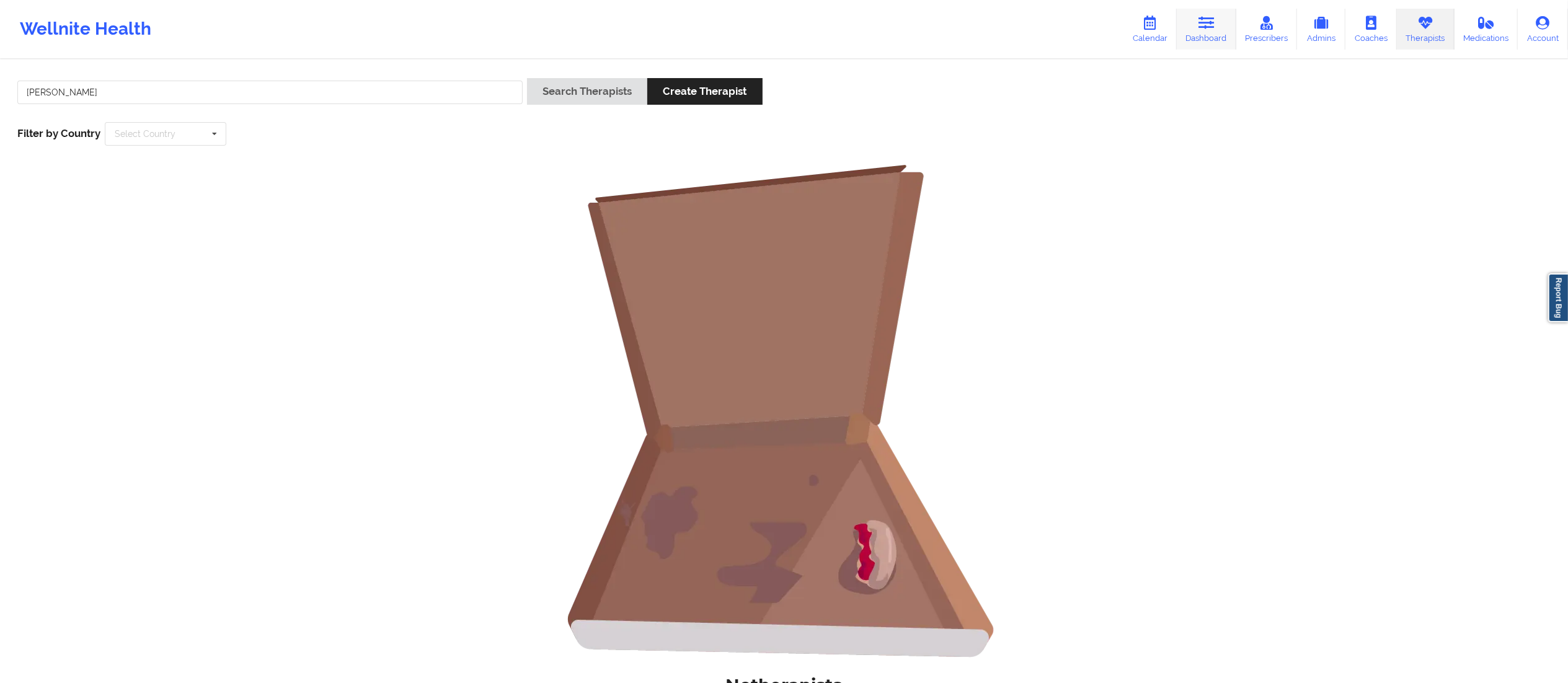
click at [1222, 29] on link "Dashboard" at bounding box center [1207, 29] width 60 height 41
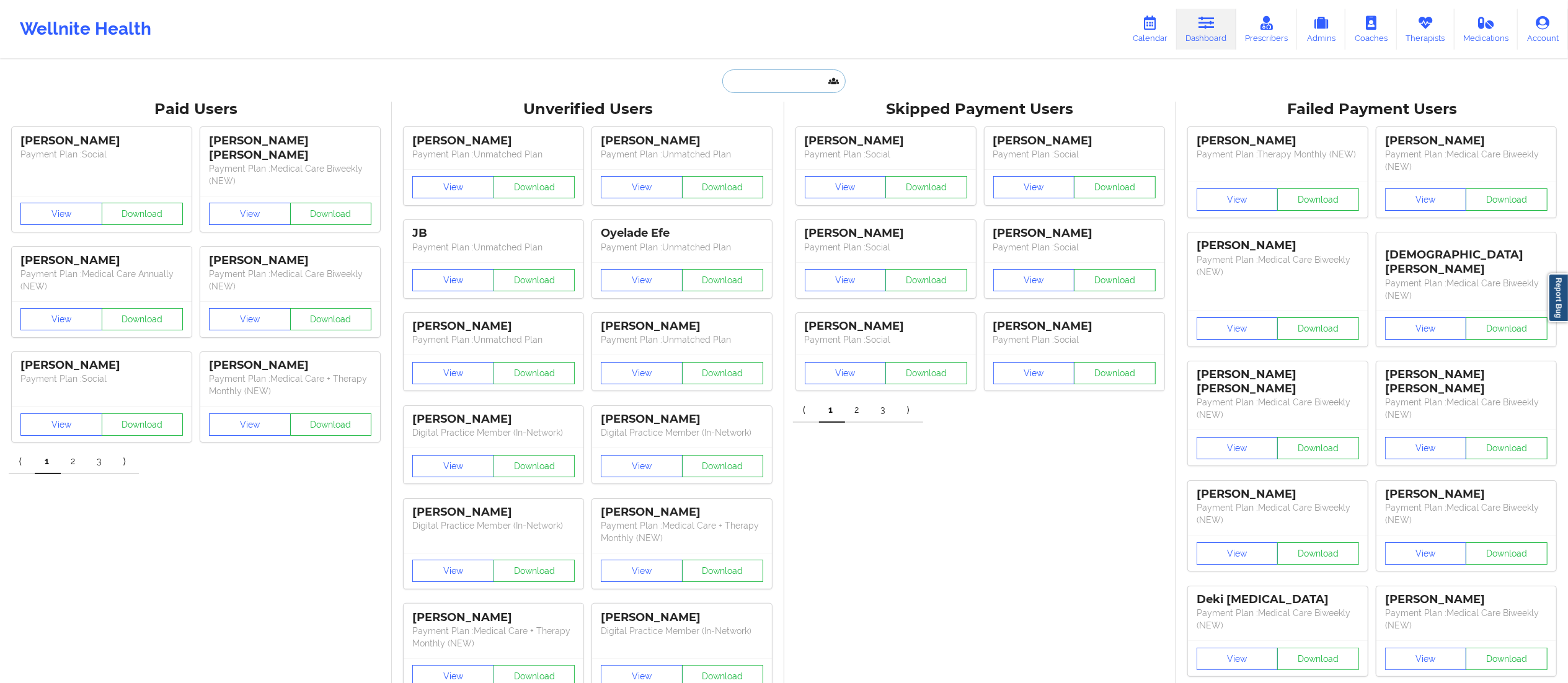
click at [797, 74] on input "text" at bounding box center [784, 81] width 123 height 23
paste input "Amanda Duenne"
click at [777, 136] on div at bounding box center [814, 128] width 187 height 20
drag, startPoint x: 767, startPoint y: 78, endPoint x: 698, endPoint y: 74, distance: 69.1
click at [698, 74] on div "Amanda Duenne Paid Unverified Skipped Failed" at bounding box center [784, 81] width 248 height 23
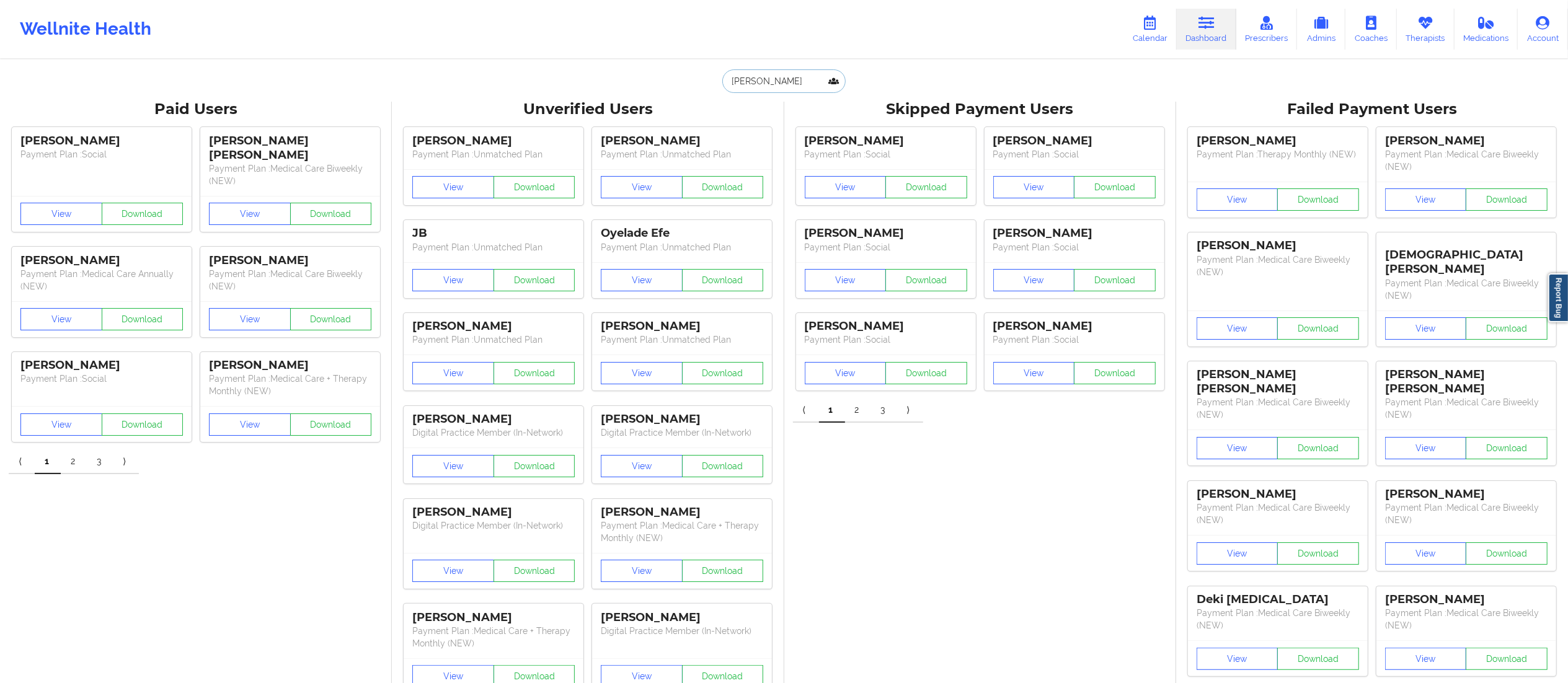
type input "Duenne"
click at [780, 141] on div "Amanda M Duenne - barnett.amanda828@gmail.com" at bounding box center [814, 135] width 166 height 23
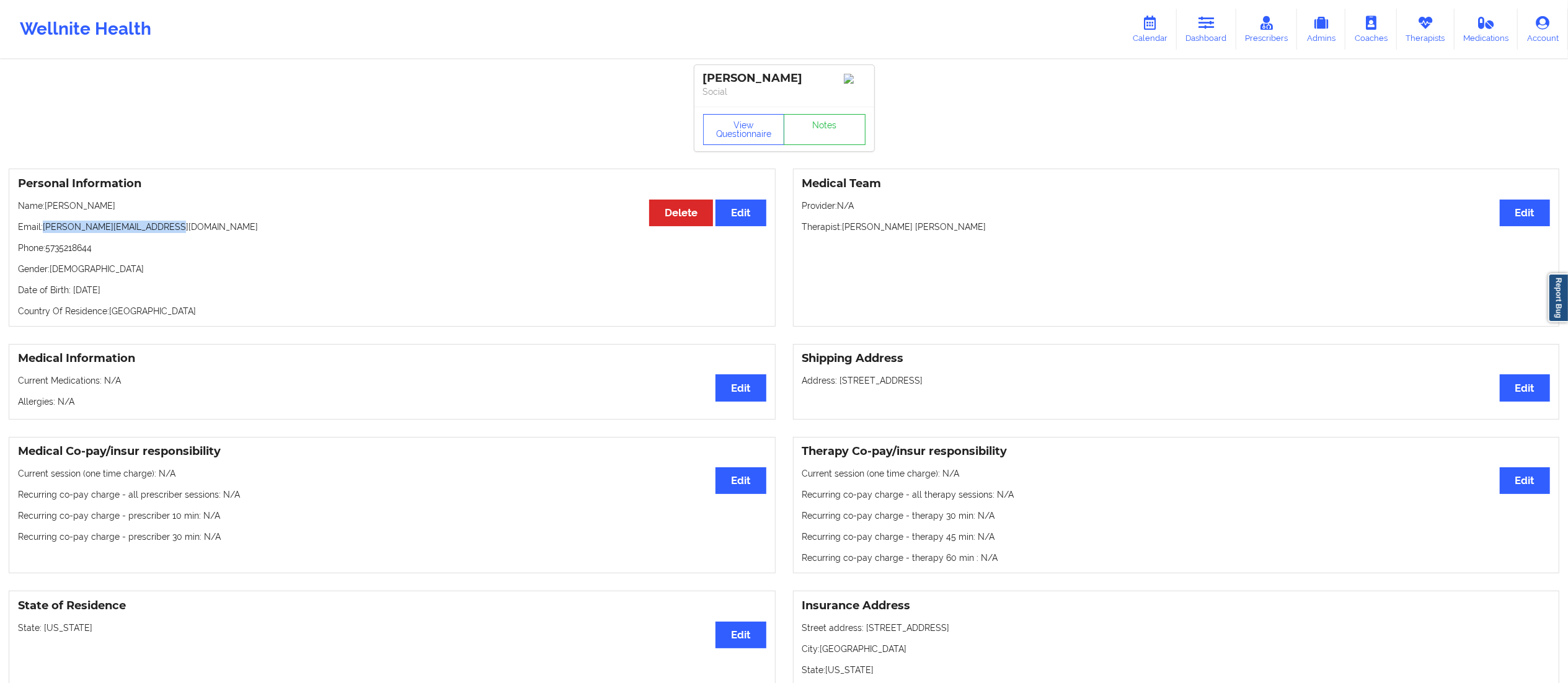
drag, startPoint x: 102, startPoint y: 231, endPoint x: 45, endPoint y: 235, distance: 57.1
click at [45, 233] on p "Email: barnett.amanda828@gmail.com" at bounding box center [392, 227] width 748 height 12
copy p "[PERSON_NAME][EMAIL_ADDRESS][DOMAIN_NAME]"
click at [1212, 28] on icon at bounding box center [1207, 23] width 16 height 14
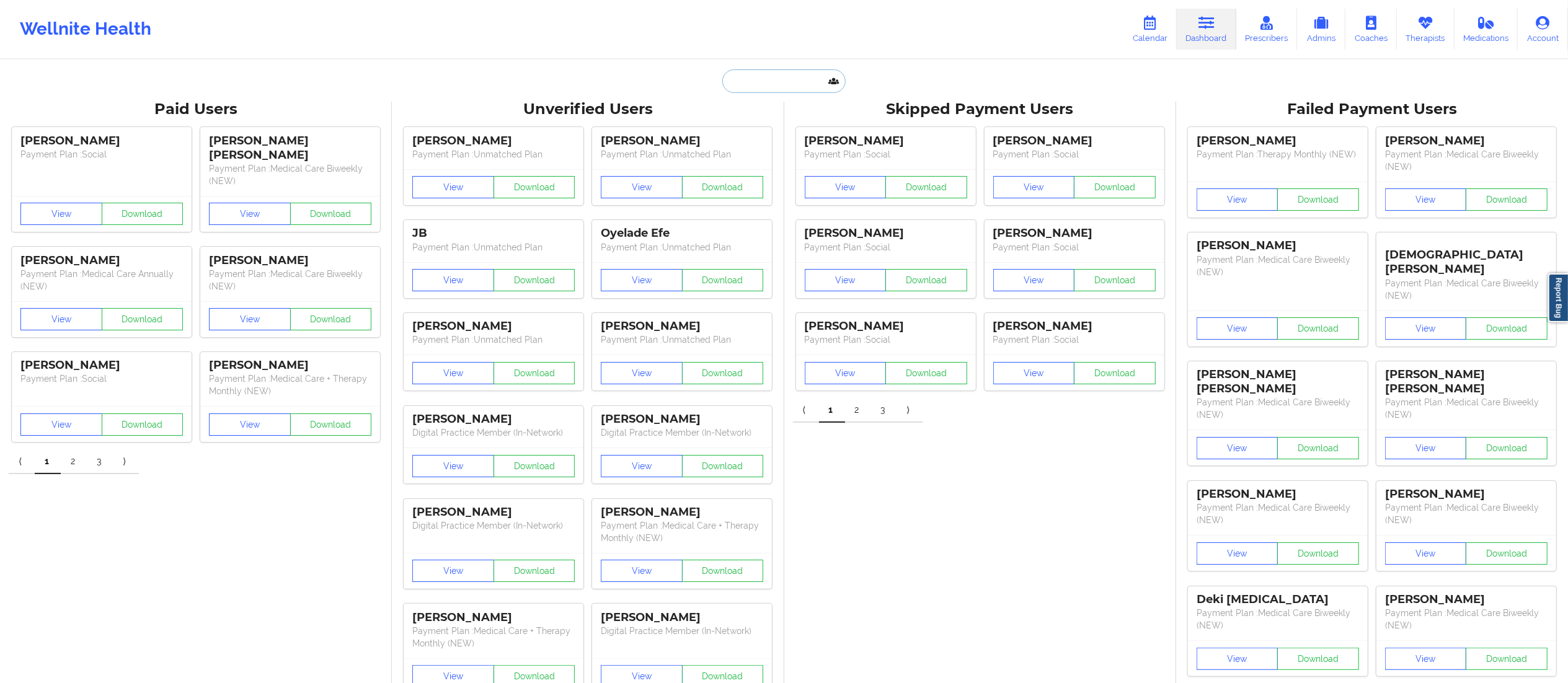
click at [809, 89] on input "text" at bounding box center [784, 81] width 123 height 23
paste input "Tevin Williams"
type input "Tevin Williams"
click at [780, 138] on div "Tevin Williams - tevinromario@gmail.com" at bounding box center [814, 135] width 166 height 23
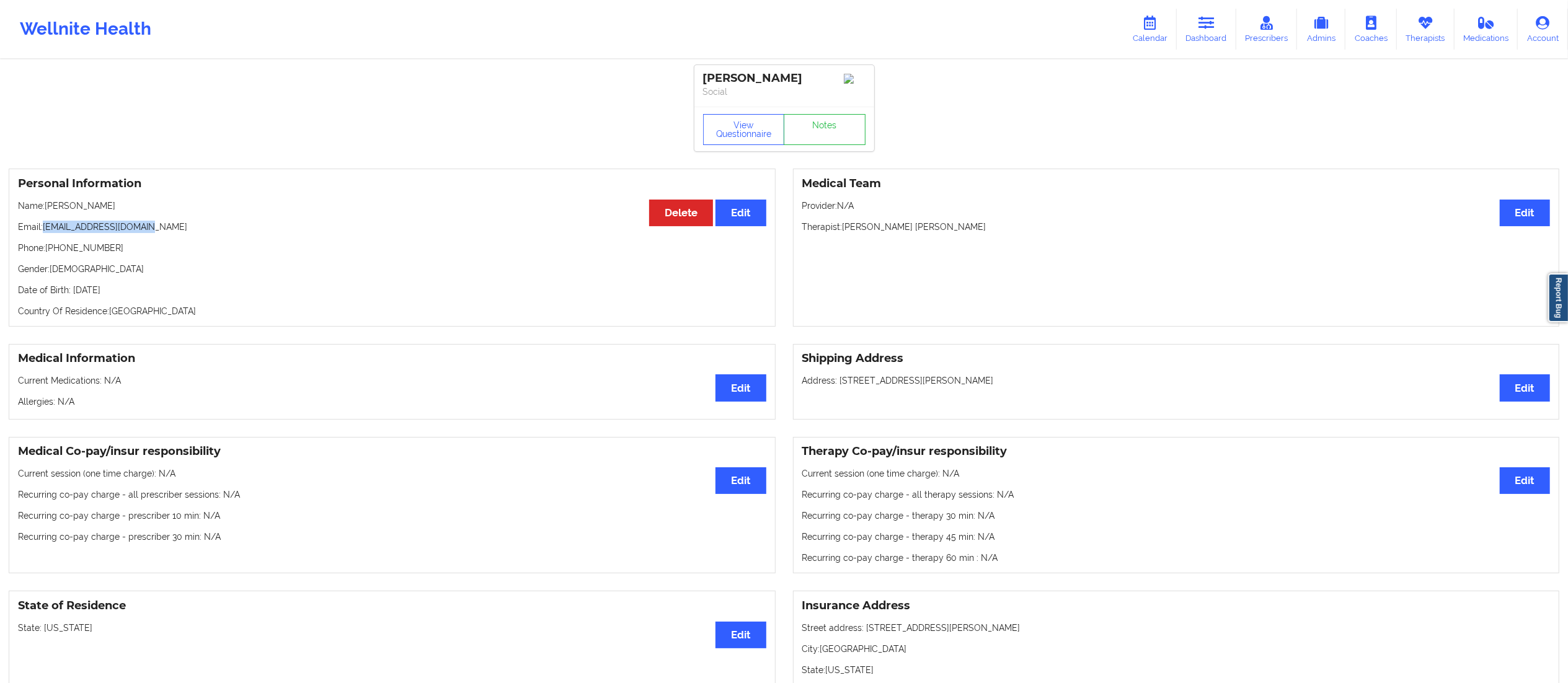
drag, startPoint x: 43, startPoint y: 230, endPoint x: 192, endPoint y: 228, distance: 149.0
click at [192, 228] on p "Email: tevinromario@gmail.com" at bounding box center [392, 227] width 748 height 12
click at [155, 248] on p "Phone: +13474886885" at bounding box center [392, 248] width 748 height 12
drag, startPoint x: 159, startPoint y: 229, endPoint x: 45, endPoint y: 235, distance: 114.2
click at [45, 233] on p "Email: tevinromario@gmail.com" at bounding box center [392, 227] width 748 height 12
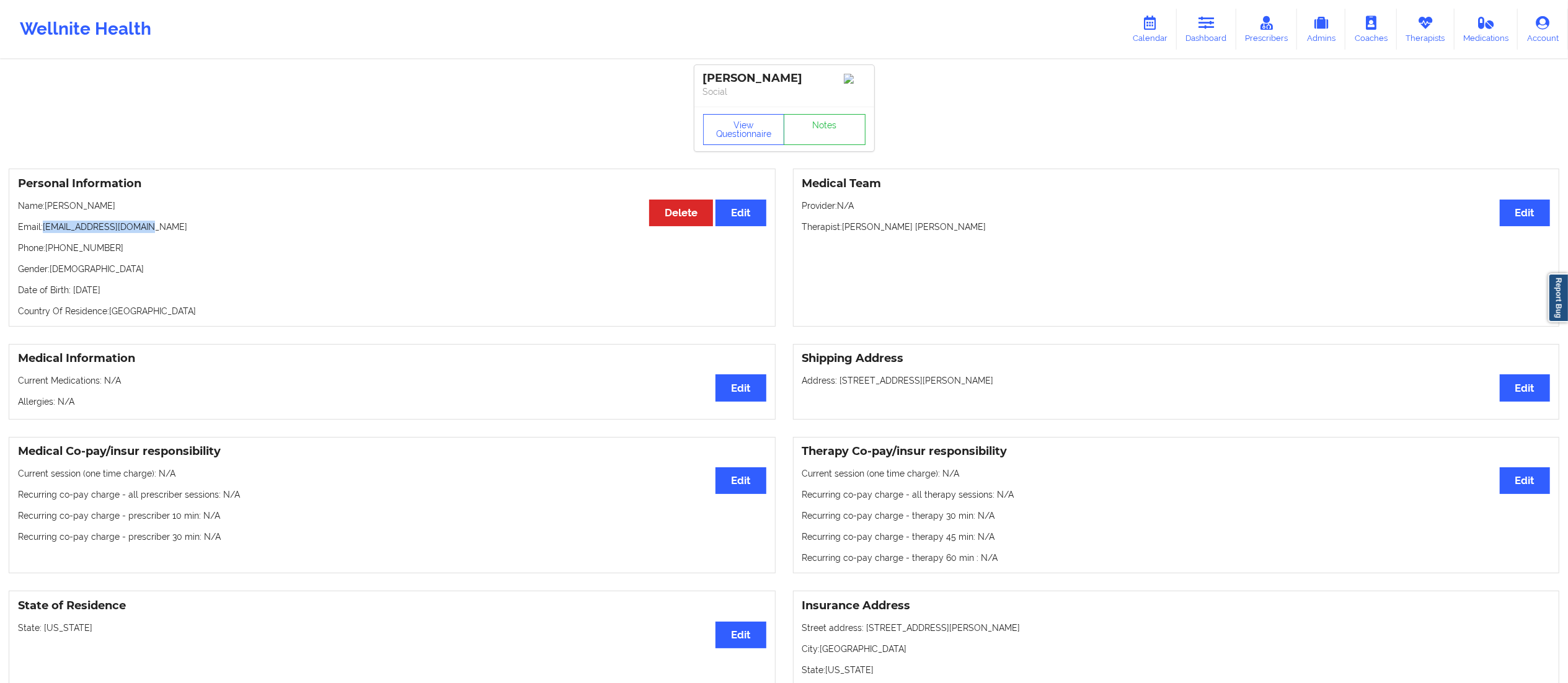
copy p "tevinromario@gmail.com"
